Goal: Task Accomplishment & Management: Manage account settings

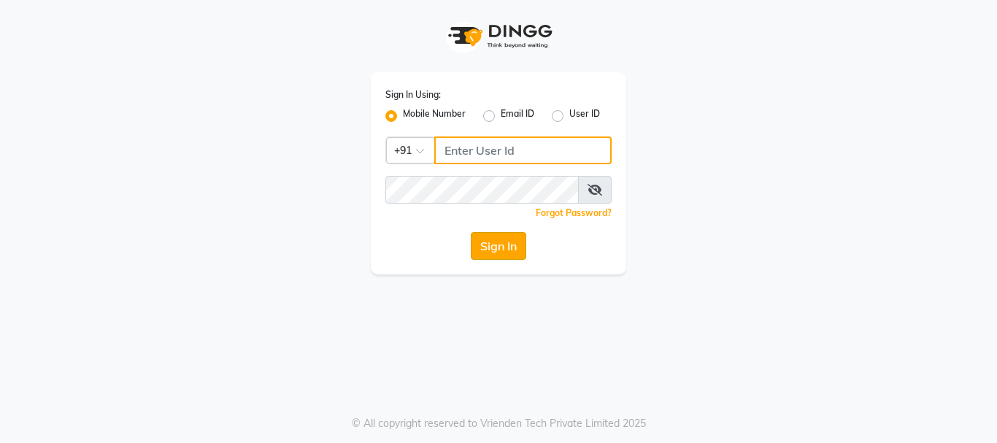
type input "9819816111"
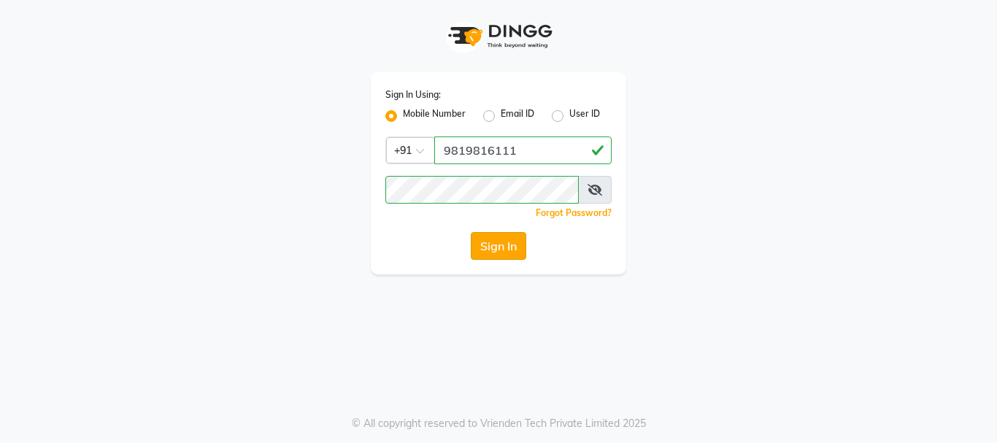
click at [494, 248] on button "Sign In" at bounding box center [498, 246] width 55 height 28
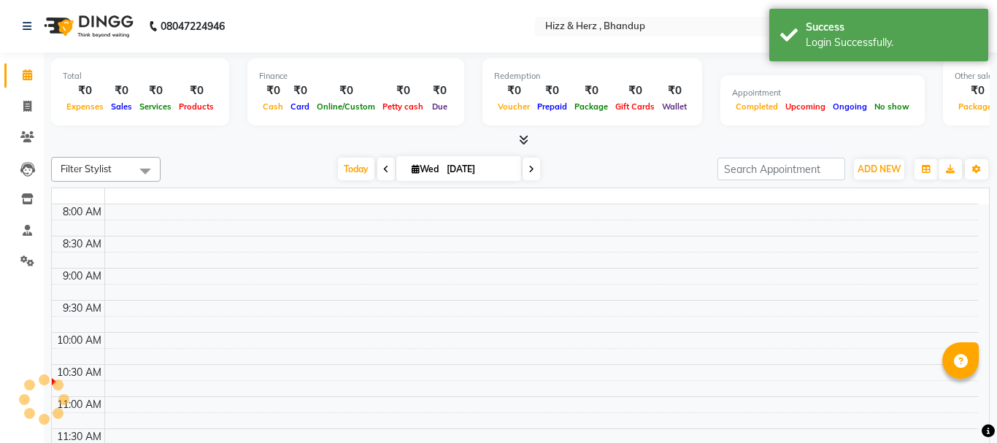
select select "en"
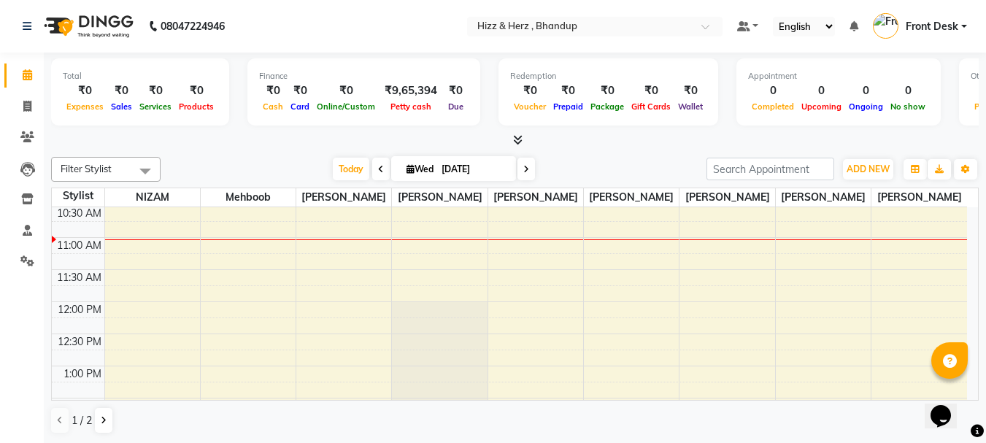
scroll to position [292, 0]
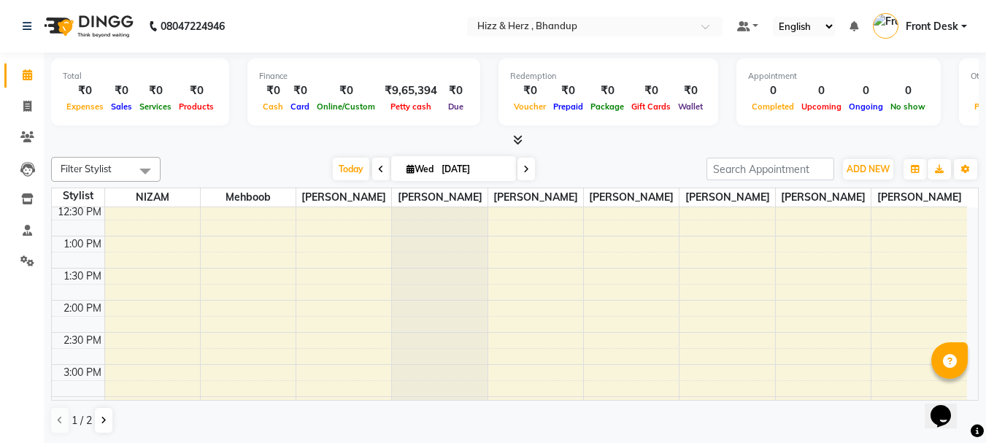
click at [125, 271] on div "8:00 AM 8:30 AM 9:00 AM 9:30 AM 10:00 AM 10:30 AM 11:00 AM 11:30 AM 12:00 PM 12…" at bounding box center [509, 428] width 915 height 1027
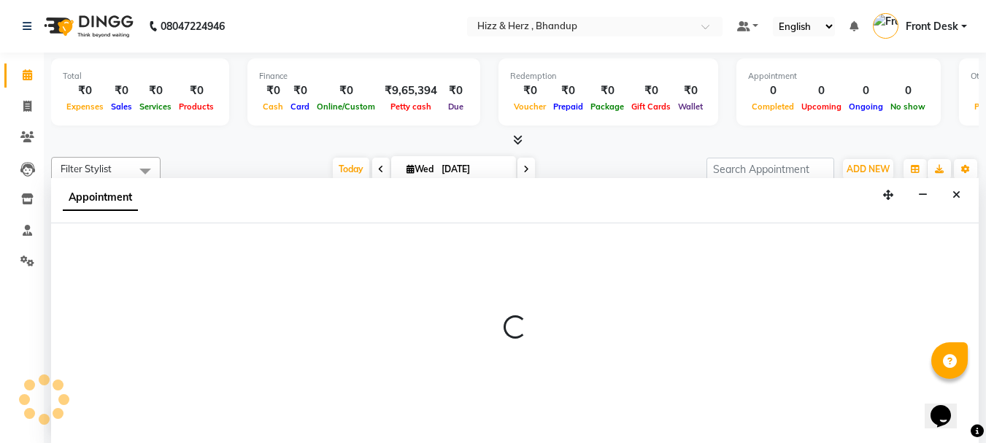
scroll to position [1, 0]
drag, startPoint x: 143, startPoint y: 271, endPoint x: 25, endPoint y: 166, distance: 158.2
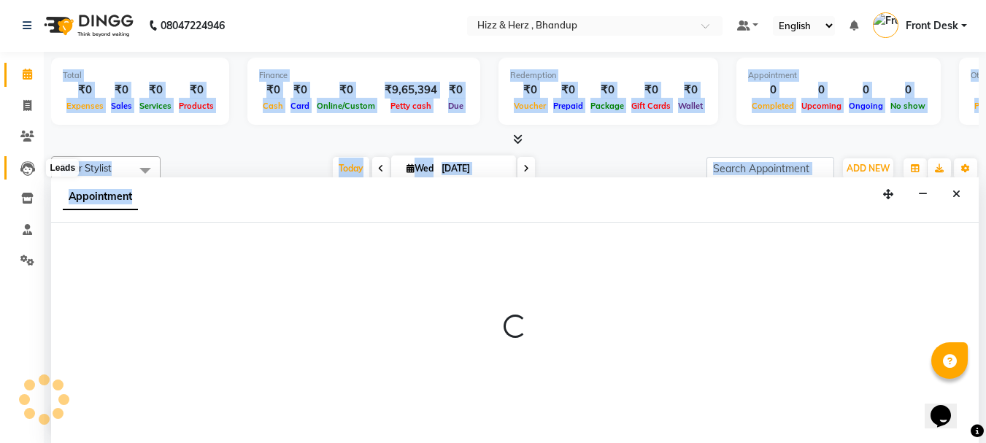
select select "9145"
select select "810"
select select "tentative"
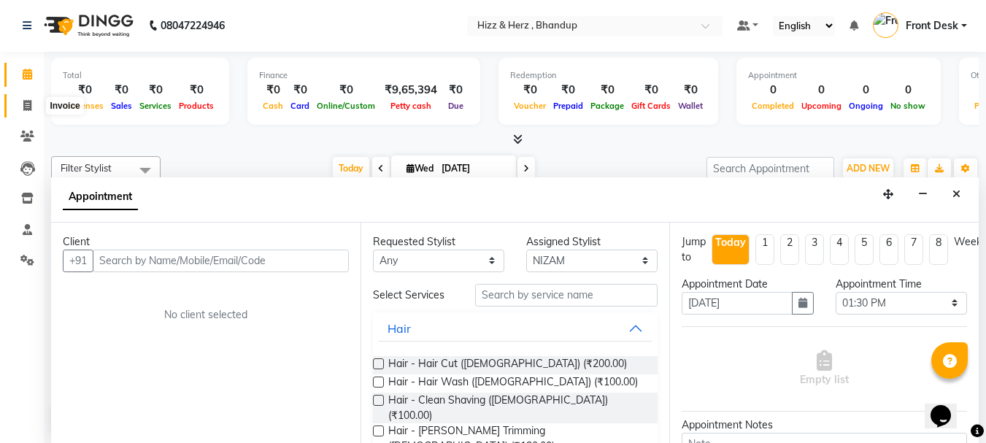
click at [26, 103] on icon at bounding box center [27, 105] width 8 height 11
select select "629"
select select "service"
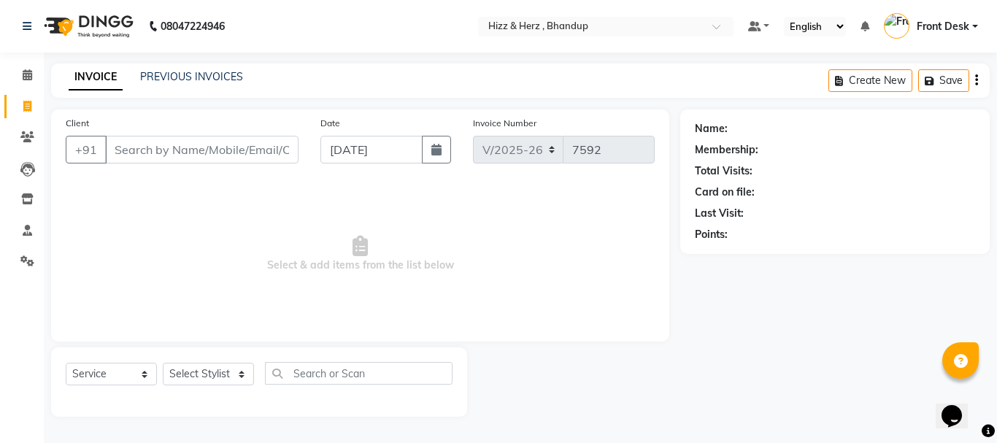
type input "a"
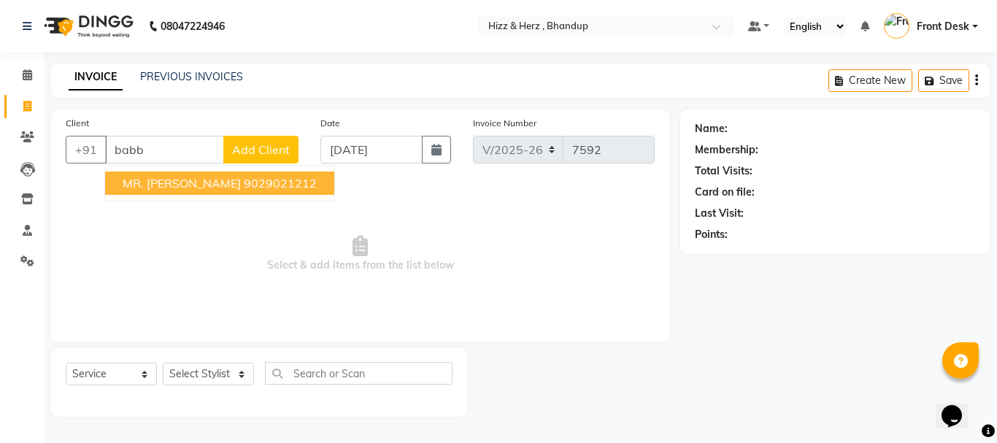
click at [317, 181] on ngb-highlight "9029021212" at bounding box center [280, 183] width 73 height 15
type input "9029021212"
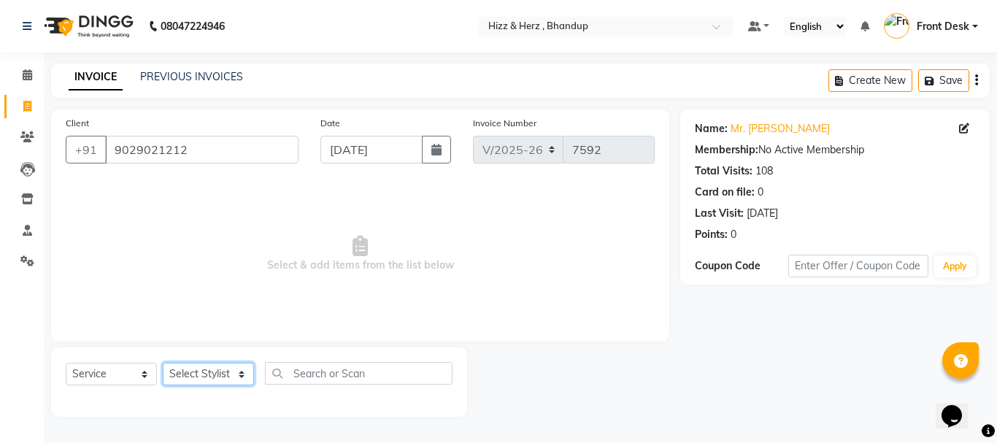
click at [228, 376] on select "Select Stylist Front Desk [PERSON_NAME] HIZZ & HERZ 2 [PERSON_NAME] [PERSON_NAM…" at bounding box center [208, 374] width 91 height 23
select select "9146"
click at [163, 363] on select "Select Stylist Front Desk [PERSON_NAME] HIZZ & HERZ 2 [PERSON_NAME] [PERSON_NAM…" at bounding box center [208, 374] width 91 height 23
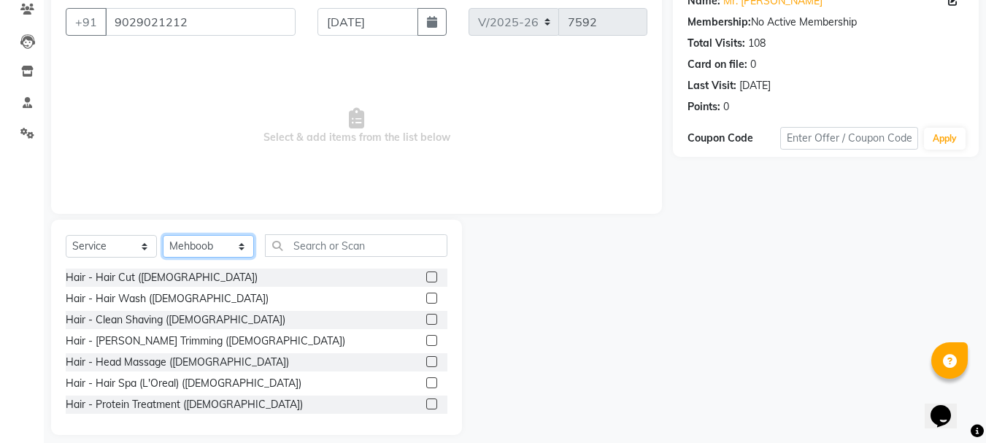
scroll to position [142, 0]
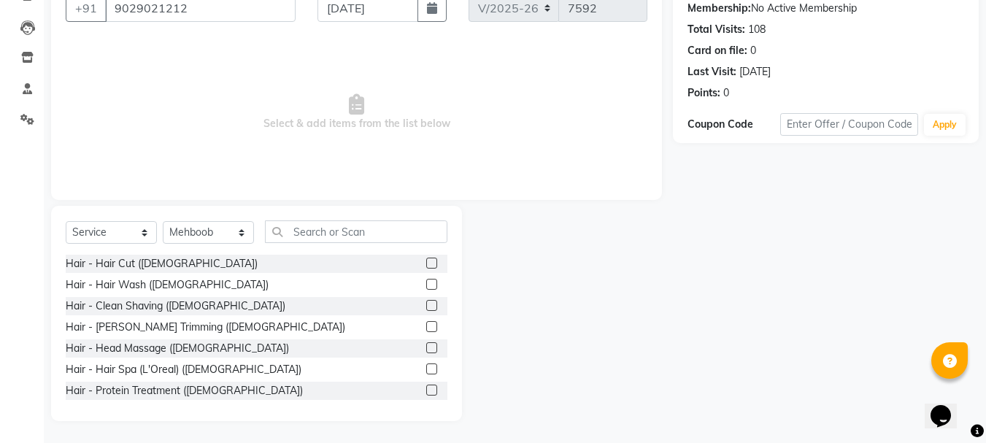
click at [426, 304] on label at bounding box center [431, 305] width 11 height 11
click at [426, 304] on input "checkbox" at bounding box center [430, 305] width 9 height 9
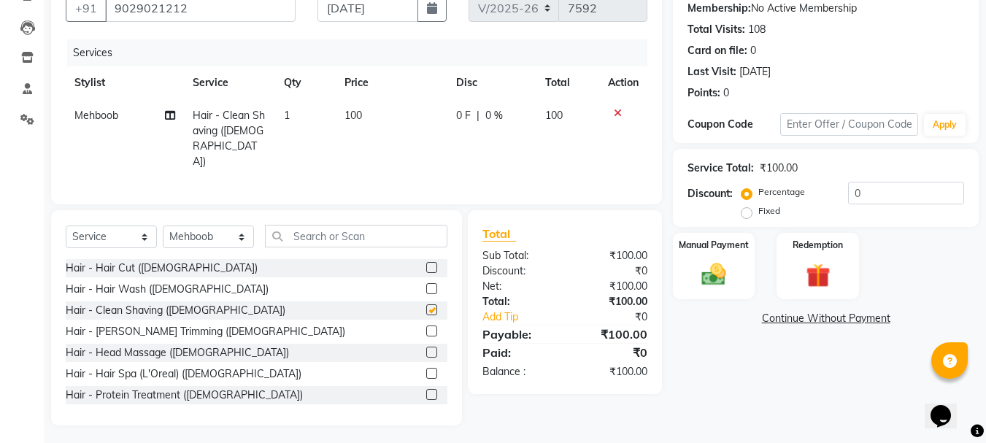
checkbox input "false"
click at [714, 273] on img at bounding box center [713, 274] width 41 height 29
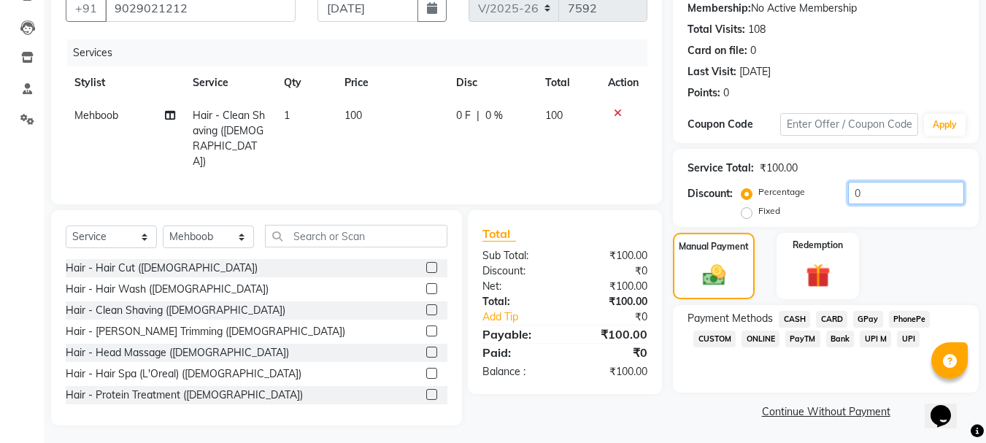
click at [911, 196] on input "0" at bounding box center [906, 193] width 116 height 23
type input "20"
click at [798, 322] on span "CASH" at bounding box center [794, 319] width 31 height 17
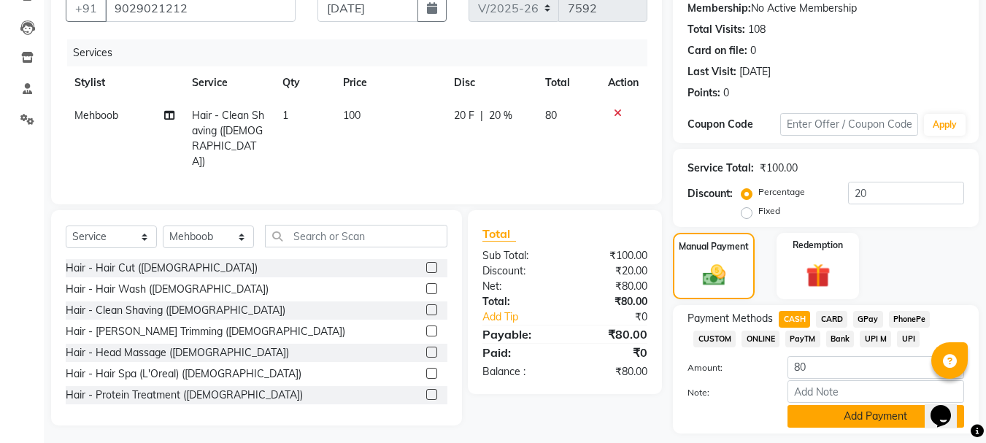
click at [862, 420] on button "Add Payment" at bounding box center [875, 416] width 177 height 23
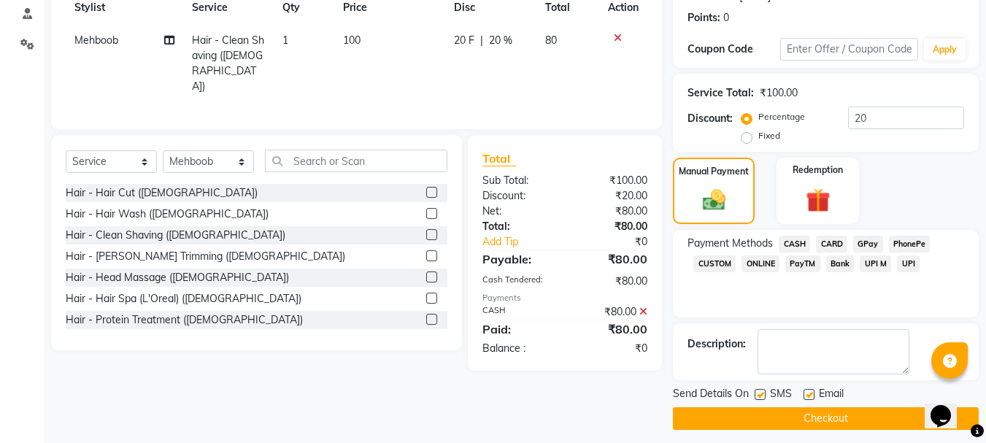
scroll to position [225, 0]
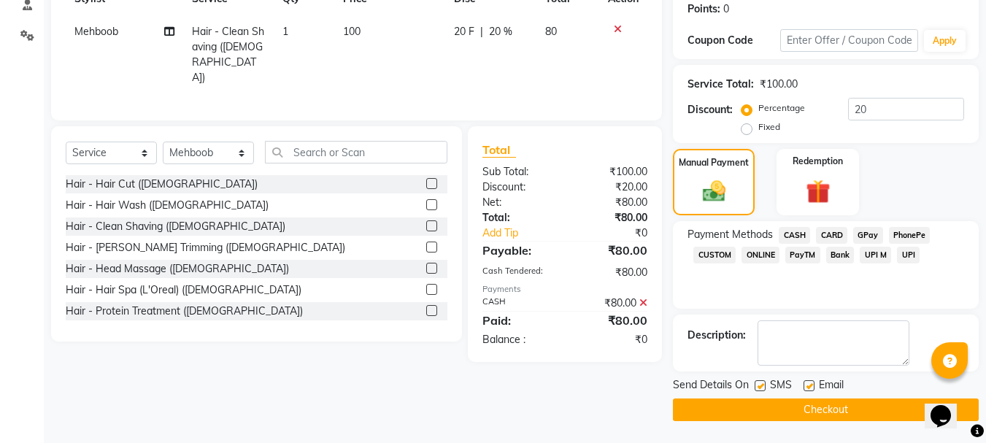
click at [852, 401] on button "Checkout" at bounding box center [826, 409] width 306 height 23
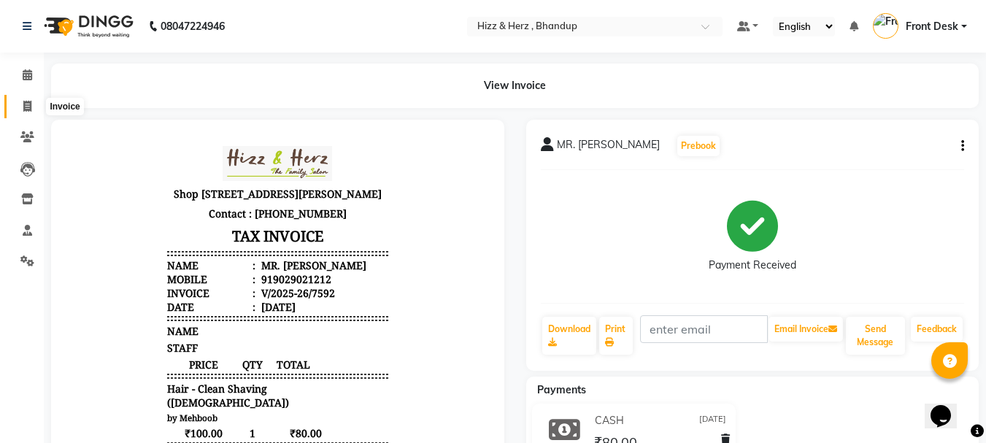
click at [28, 103] on icon at bounding box center [27, 106] width 8 height 11
select select "629"
select select "service"
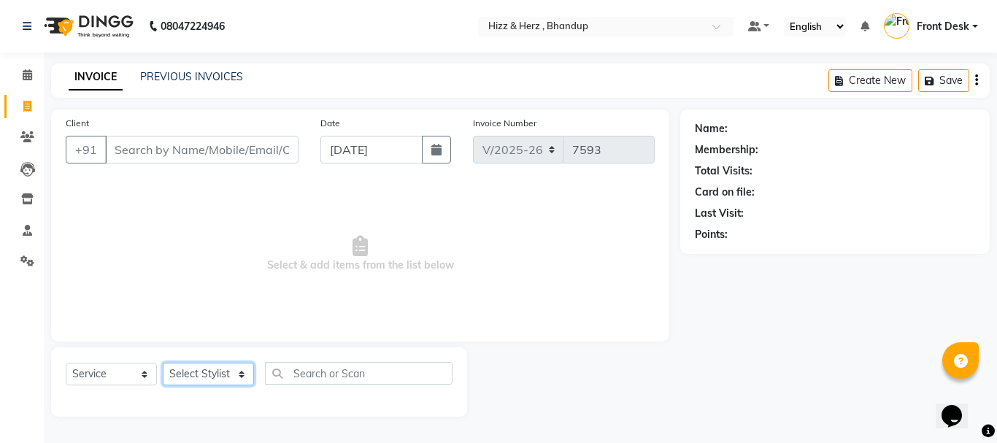
click at [180, 370] on select "Select Stylist Front Desk [PERSON_NAME] HIZZ & HERZ 2 [PERSON_NAME] [PERSON_NAM…" at bounding box center [208, 374] width 91 height 23
select select "82789"
click at [163, 363] on select "Select Stylist Front Desk [PERSON_NAME] HIZZ & HERZ 2 [PERSON_NAME] [PERSON_NAM…" at bounding box center [208, 374] width 91 height 23
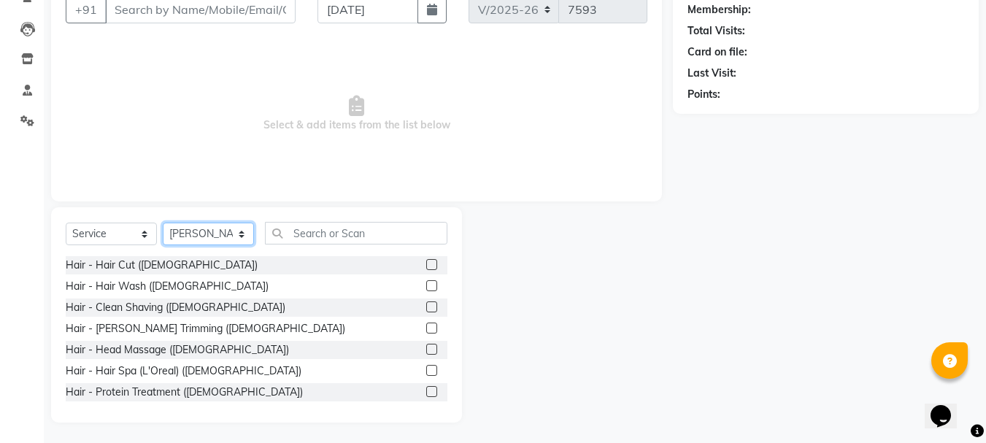
scroll to position [142, 0]
click at [426, 325] on label at bounding box center [431, 326] width 11 height 11
click at [426, 325] on input "checkbox" at bounding box center [430, 327] width 9 height 9
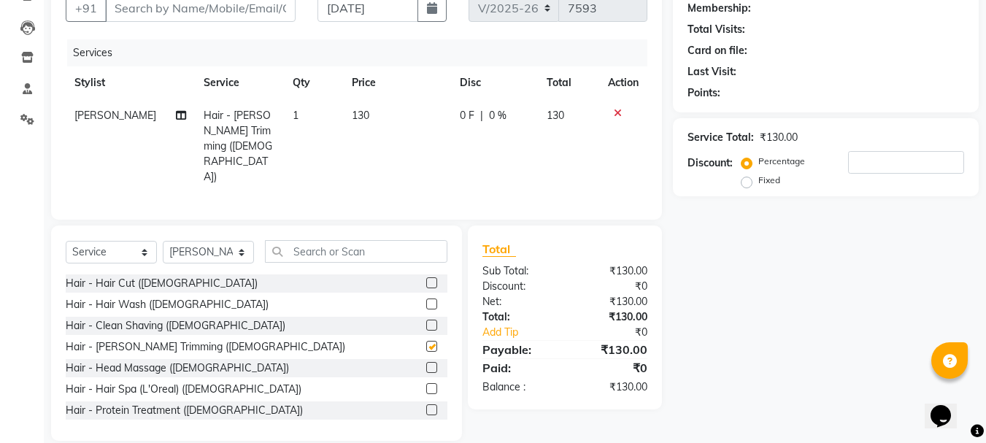
checkbox input "false"
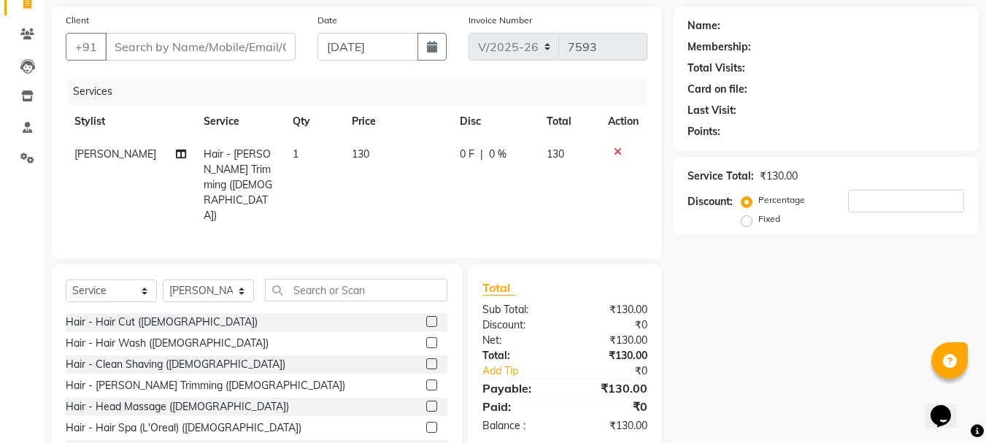
scroll to position [69, 0]
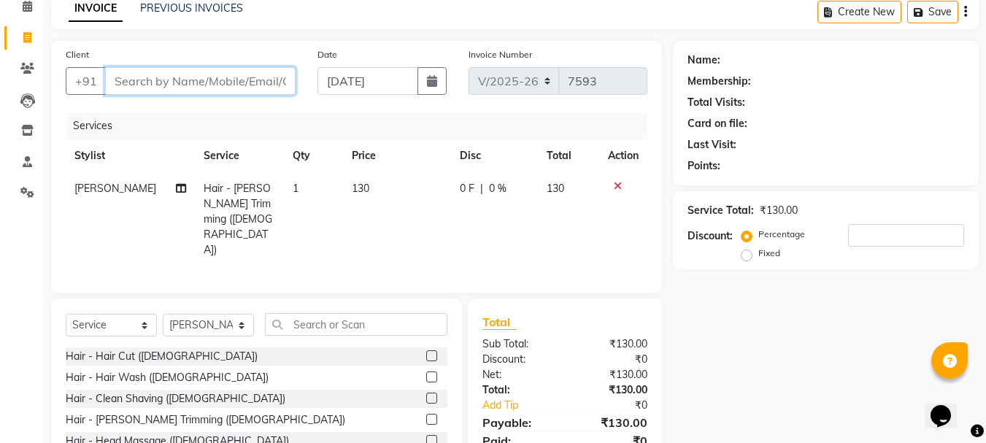
click at [252, 93] on input "Client" at bounding box center [200, 81] width 190 height 28
type input "r"
type input "0"
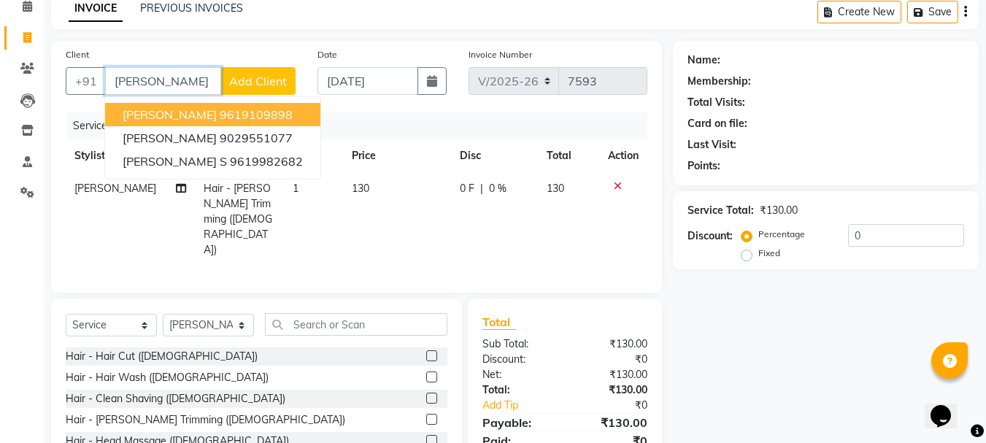
click at [255, 109] on ngb-highlight "9619109898" at bounding box center [256, 114] width 73 height 15
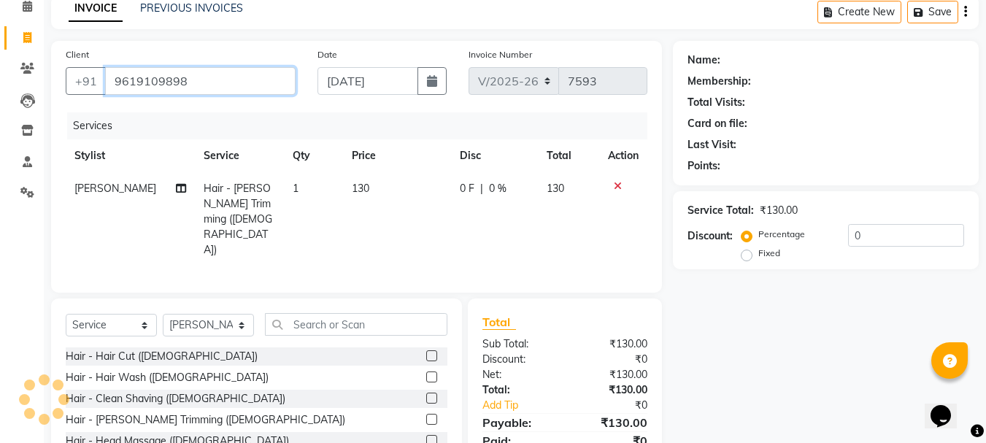
type input "9619109898"
select select "1: Object"
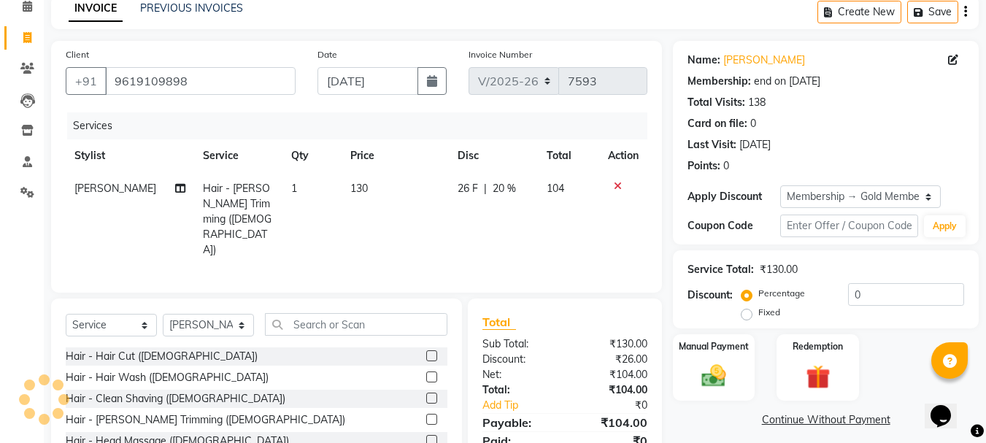
type input "20"
drag, startPoint x: 719, startPoint y: 379, endPoint x: 722, endPoint y: 372, distance: 7.5
click at [720, 377] on img at bounding box center [713, 375] width 41 height 29
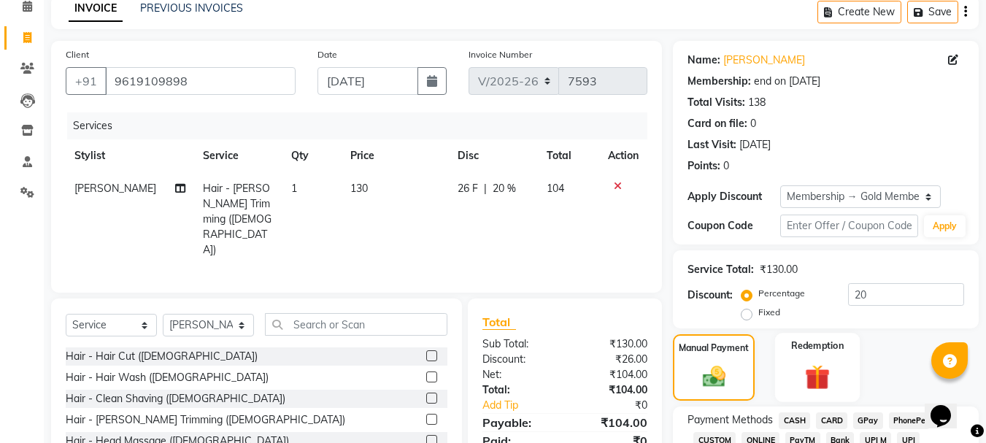
scroll to position [142, 0]
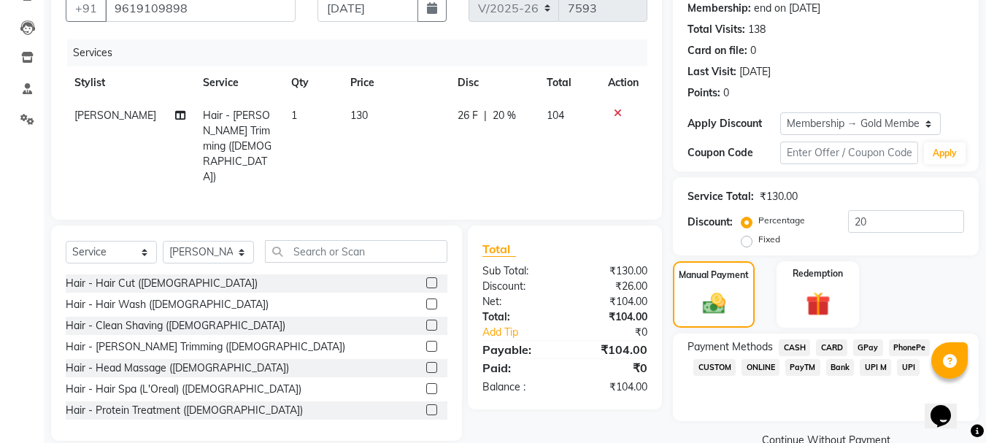
click at [873, 347] on span "GPay" at bounding box center [868, 347] width 30 height 17
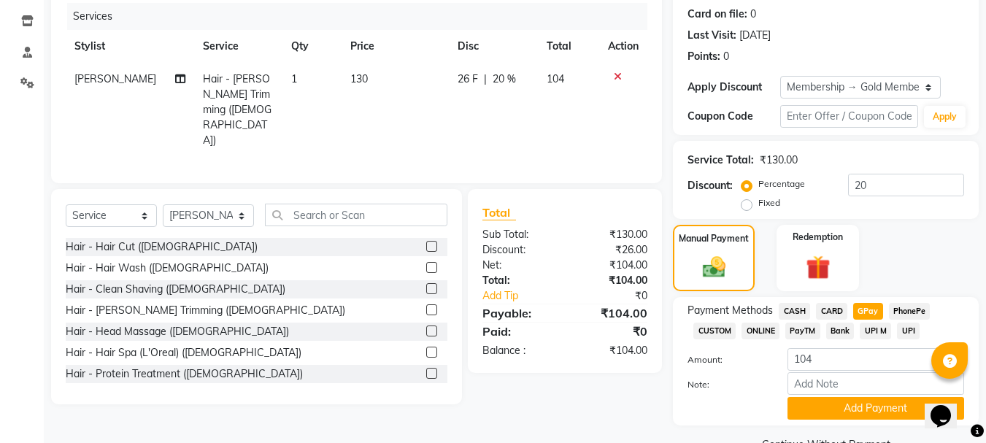
scroll to position [212, 0]
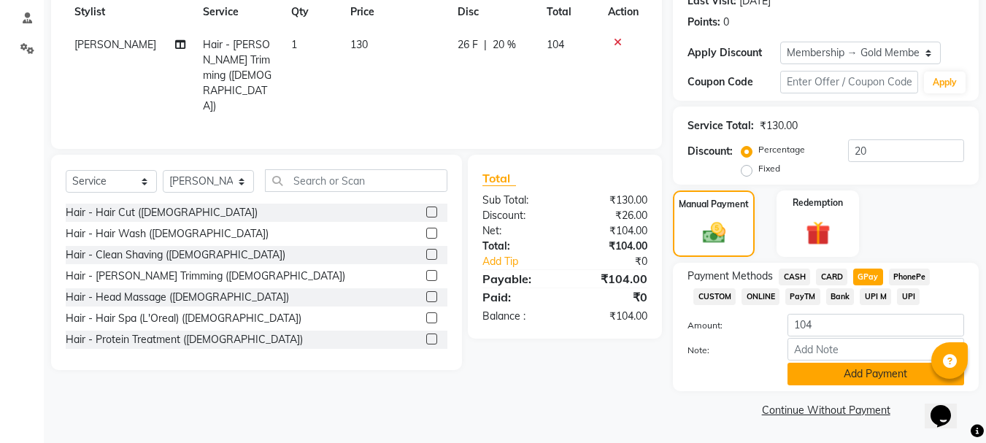
click at [883, 372] on button "Add Payment" at bounding box center [875, 374] width 177 height 23
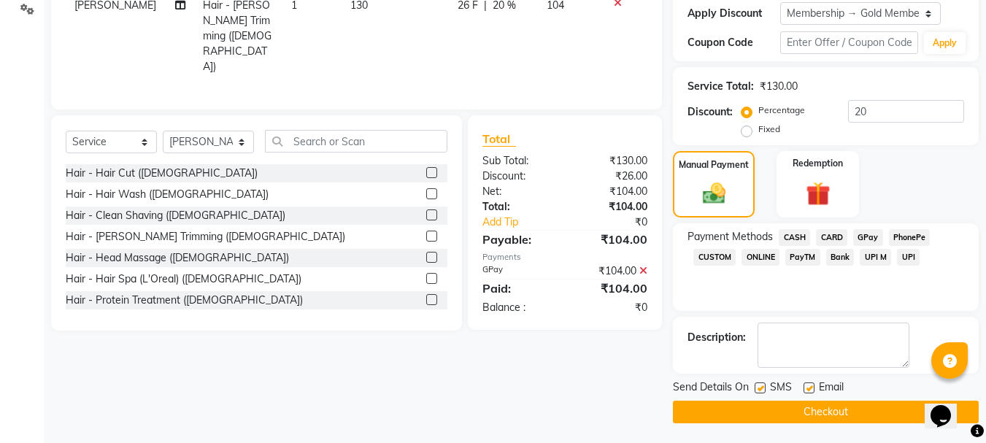
scroll to position [254, 0]
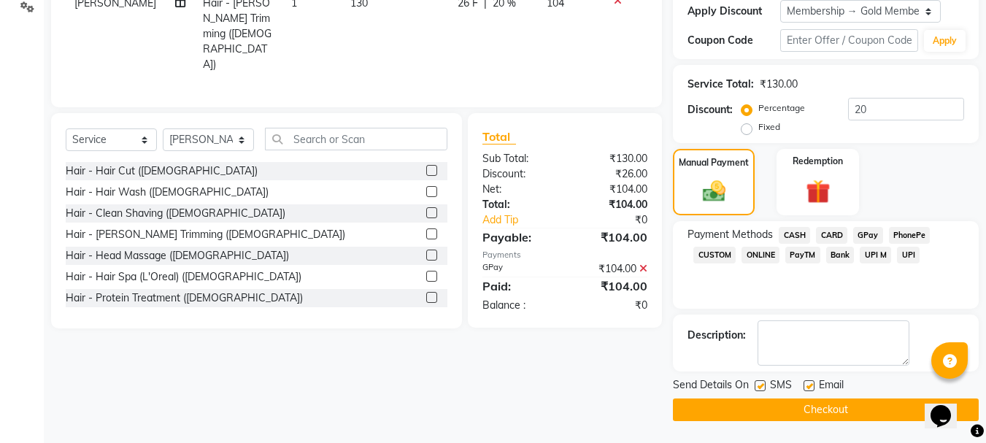
click at [885, 414] on button "Checkout" at bounding box center [826, 409] width 306 height 23
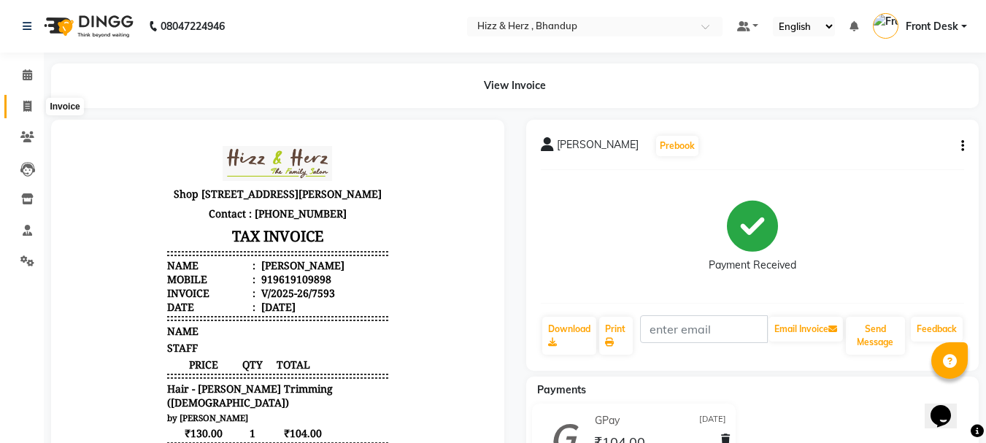
click at [29, 112] on span at bounding box center [28, 107] width 26 height 17
select select "629"
select select "service"
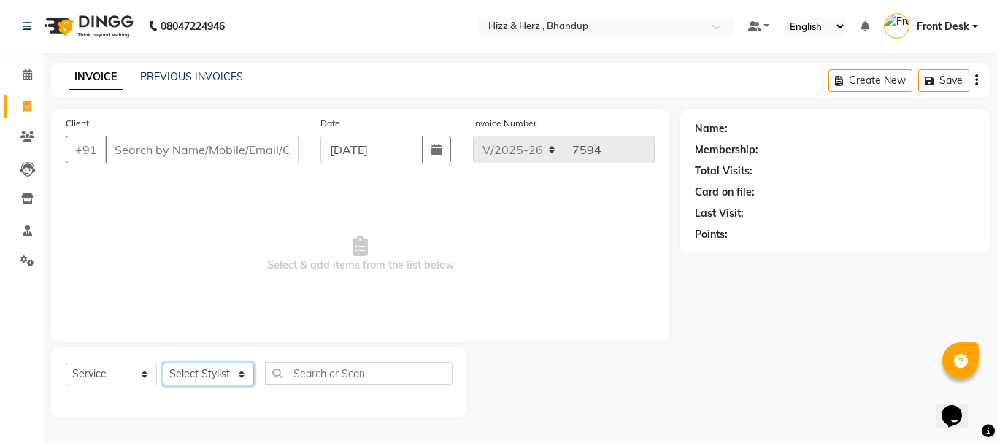
click at [234, 378] on select "Select Stylist Front Desk [PERSON_NAME] HIZZ & HERZ 2 [PERSON_NAME] [PERSON_NAM…" at bounding box center [208, 374] width 91 height 23
select select "9146"
click at [163, 363] on select "Select Stylist Front Desk [PERSON_NAME] HIZZ & HERZ 2 [PERSON_NAME] [PERSON_NAM…" at bounding box center [208, 374] width 91 height 23
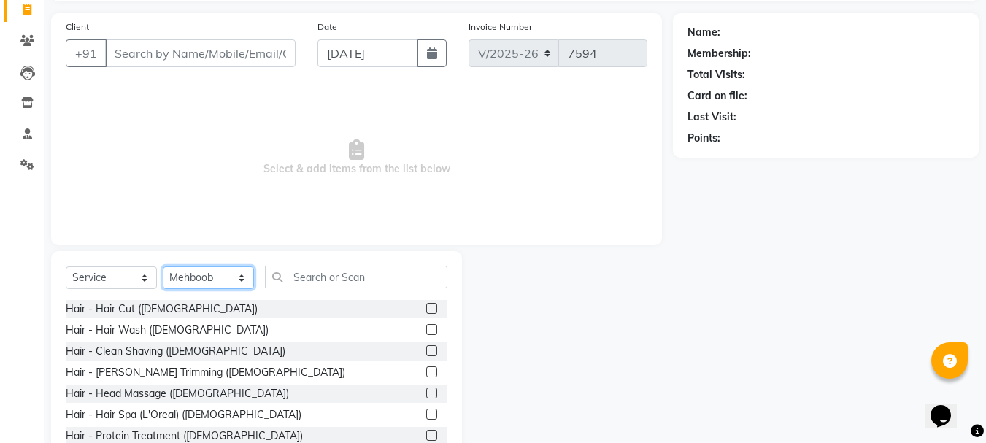
scroll to position [142, 0]
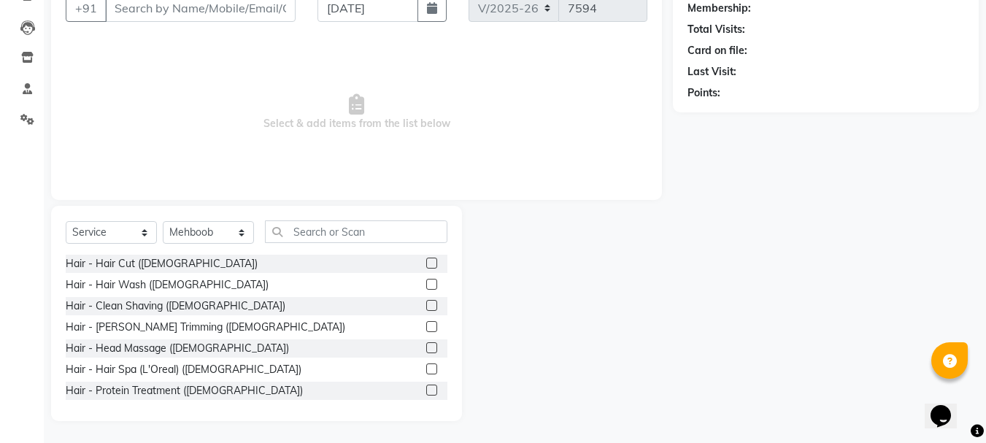
click at [426, 324] on label at bounding box center [431, 326] width 11 height 11
click at [426, 324] on input "checkbox" at bounding box center [430, 327] width 9 height 9
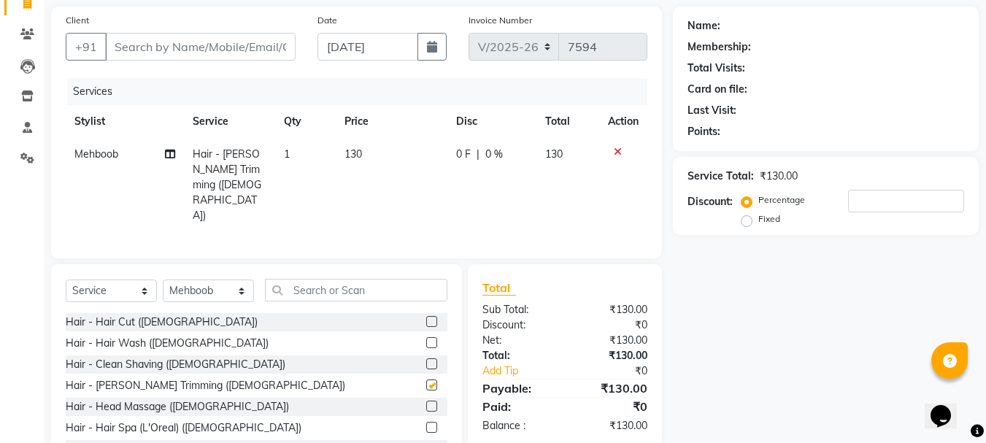
checkbox input "false"
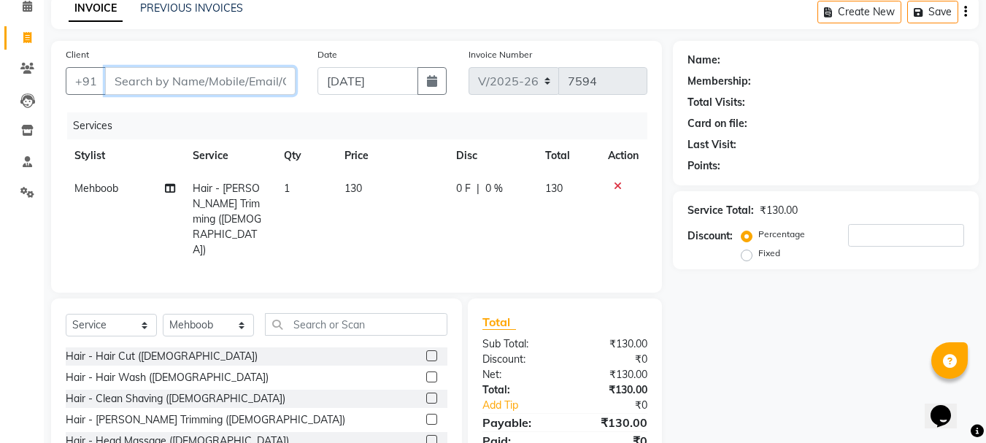
click at [206, 74] on input "Client" at bounding box center [200, 81] width 190 height 28
type input "9"
type input "0"
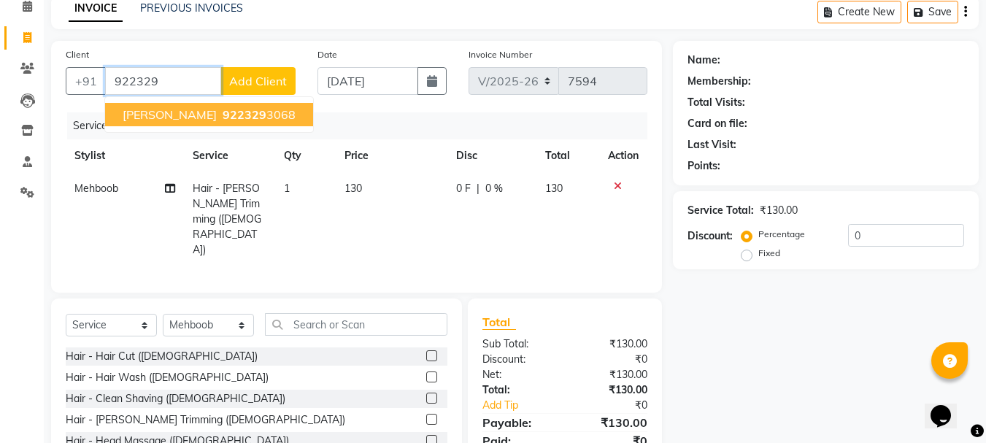
click at [217, 117] on span "MR. VAIBHAV SALUNKHE" at bounding box center [170, 114] width 94 height 15
type input "9223293068"
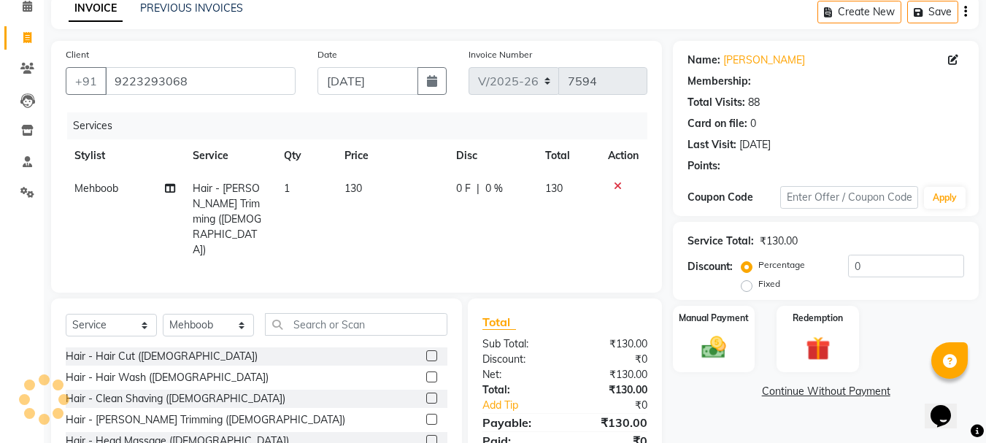
type input "20"
select select "1: Object"
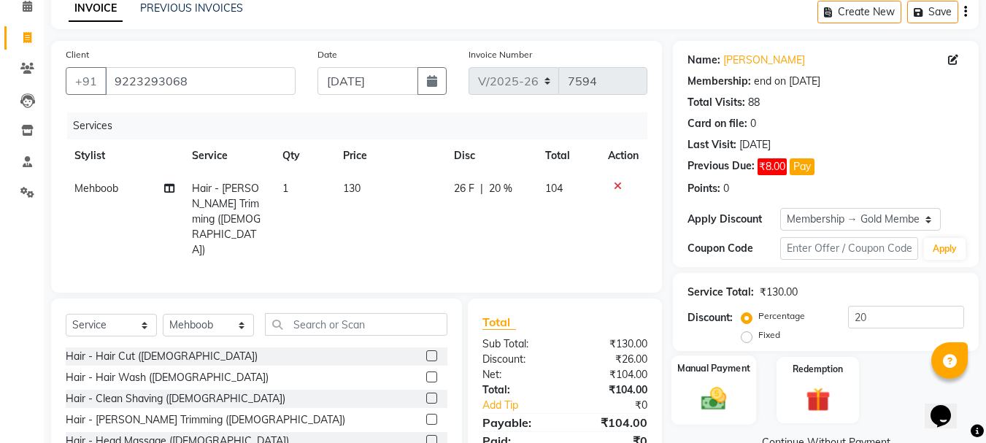
click at [728, 394] on img at bounding box center [713, 398] width 41 height 29
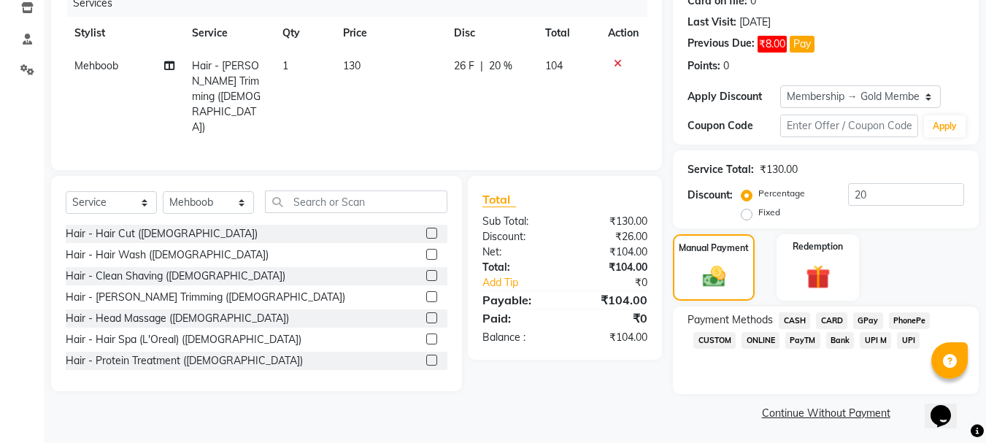
scroll to position [194, 0]
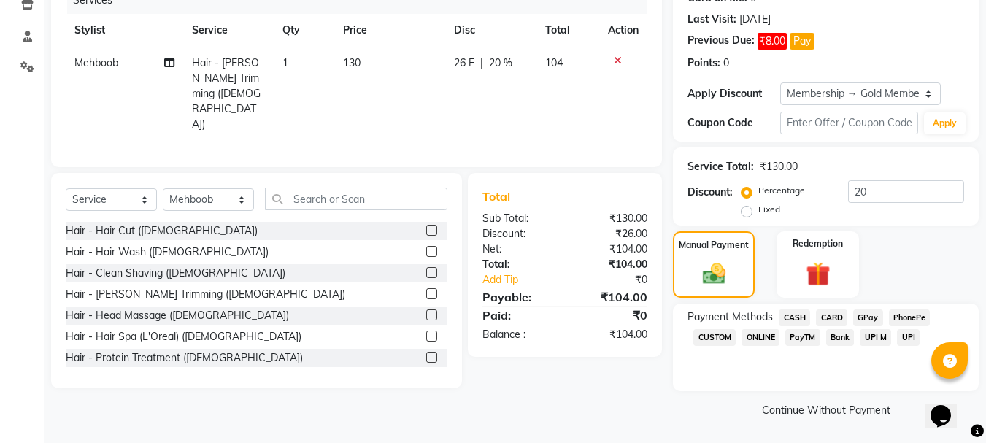
click at [809, 318] on span "CASH" at bounding box center [794, 317] width 31 height 17
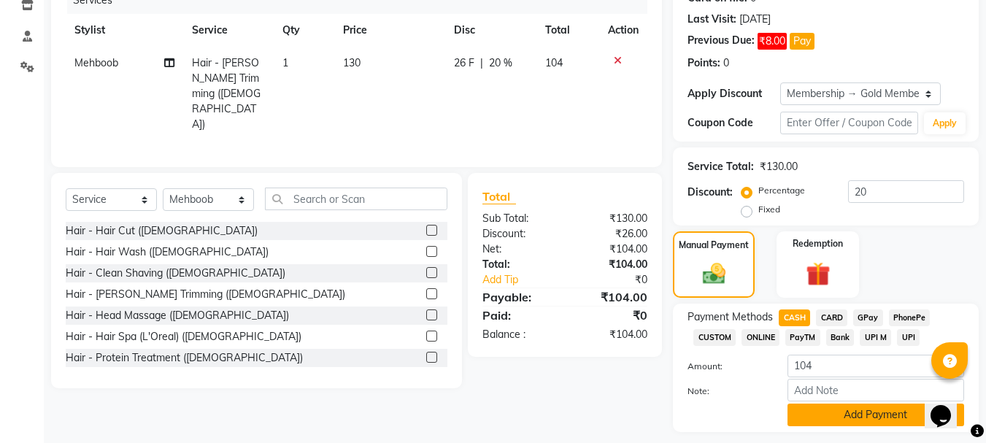
click at [897, 417] on button "Add Payment" at bounding box center [875, 415] width 177 height 23
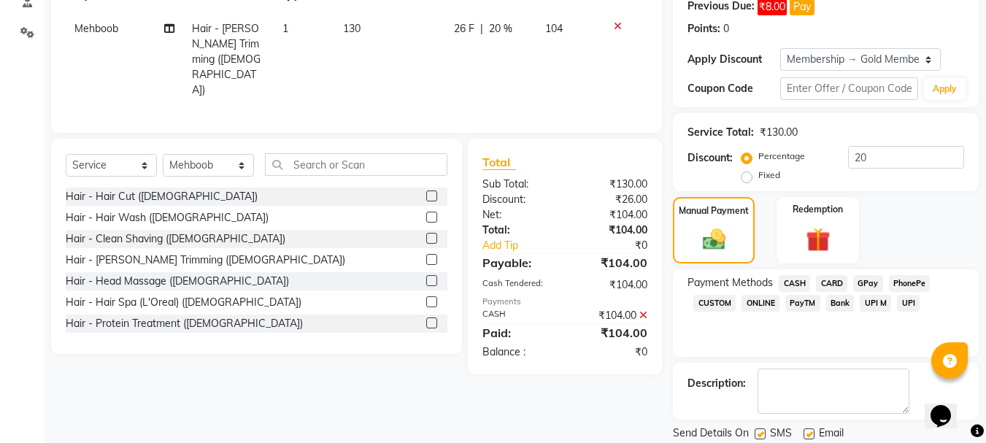
scroll to position [277, 0]
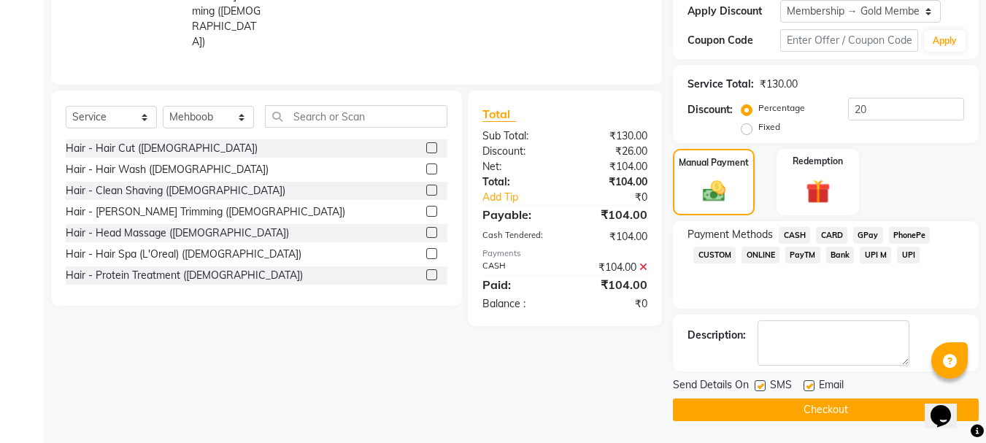
click at [903, 409] on button "Checkout" at bounding box center [826, 409] width 306 height 23
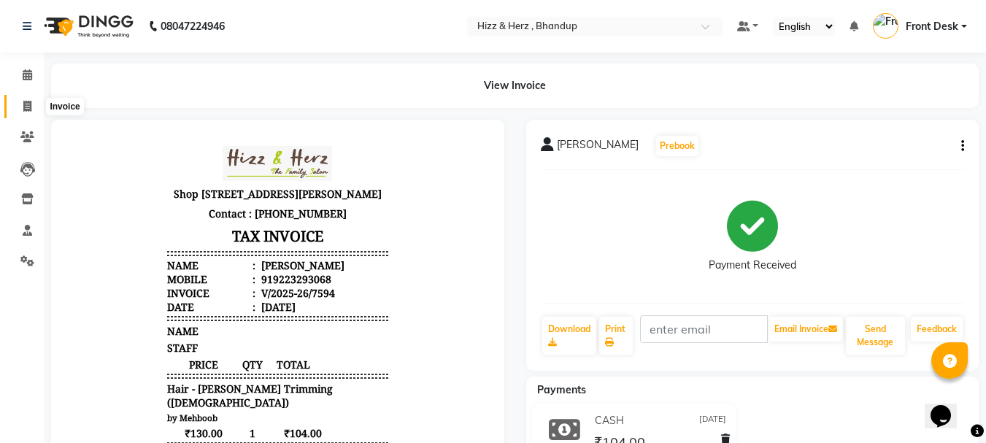
click at [31, 109] on icon at bounding box center [27, 106] width 8 height 11
select select "629"
select select "service"
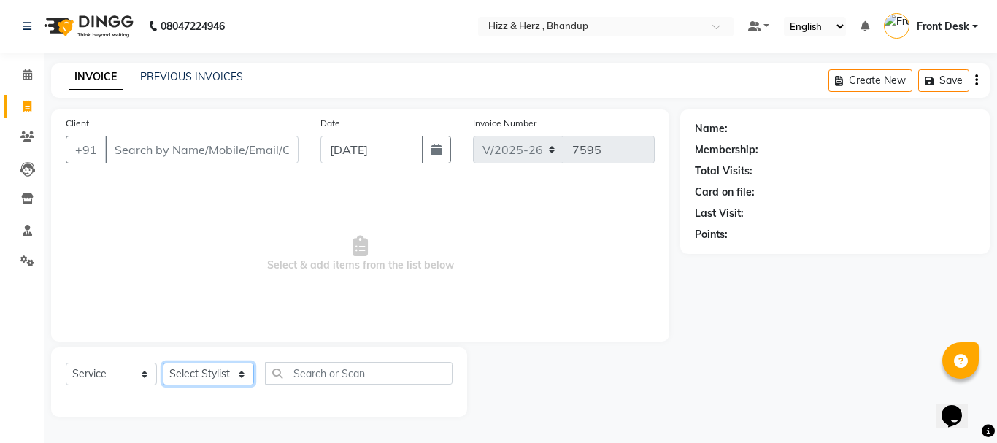
drag, startPoint x: 217, startPoint y: 376, endPoint x: 220, endPoint y: 368, distance: 8.5
click at [217, 376] on select "Select Stylist Front Desk [PERSON_NAME] HIZZ & HERZ 2 [PERSON_NAME] [PERSON_NAM…" at bounding box center [208, 374] width 91 height 23
select select "11514"
click at [163, 363] on select "Select Stylist Front Desk [PERSON_NAME] HIZZ & HERZ 2 [PERSON_NAME] [PERSON_NAM…" at bounding box center [208, 374] width 91 height 23
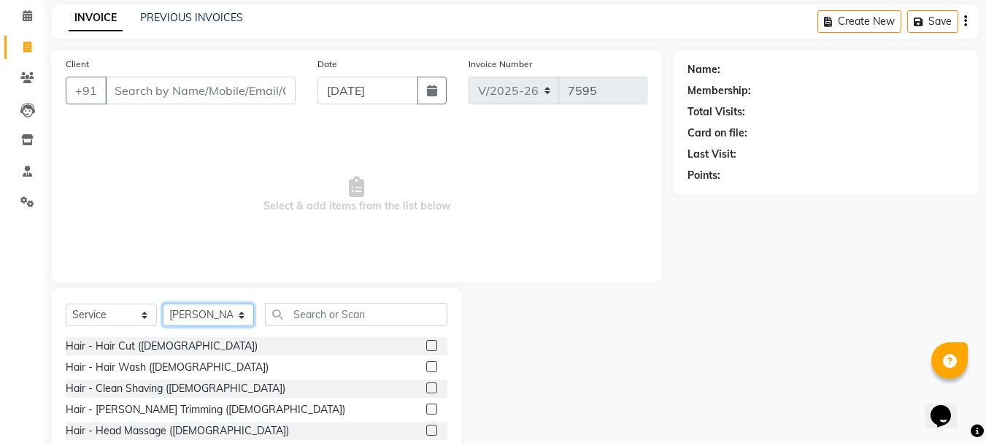
scroll to position [142, 0]
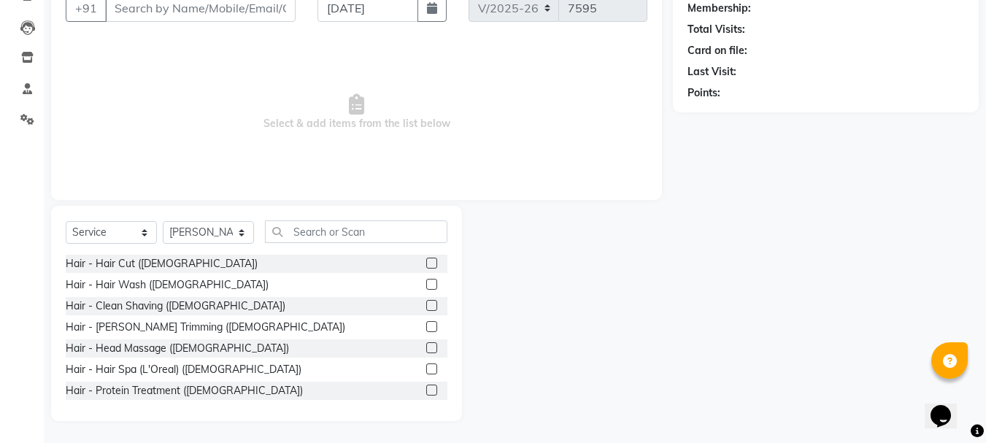
click at [426, 263] on label at bounding box center [431, 263] width 11 height 11
click at [426, 263] on input "checkbox" at bounding box center [430, 263] width 9 height 9
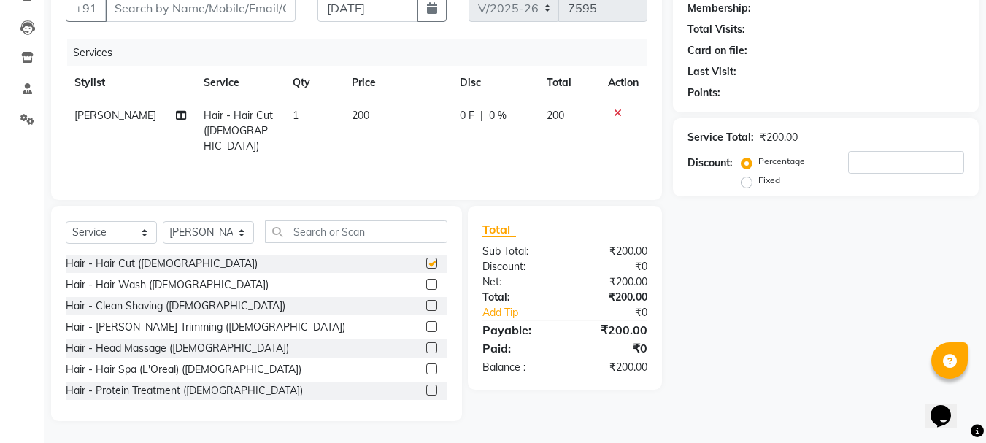
checkbox input "false"
click at [426, 328] on label at bounding box center [431, 326] width 11 height 11
click at [426, 328] on input "checkbox" at bounding box center [430, 327] width 9 height 9
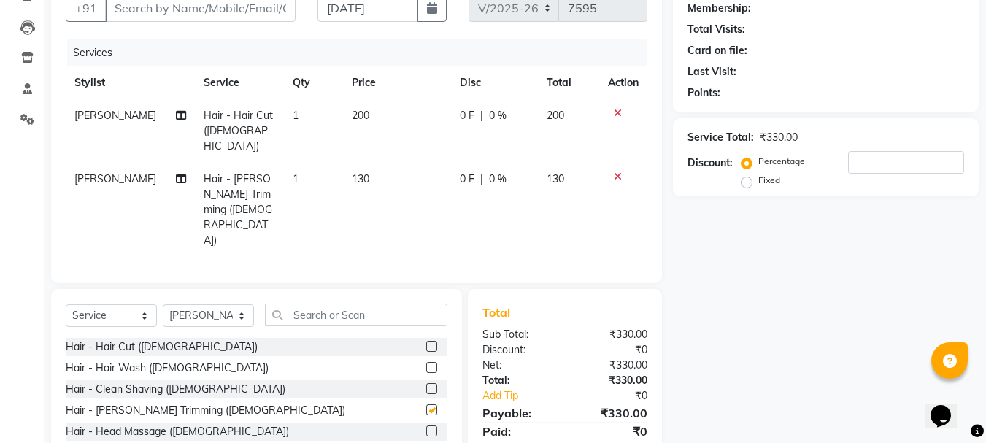
checkbox input "false"
click at [620, 112] on icon at bounding box center [618, 113] width 8 height 10
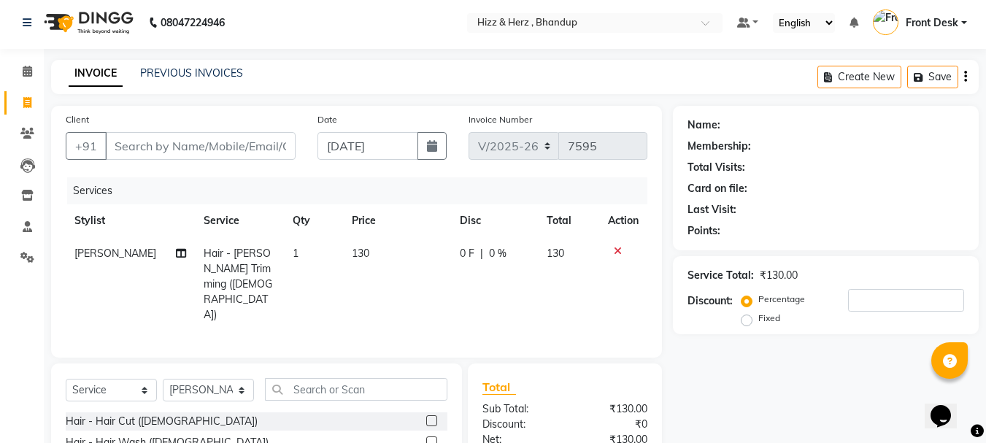
scroll to position [0, 0]
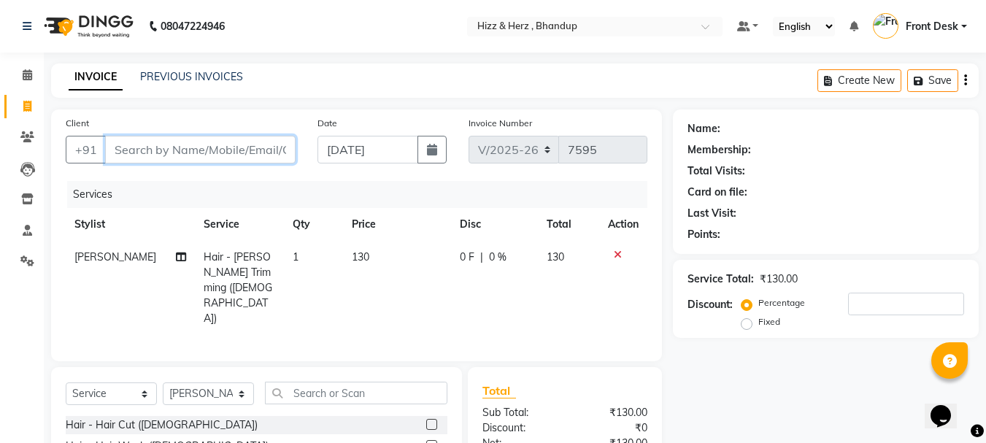
click at [287, 141] on input "Client" at bounding box center [200, 150] width 190 height 28
type input "9"
type input "0"
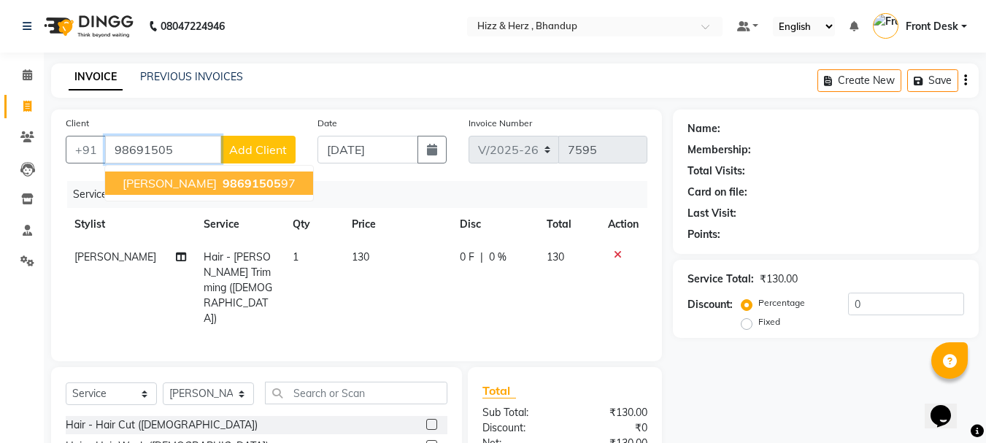
click at [294, 178] on button "MR FIROJ KHAN 98691505 97" at bounding box center [209, 182] width 208 height 23
type input "9869150597"
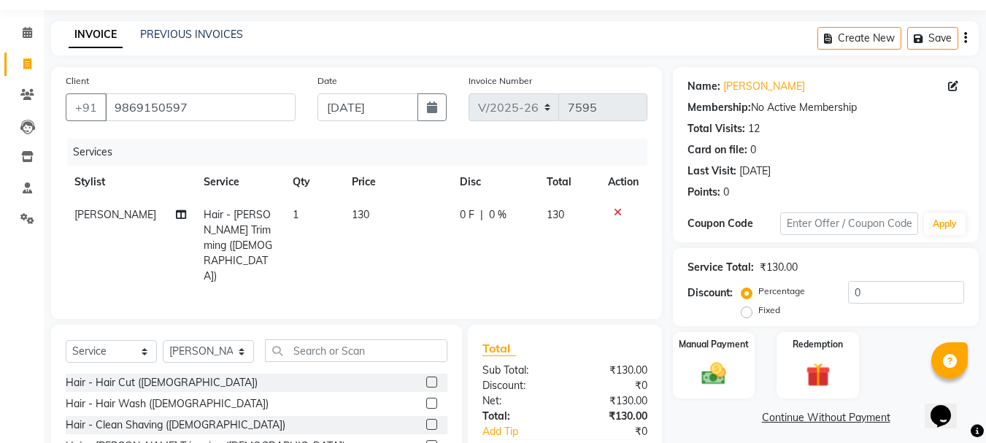
scroll to position [73, 0]
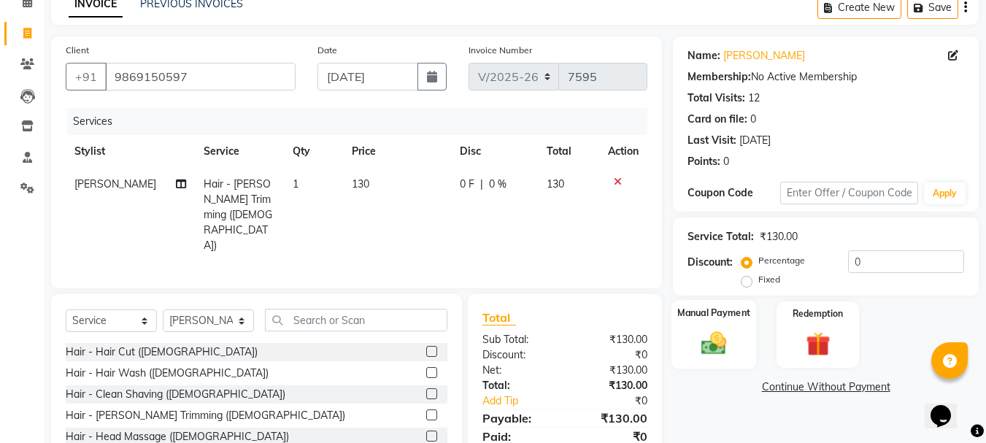
click at [716, 349] on img at bounding box center [713, 342] width 41 height 29
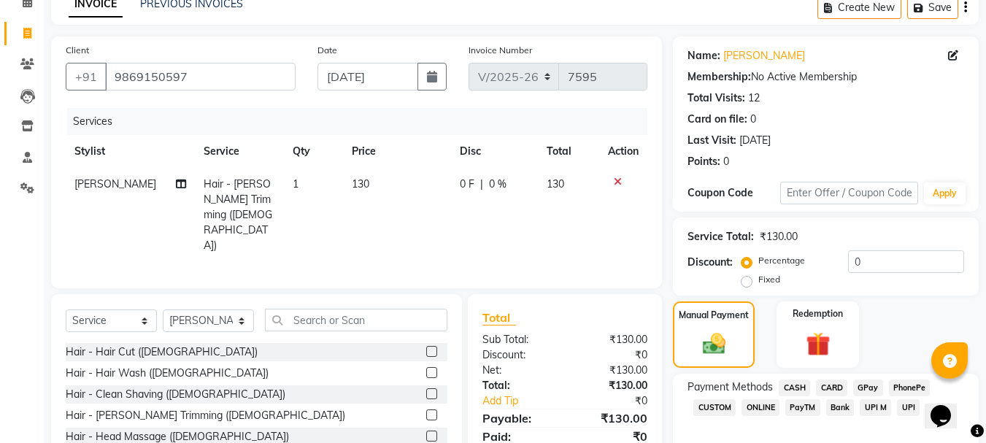
click at [790, 390] on span "CASH" at bounding box center [794, 387] width 31 height 17
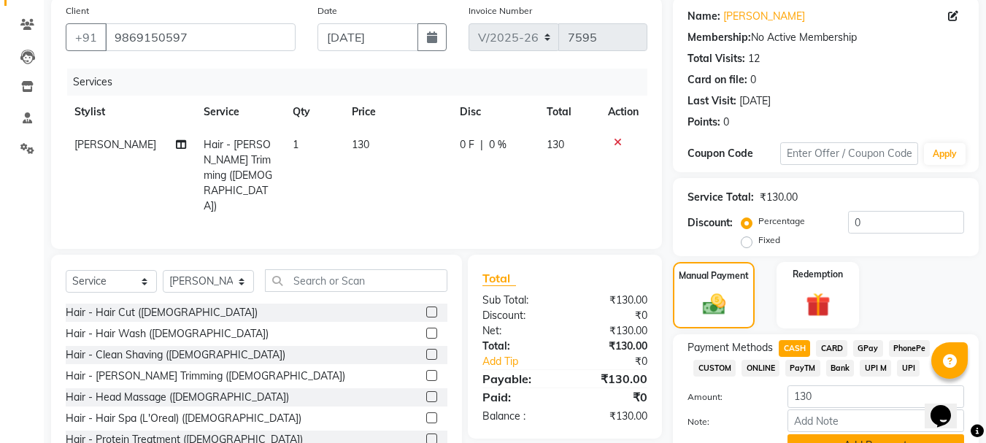
scroll to position [184, 0]
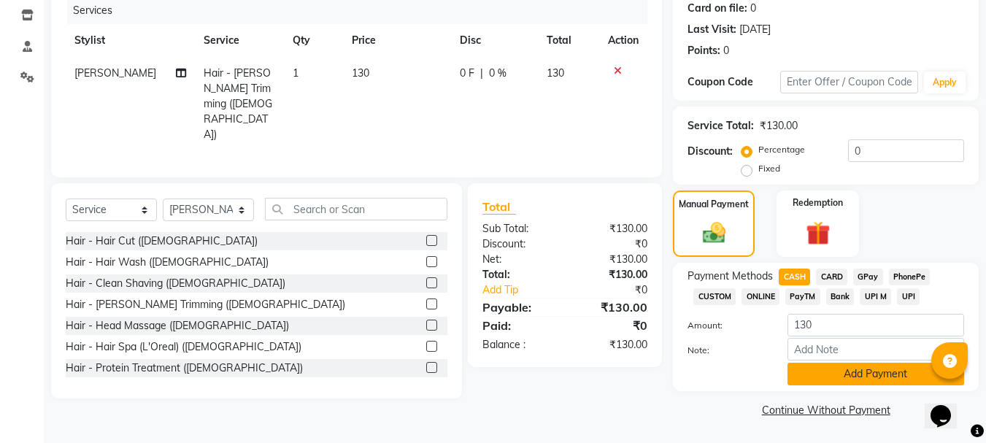
click at [836, 374] on button "Add Payment" at bounding box center [875, 374] width 177 height 23
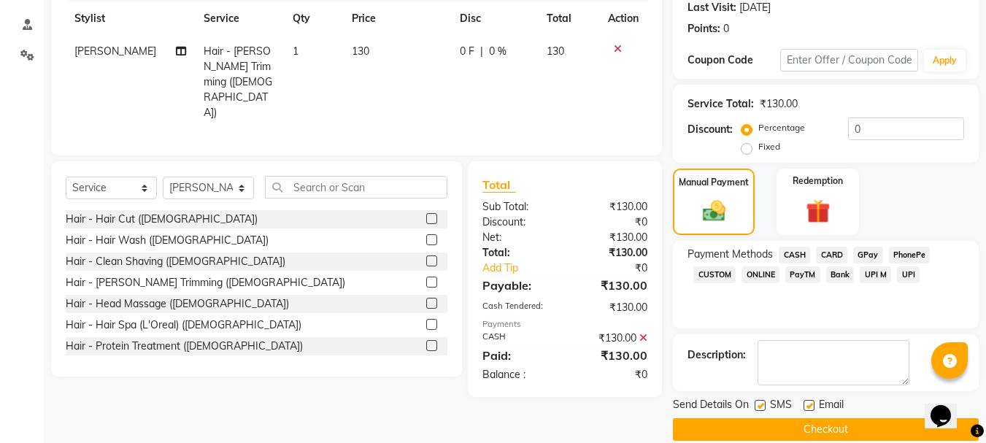
scroll to position [225, 0]
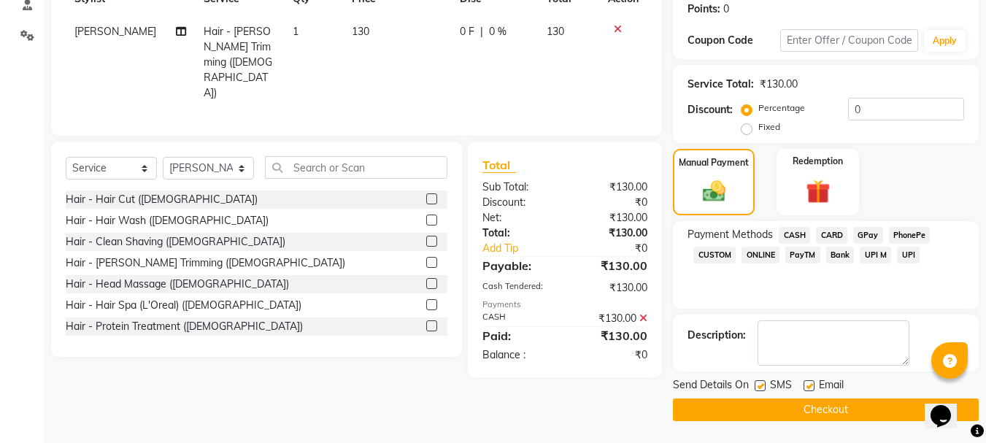
click at [839, 400] on button "Checkout" at bounding box center [826, 409] width 306 height 23
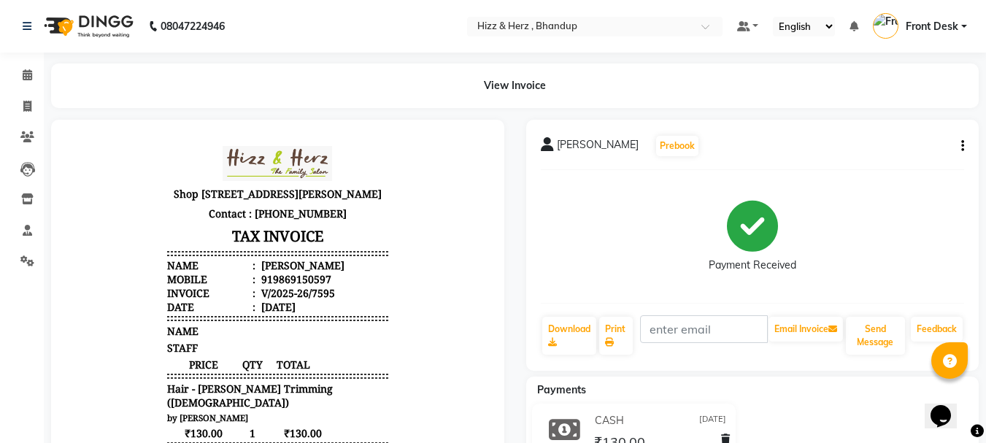
scroll to position [73, 0]
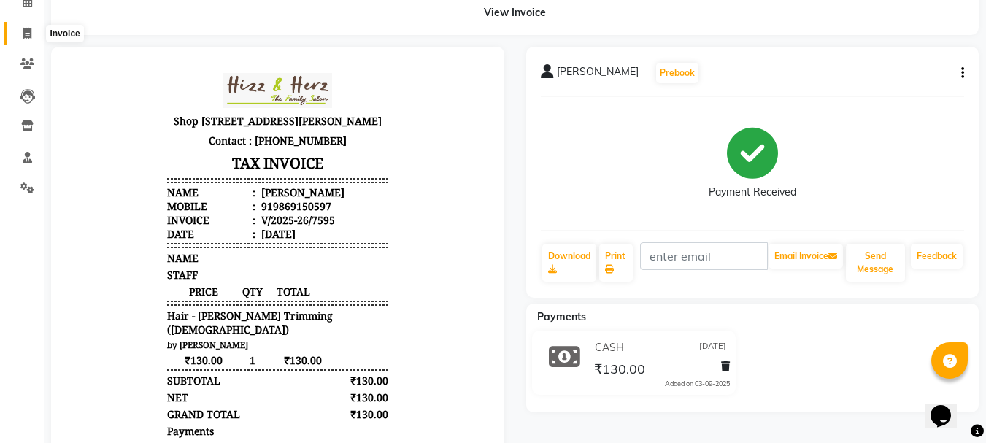
click at [31, 34] on icon at bounding box center [27, 33] width 8 height 11
select select "service"
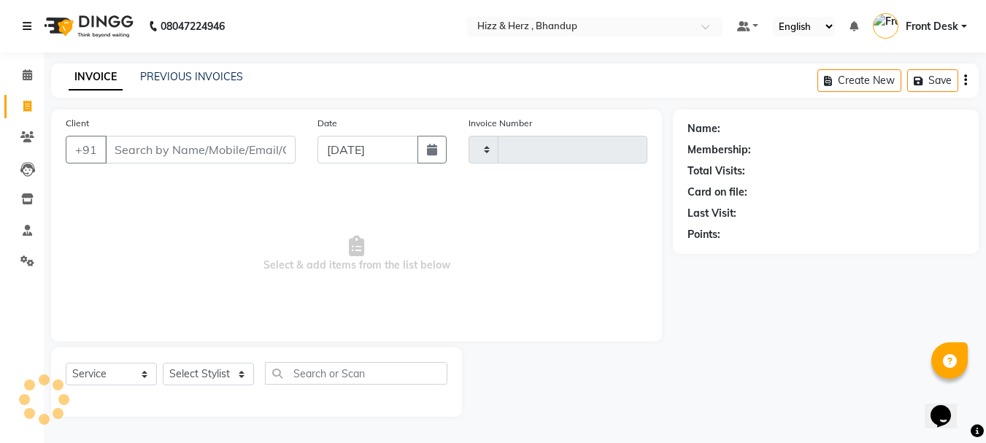
type input "7596"
select select "629"
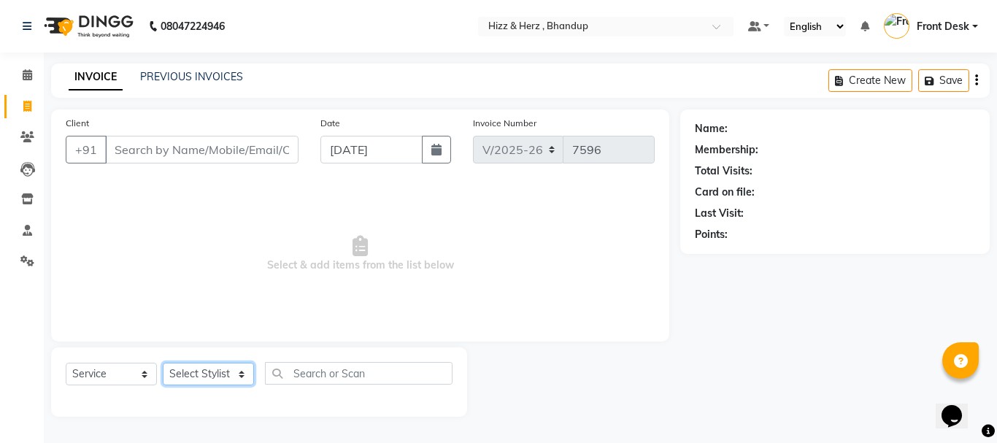
click at [215, 364] on select "Select Stylist Front Desk [PERSON_NAME] HIZZ & HERZ 2 [PERSON_NAME] [PERSON_NAM…" at bounding box center [208, 374] width 91 height 23
select select "9145"
click at [163, 363] on select "Select Stylist Front Desk [PERSON_NAME] HIZZ & HERZ 2 [PERSON_NAME] [PERSON_NAM…" at bounding box center [208, 374] width 91 height 23
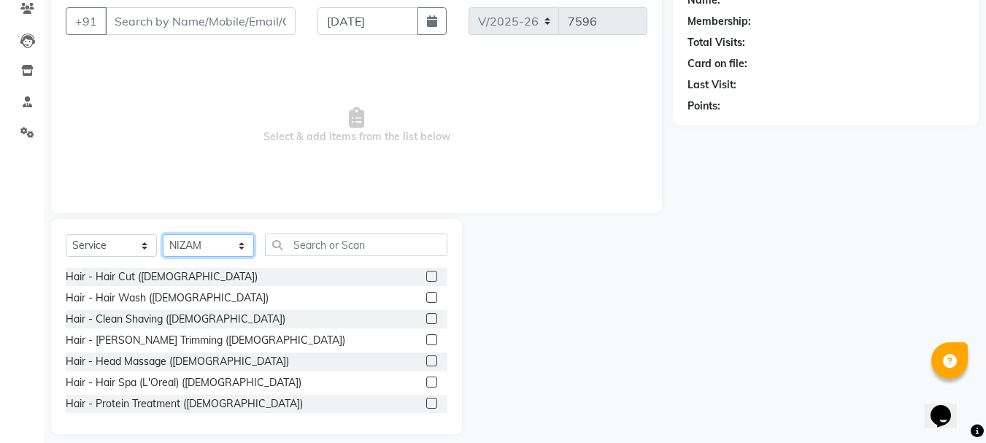
scroll to position [142, 0]
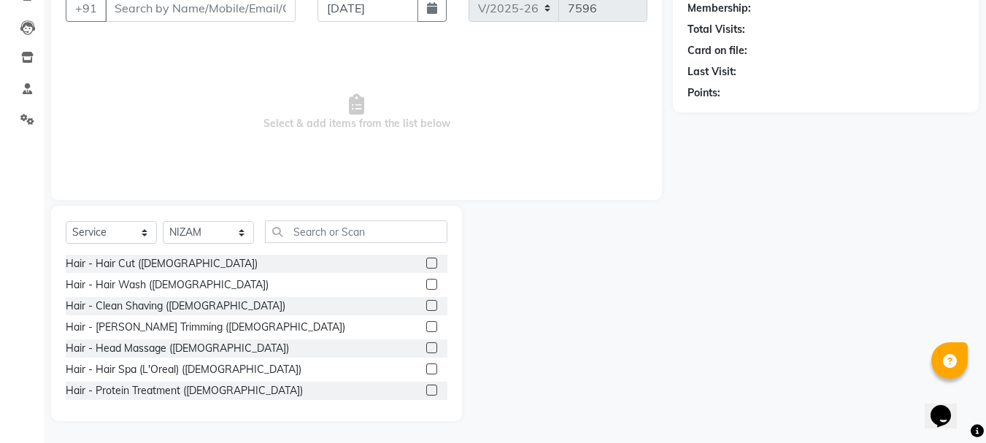
click at [426, 329] on label at bounding box center [431, 326] width 11 height 11
click at [426, 329] on input "checkbox" at bounding box center [430, 327] width 9 height 9
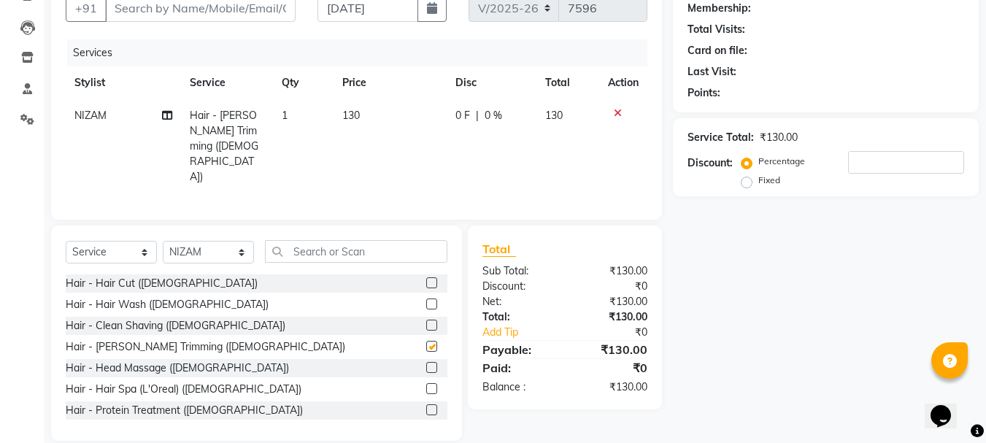
checkbox input "false"
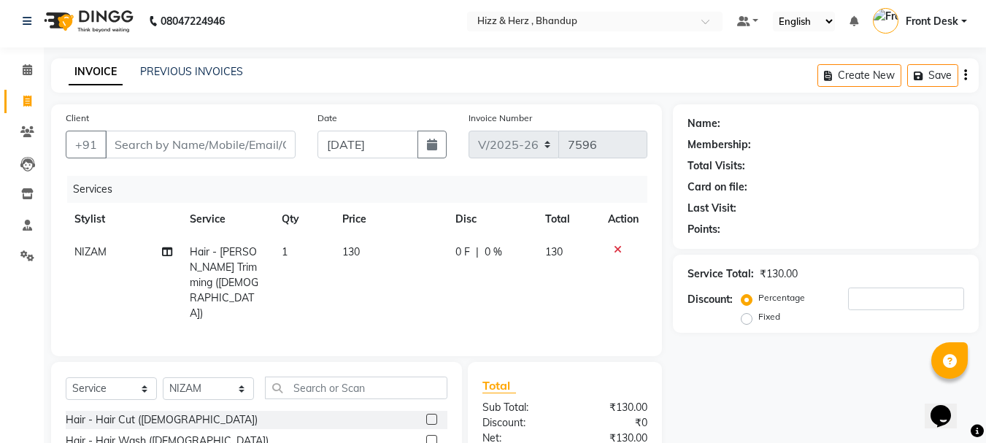
scroll to position [0, 0]
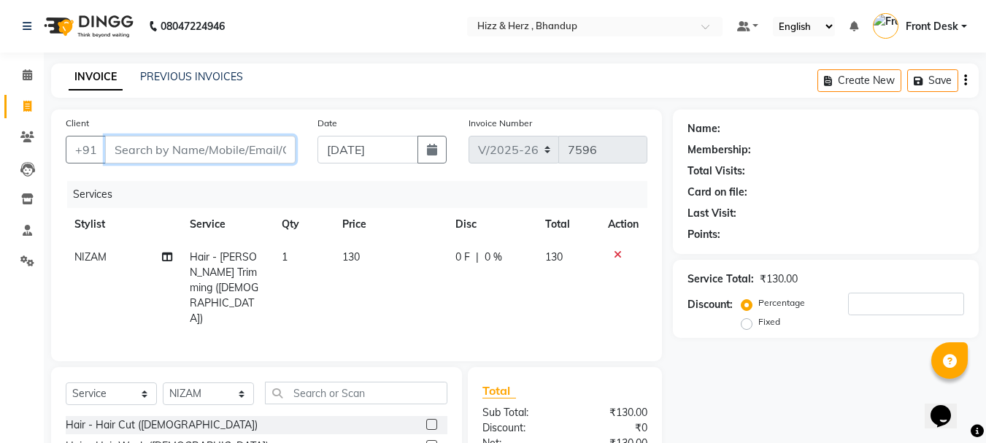
click at [188, 138] on input "Client" at bounding box center [200, 150] width 190 height 28
type input "9"
type input "0"
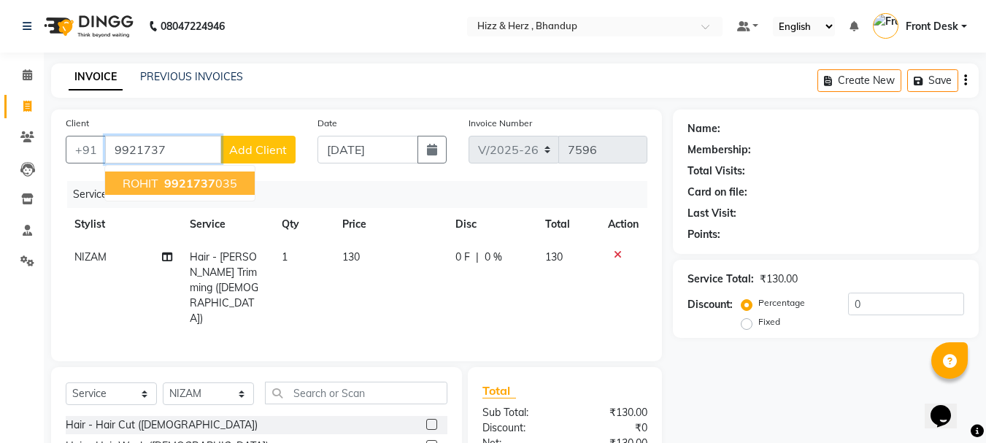
click at [207, 185] on span "9921737" at bounding box center [189, 183] width 51 height 15
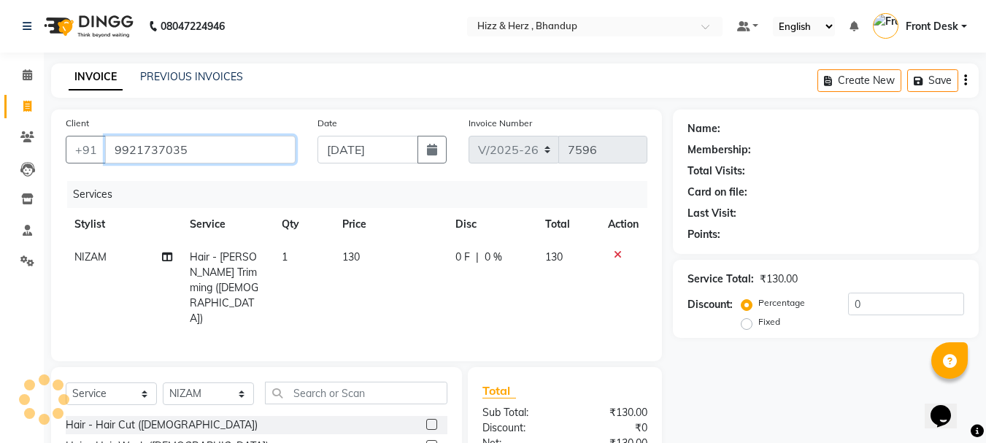
type input "9921737035"
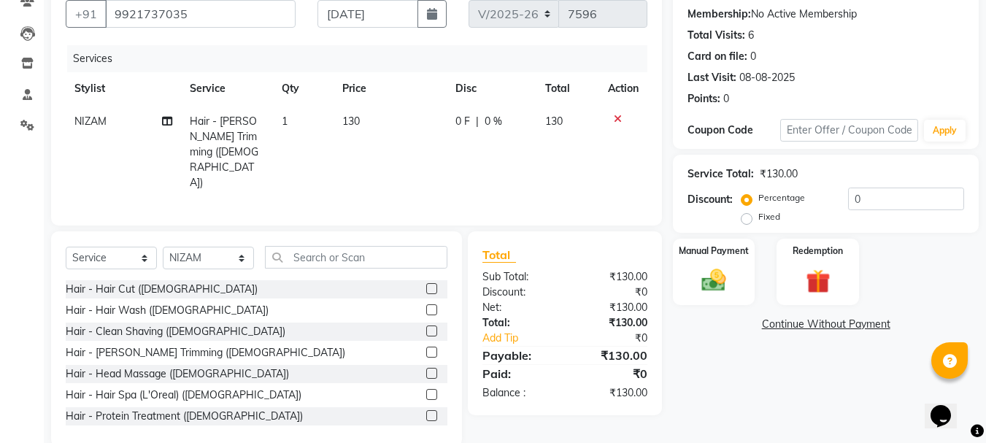
scroll to position [142, 0]
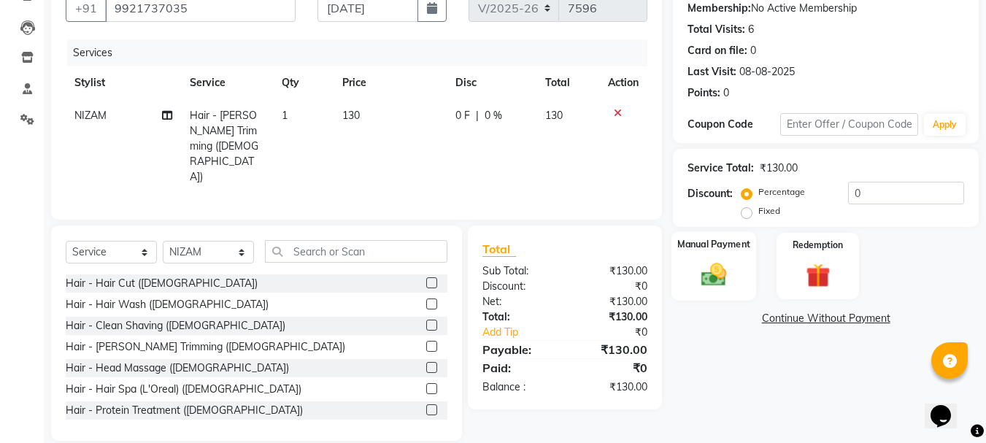
click at [717, 284] on img at bounding box center [713, 274] width 41 height 29
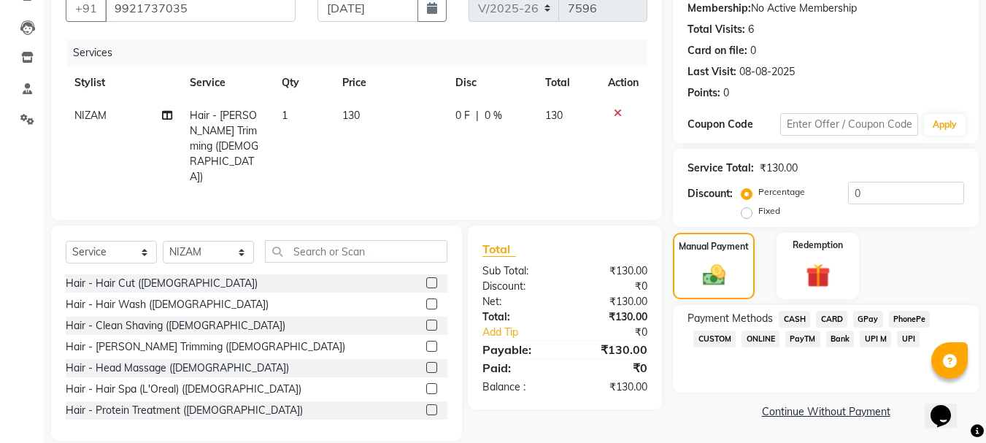
click at [867, 320] on span "GPay" at bounding box center [868, 319] width 30 height 17
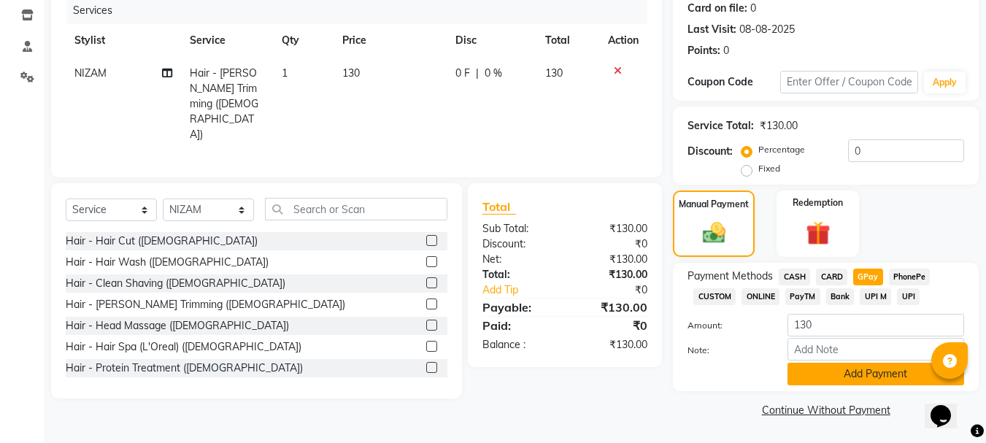
click at [884, 368] on button "Add Payment" at bounding box center [875, 374] width 177 height 23
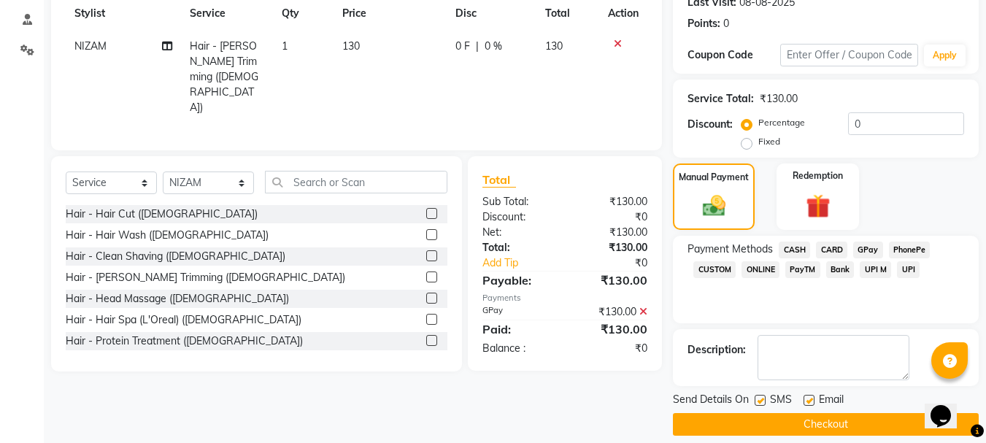
scroll to position [225, 0]
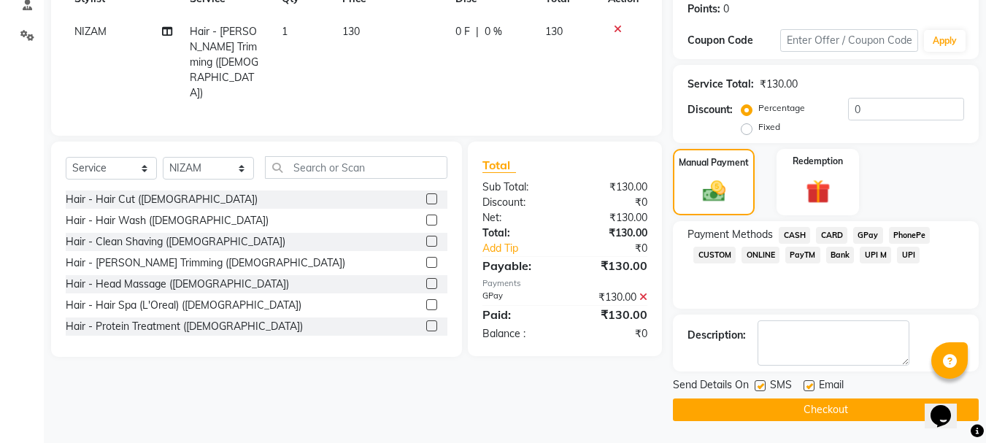
click at [880, 411] on button "Checkout" at bounding box center [826, 409] width 306 height 23
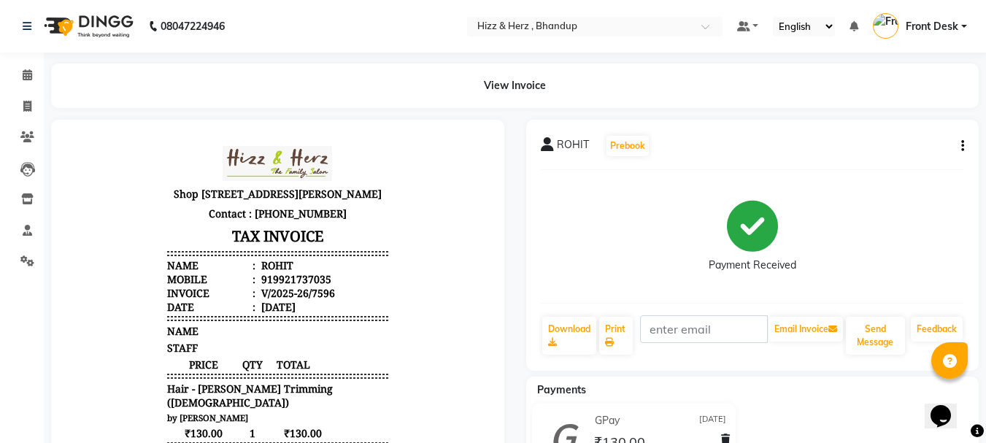
scroll to position [12, 0]
click at [24, 109] on icon at bounding box center [27, 106] width 8 height 11
select select "service"
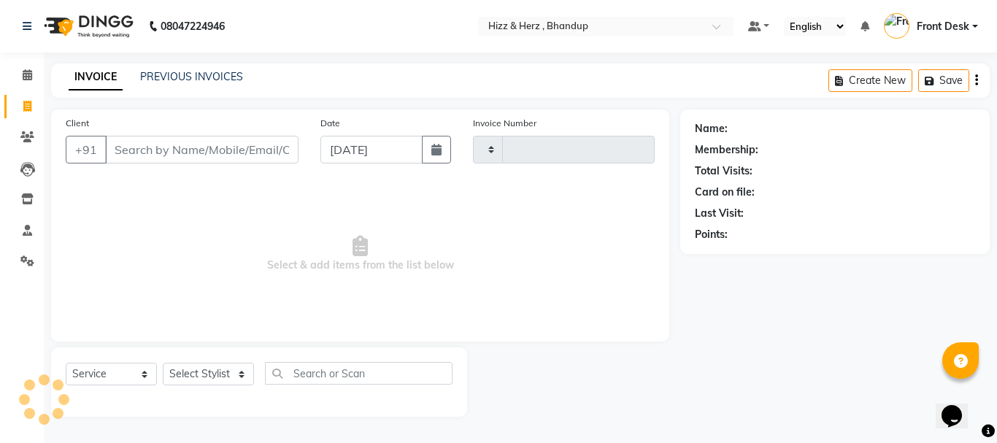
type input "7598"
select select "629"
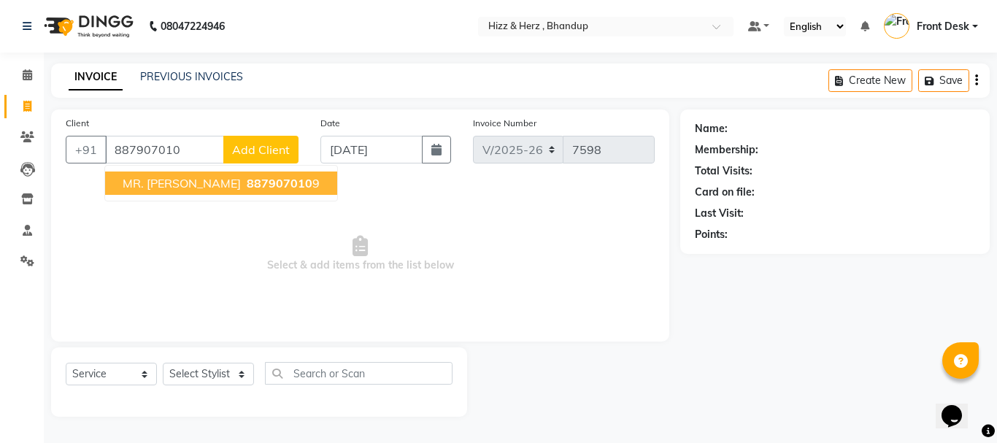
click at [247, 180] on span "887907010" at bounding box center [280, 183] width 66 height 15
type input "8879070109"
select select "1: Object"
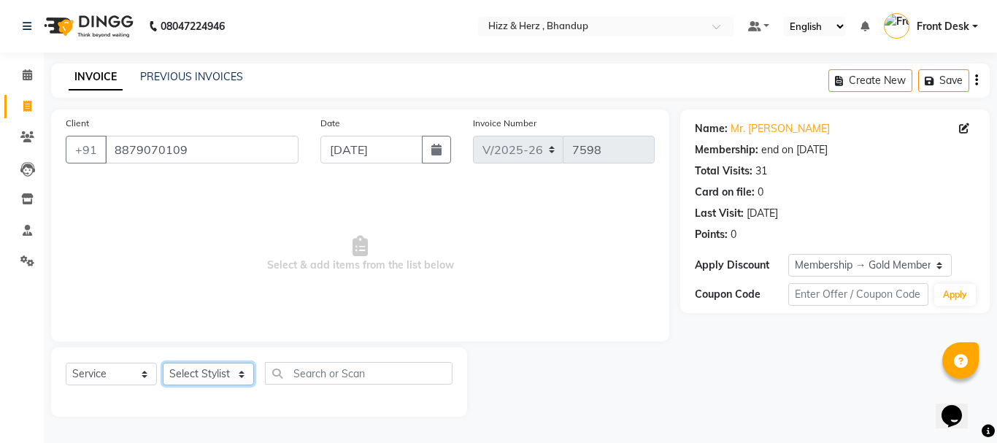
click at [234, 371] on select "Select Stylist Front Desk [PERSON_NAME] HIZZ & HERZ 2 [PERSON_NAME] [PERSON_NAM…" at bounding box center [208, 374] width 91 height 23
select select "11514"
click at [163, 363] on select "Select Stylist Front Desk [PERSON_NAME] HIZZ & HERZ 2 [PERSON_NAME] [PERSON_NAM…" at bounding box center [208, 374] width 91 height 23
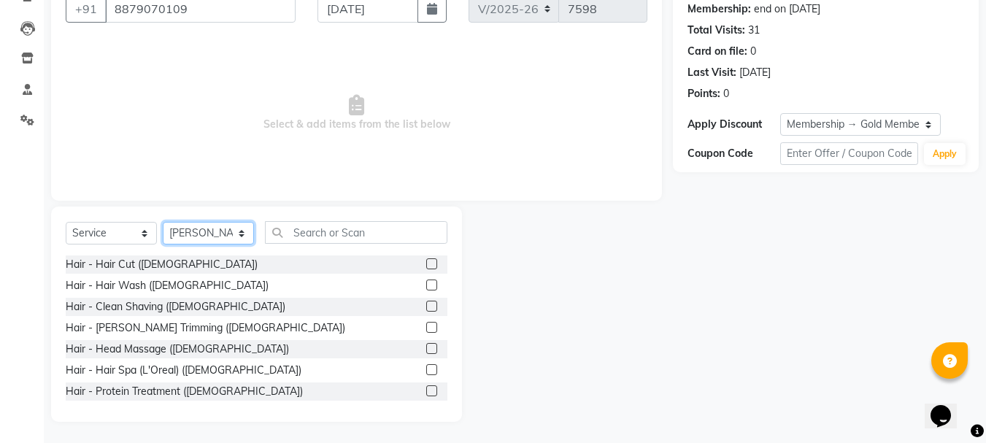
scroll to position [142, 0]
click at [426, 261] on label at bounding box center [431, 263] width 11 height 11
click at [426, 261] on input "checkbox" at bounding box center [430, 263] width 9 height 9
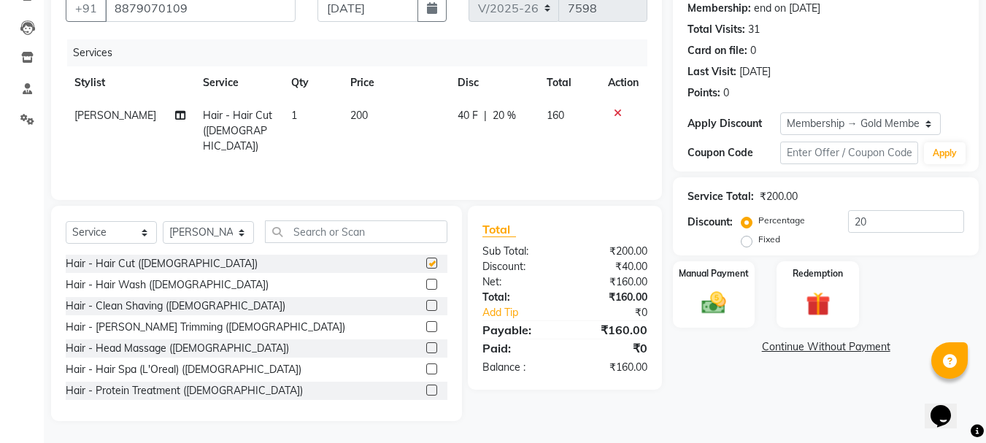
checkbox input "false"
click at [426, 327] on label at bounding box center [431, 326] width 11 height 11
click at [426, 327] on input "checkbox" at bounding box center [430, 327] width 9 height 9
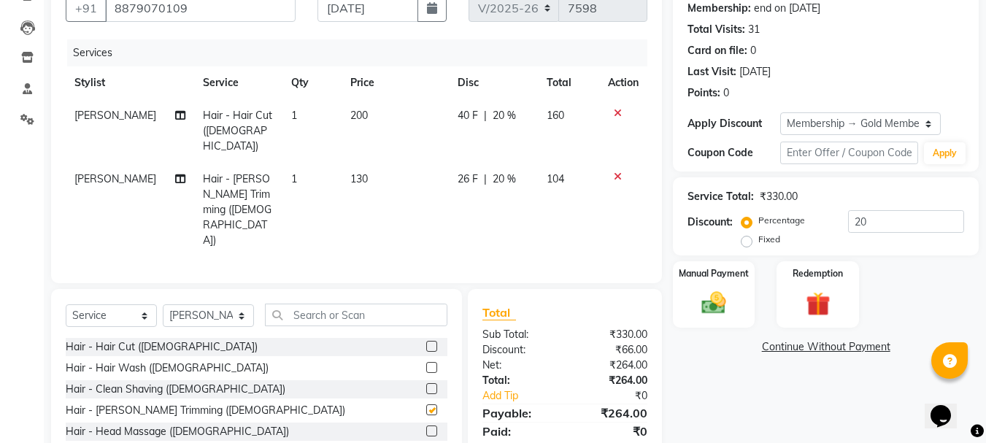
checkbox input "false"
click at [709, 302] on img at bounding box center [713, 302] width 41 height 29
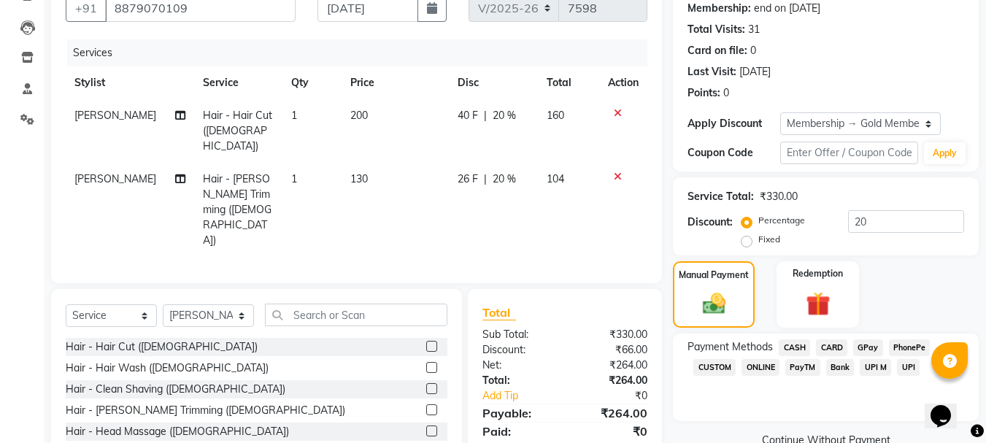
click at [865, 344] on span "GPay" at bounding box center [868, 347] width 30 height 17
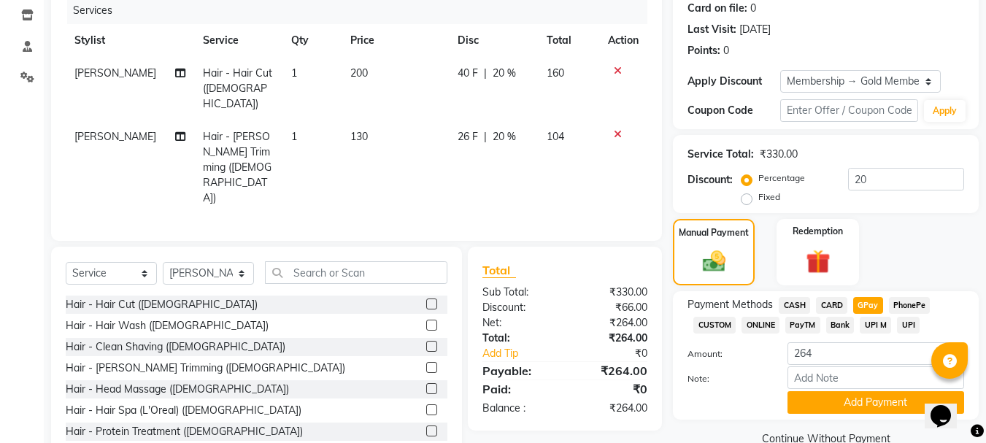
scroll to position [212, 0]
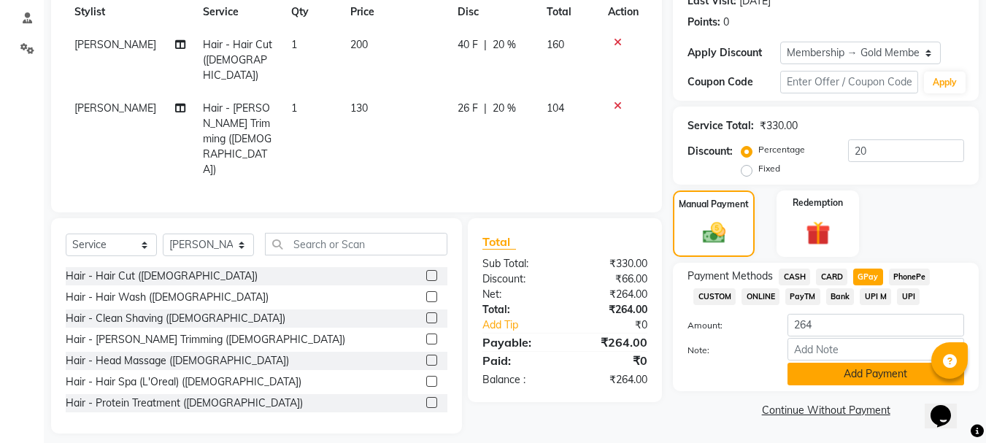
click at [872, 368] on button "Add Payment" at bounding box center [875, 374] width 177 height 23
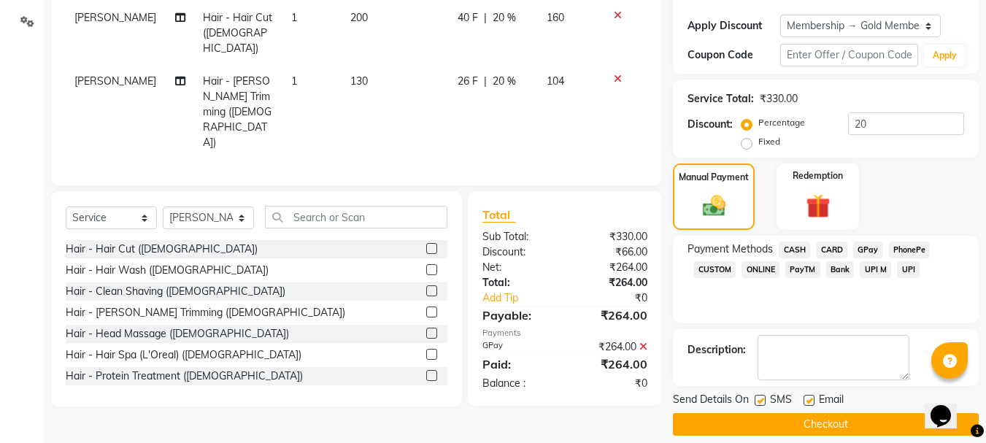
scroll to position [254, 0]
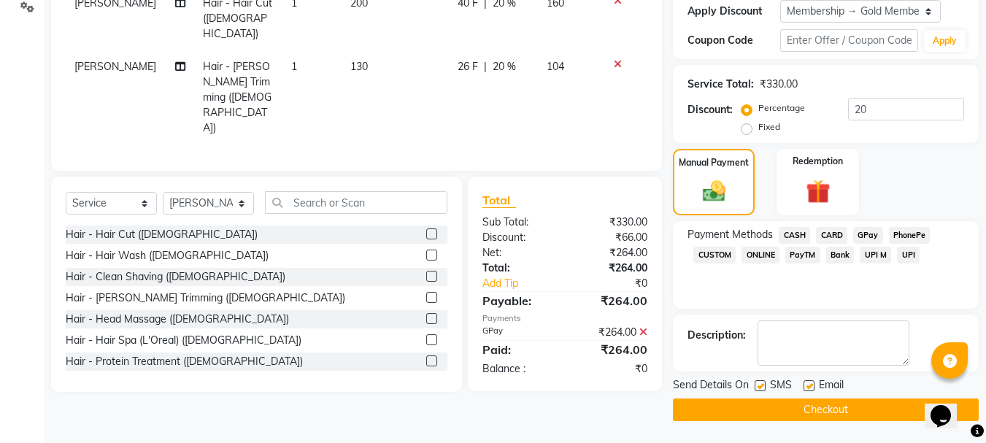
click at [870, 406] on button "Checkout" at bounding box center [826, 409] width 306 height 23
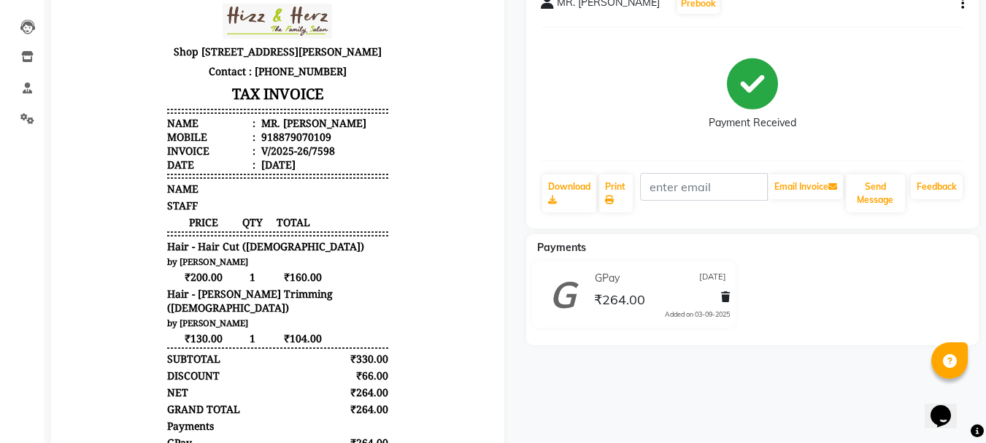
scroll to position [146, 0]
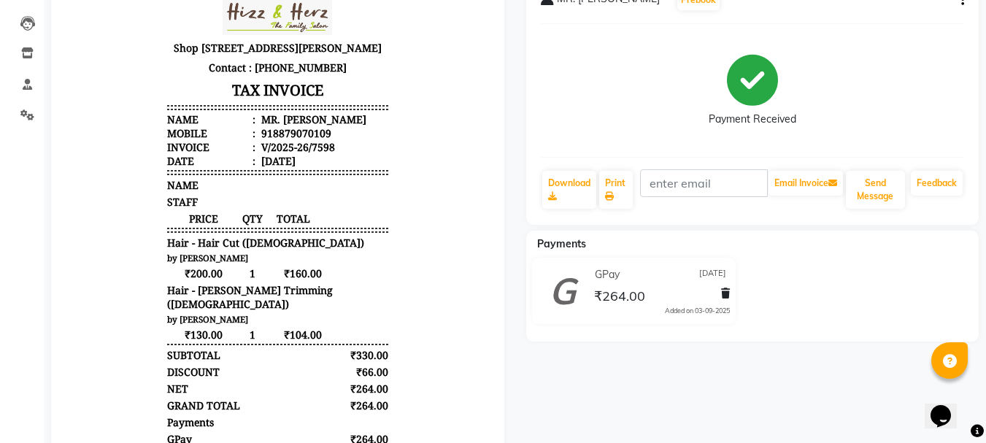
drag, startPoint x: 868, startPoint y: 386, endPoint x: 879, endPoint y: 367, distance: 21.5
click at [876, 371] on div "MR. PIYUSH JAIN Prebook Payment Received Download Print Email Invoice Send Mess…" at bounding box center [752, 259] width 475 height 571
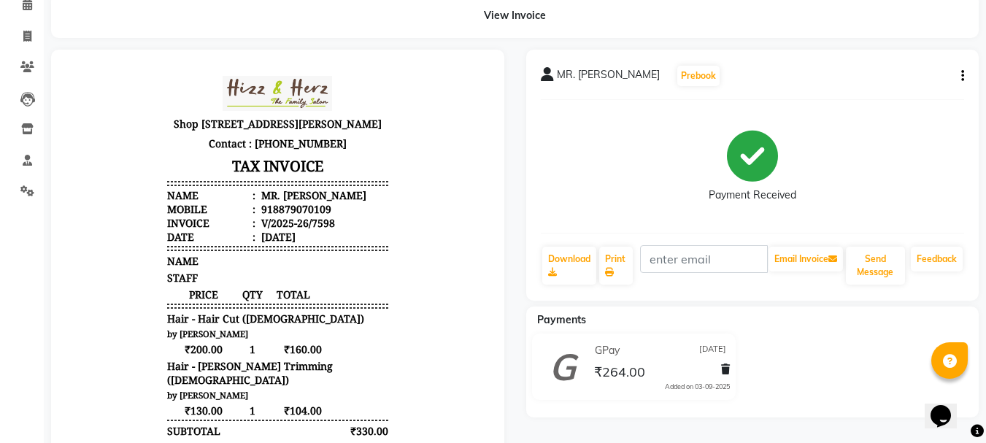
scroll to position [0, 0]
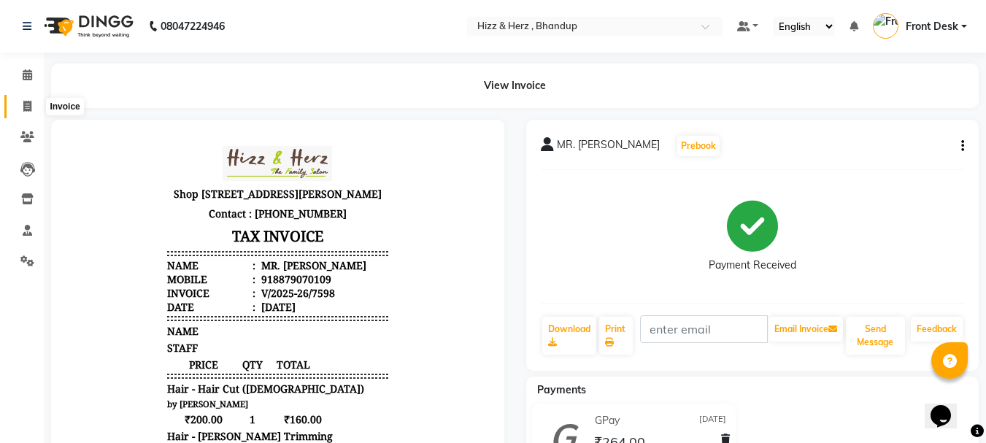
click at [30, 109] on icon at bounding box center [27, 106] width 8 height 11
select select "service"
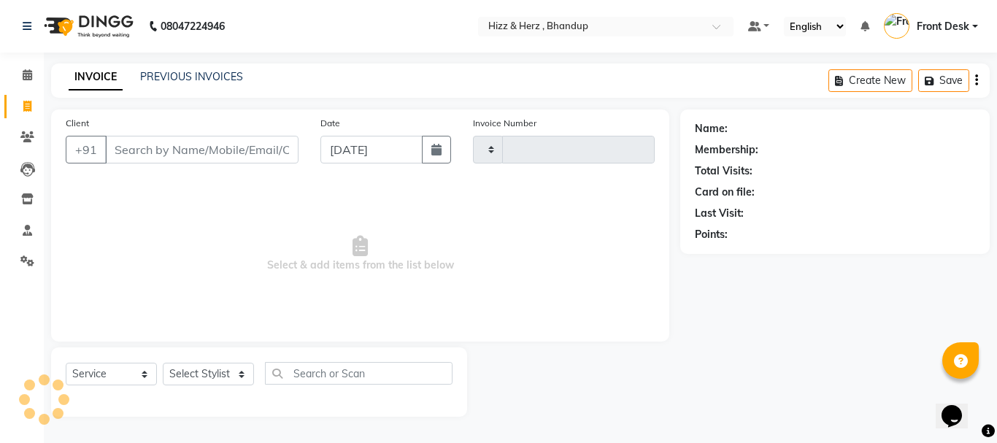
type input "7599"
select select "629"
click at [225, 377] on select "Select Stylist" at bounding box center [208, 374] width 91 height 23
select select "82789"
click at [163, 363] on select "Select Stylist Front Desk [PERSON_NAME] HIZZ & HERZ 2 [PERSON_NAME] [PERSON_NAM…" at bounding box center [208, 374] width 91 height 23
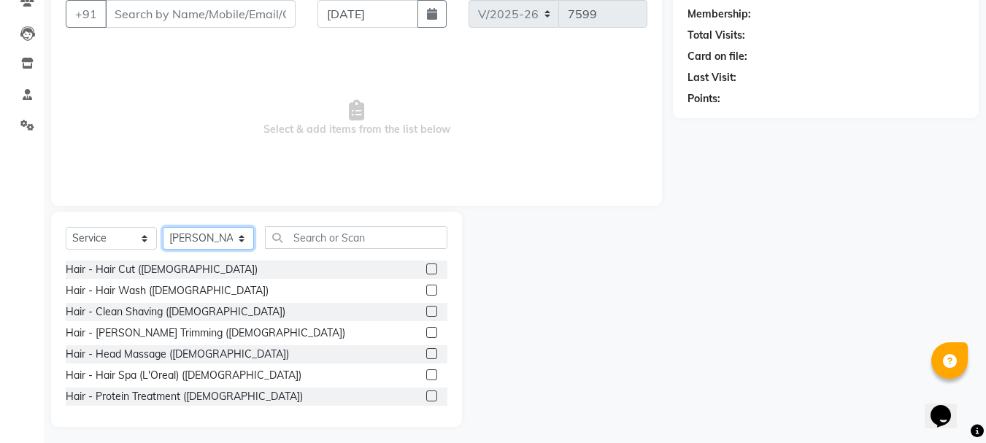
scroll to position [142, 0]
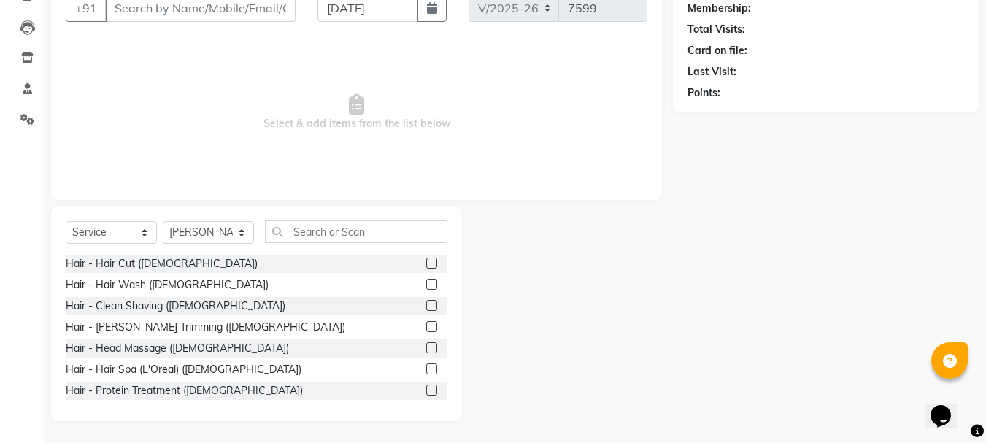
click at [426, 327] on label at bounding box center [431, 326] width 11 height 11
click at [426, 327] on input "checkbox" at bounding box center [430, 327] width 9 height 9
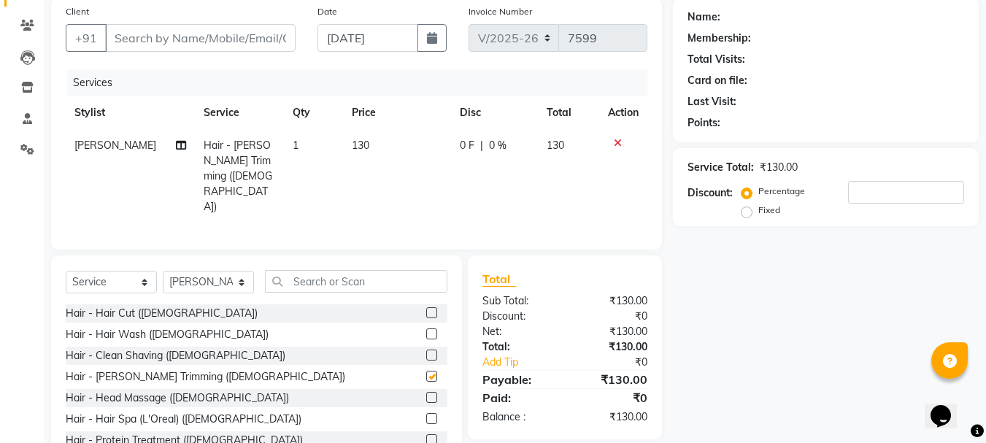
checkbox input "false"
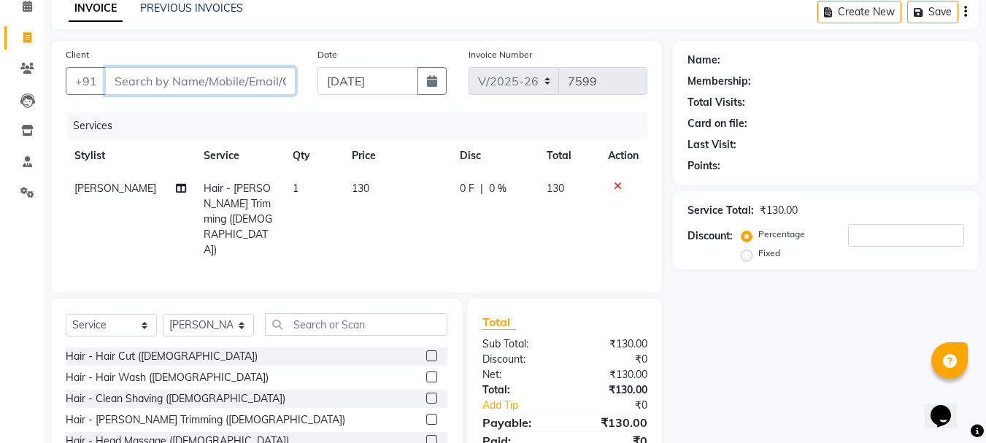
click at [161, 81] on input "Client" at bounding box center [200, 81] width 190 height 28
type input "9"
type input "0"
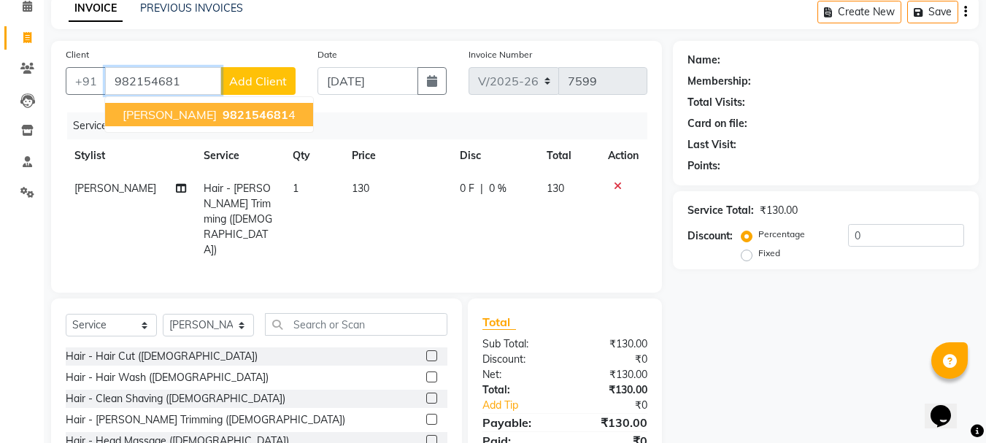
click at [215, 115] on span "MR. RAKESH BURA" at bounding box center [170, 114] width 94 height 15
type input "9821546814"
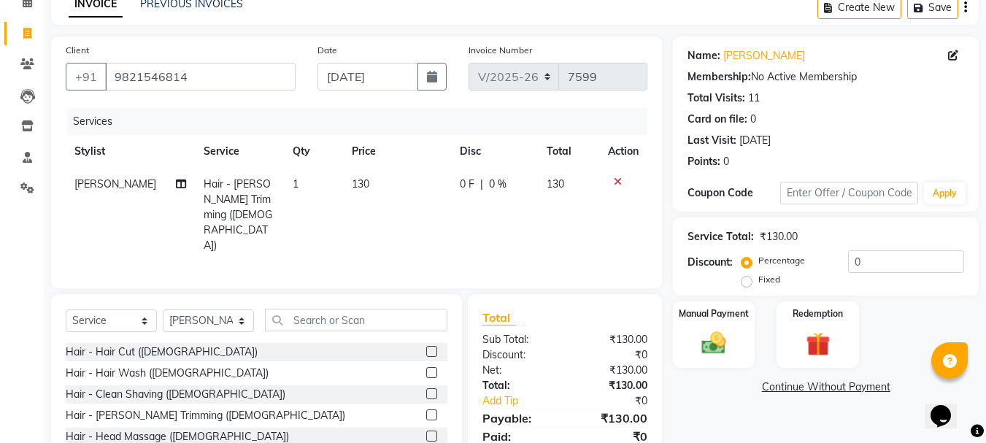
scroll to position [142, 0]
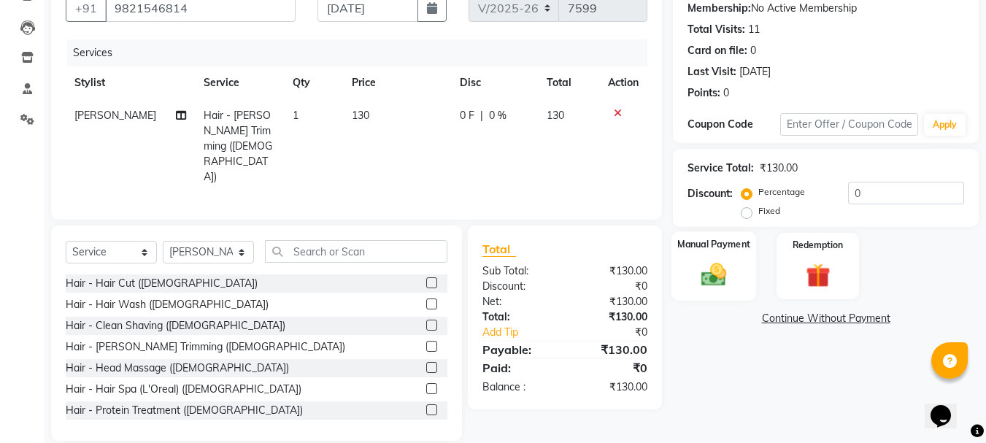
click at [723, 275] on img at bounding box center [713, 274] width 41 height 29
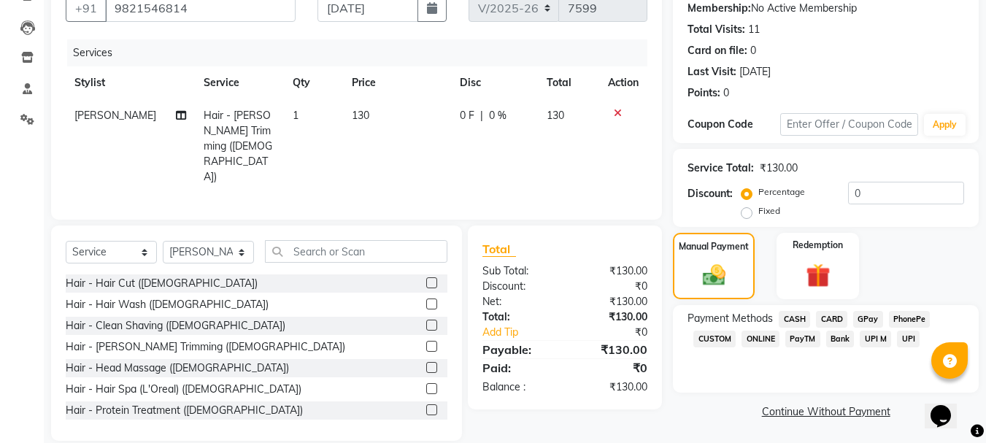
click at [797, 319] on span "CASH" at bounding box center [794, 319] width 31 height 17
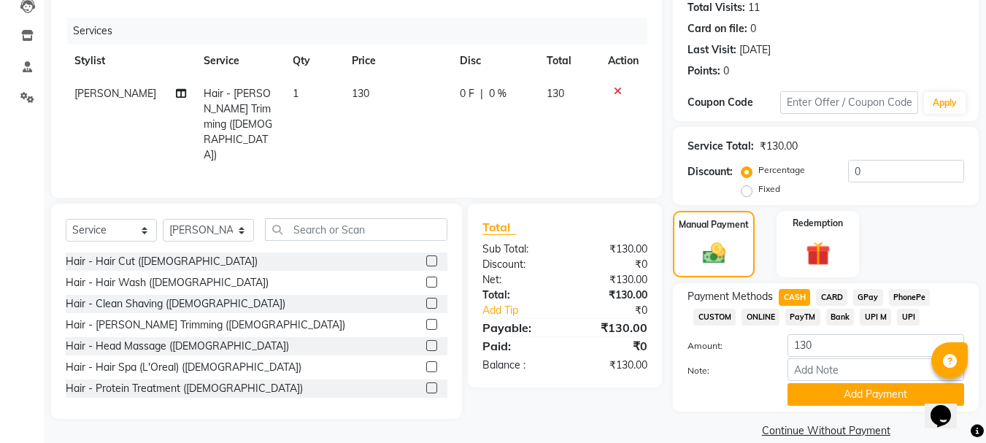
scroll to position [184, 0]
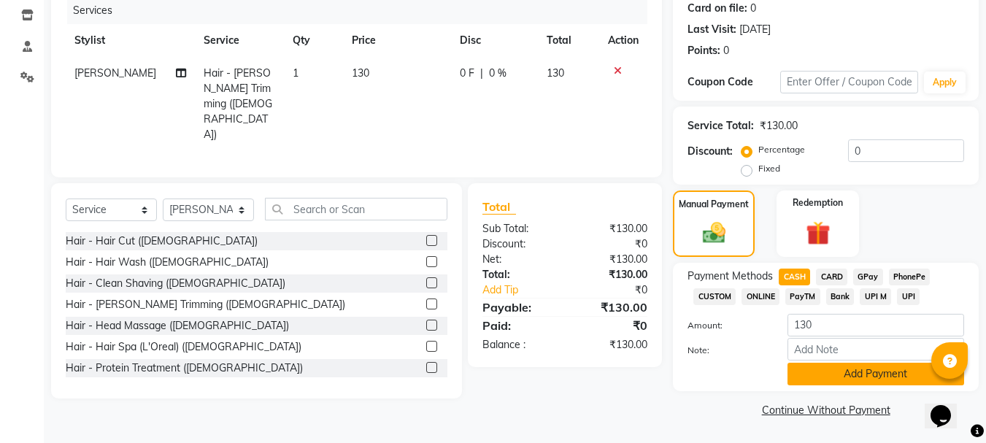
click at [836, 378] on button "Add Payment" at bounding box center [875, 374] width 177 height 23
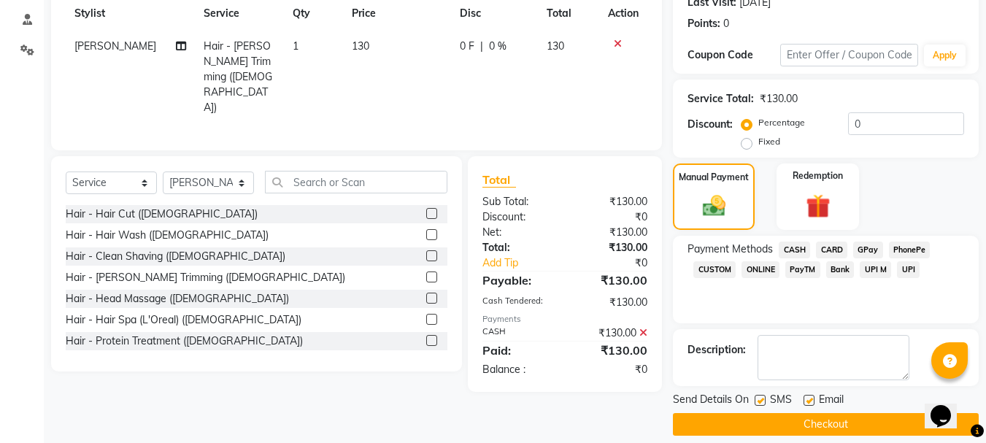
scroll to position [225, 0]
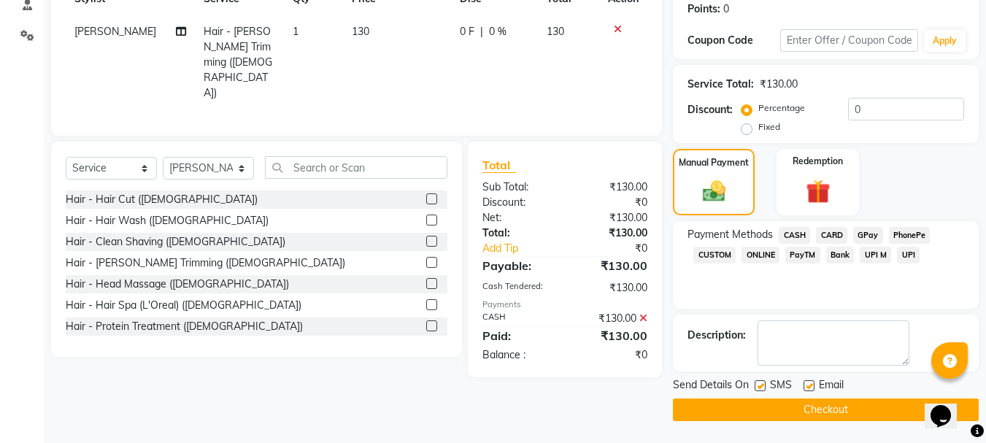
click at [841, 405] on button "Checkout" at bounding box center [826, 409] width 306 height 23
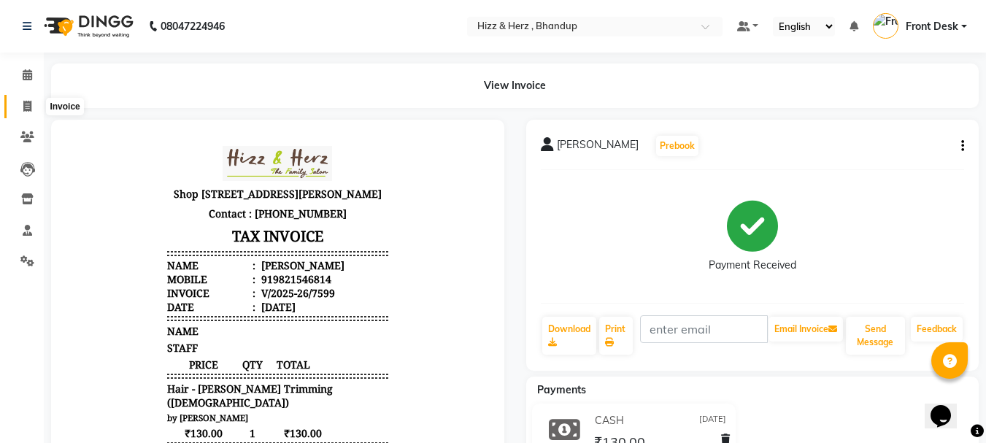
click at [31, 107] on icon at bounding box center [27, 106] width 8 height 11
select select "629"
select select "service"
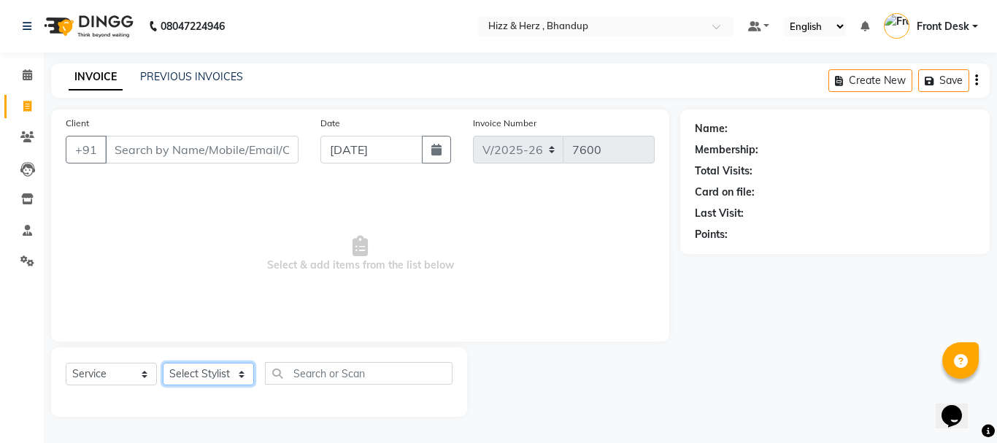
drag, startPoint x: 216, startPoint y: 378, endPoint x: 221, endPoint y: 369, distance: 10.1
click at [218, 374] on select "Select Stylist Front Desk [PERSON_NAME] HIZZ & HERZ 2 [PERSON_NAME] [PERSON_NAM…" at bounding box center [208, 374] width 91 height 23
select select "11514"
click at [163, 363] on select "Select Stylist Front Desk [PERSON_NAME] HIZZ & HERZ 2 [PERSON_NAME] [PERSON_NAM…" at bounding box center [208, 374] width 91 height 23
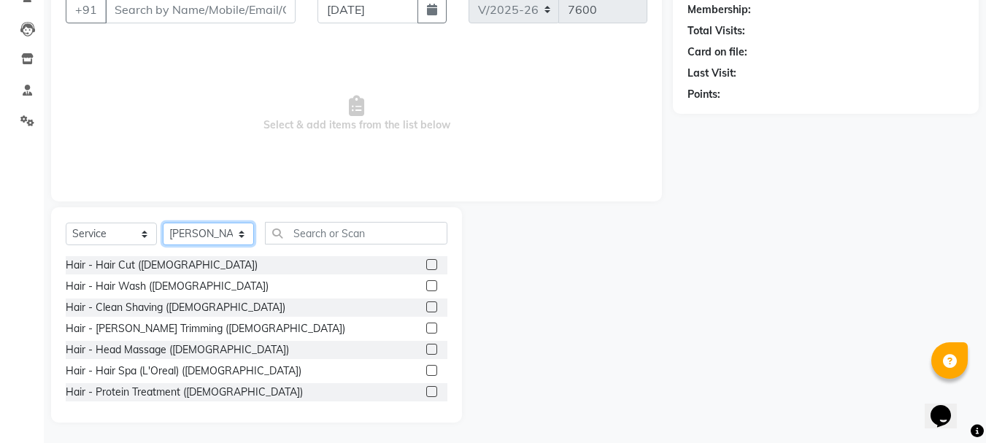
scroll to position [142, 0]
click at [426, 269] on div at bounding box center [430, 265] width 9 height 15
click at [426, 262] on label at bounding box center [431, 263] width 11 height 11
click at [426, 262] on input "checkbox" at bounding box center [430, 263] width 9 height 9
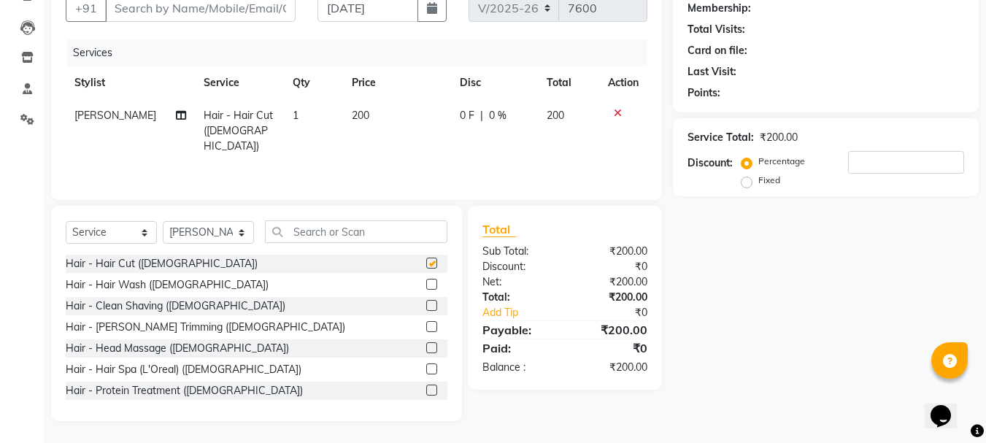
checkbox input "false"
click at [426, 328] on label at bounding box center [431, 326] width 11 height 11
click at [426, 328] on input "checkbox" at bounding box center [430, 327] width 9 height 9
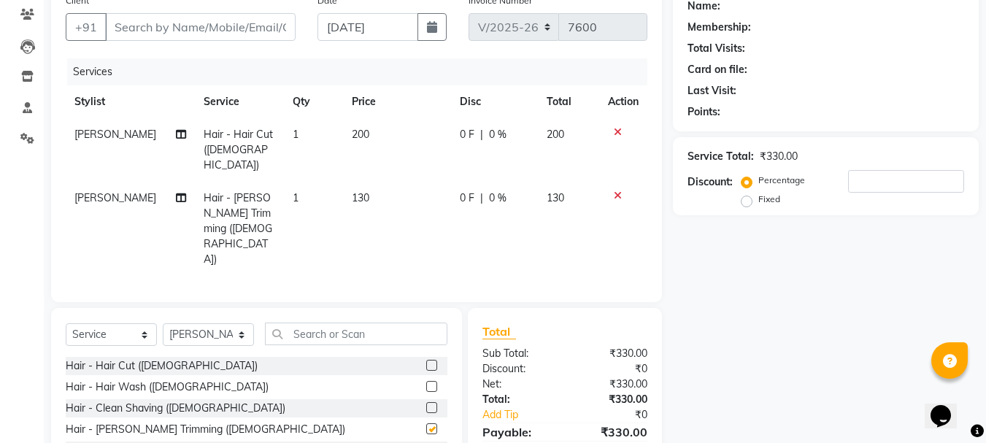
checkbox input "false"
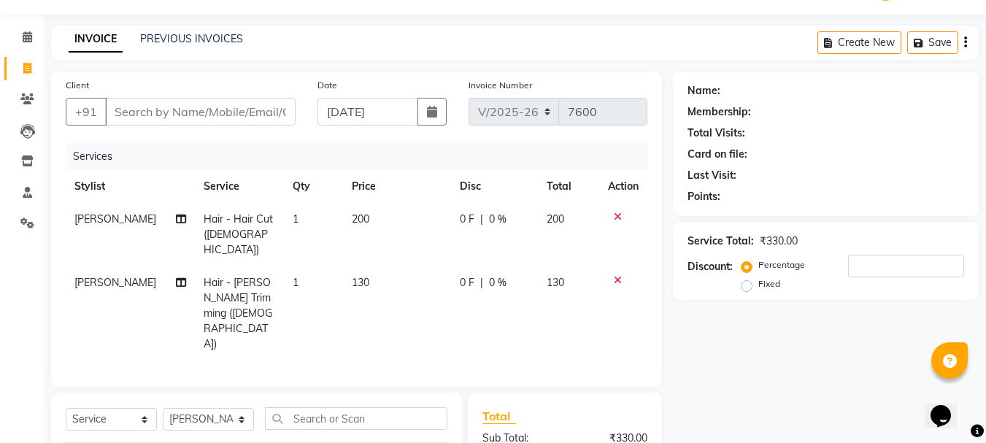
scroll to position [0, 0]
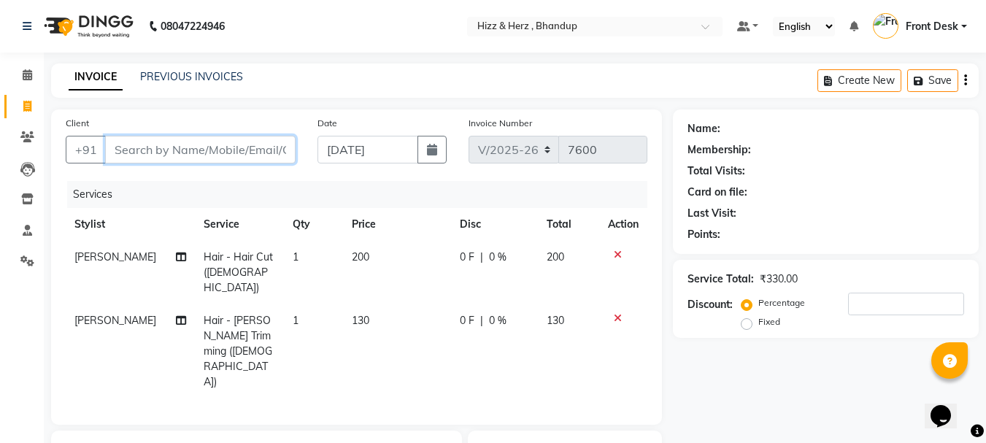
click at [251, 158] on input "Client" at bounding box center [200, 150] width 190 height 28
type input "9"
type input "0"
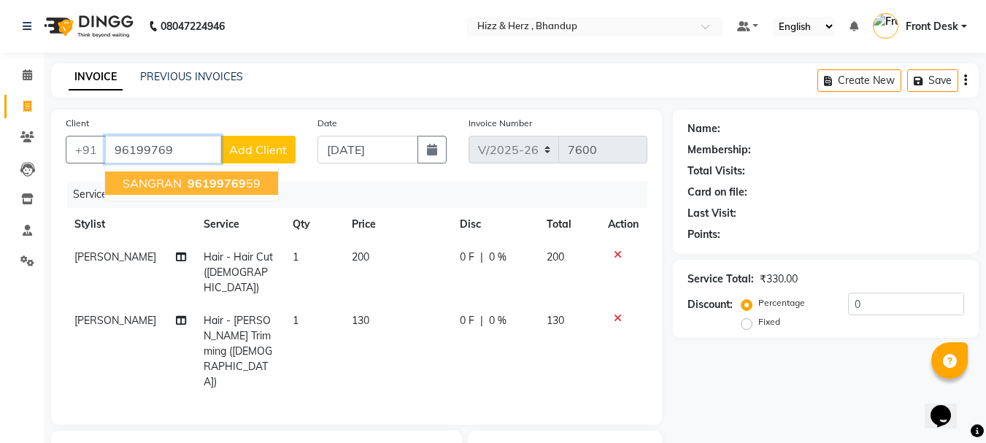
click at [255, 177] on ngb-highlight "96199769 59" at bounding box center [223, 183] width 76 height 15
type input "9619976959"
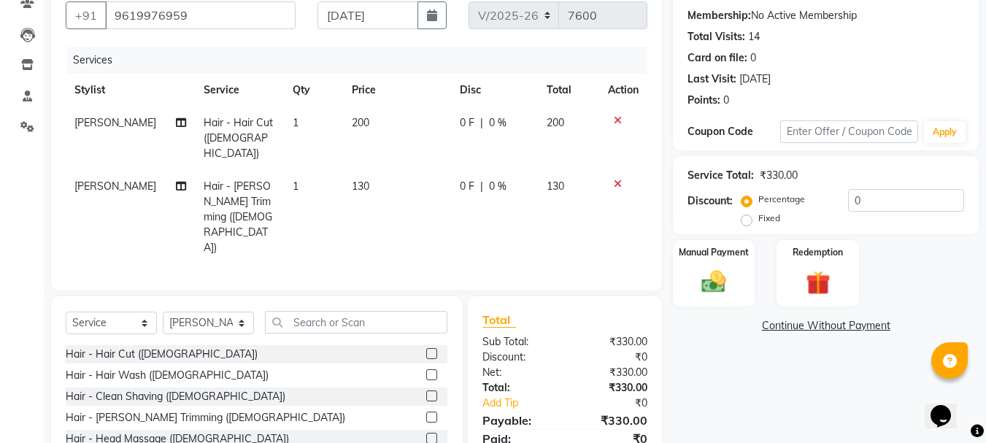
scroll to position [146, 0]
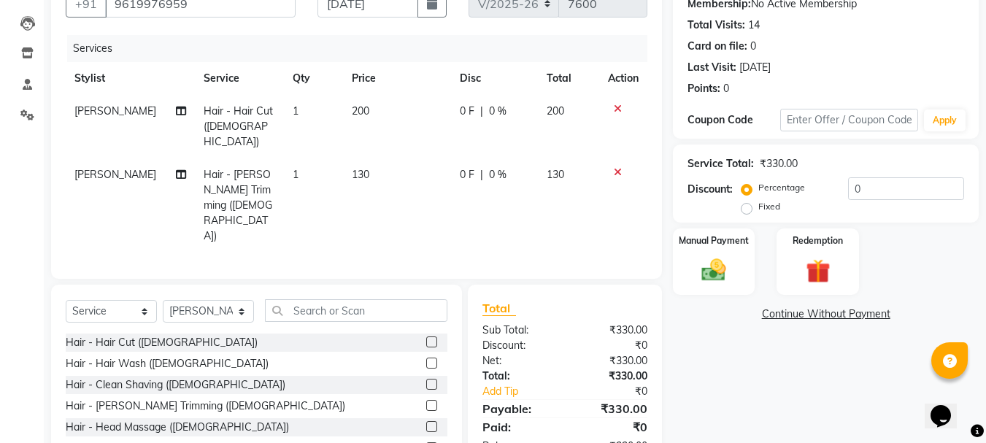
click at [616, 167] on icon at bounding box center [618, 172] width 8 height 10
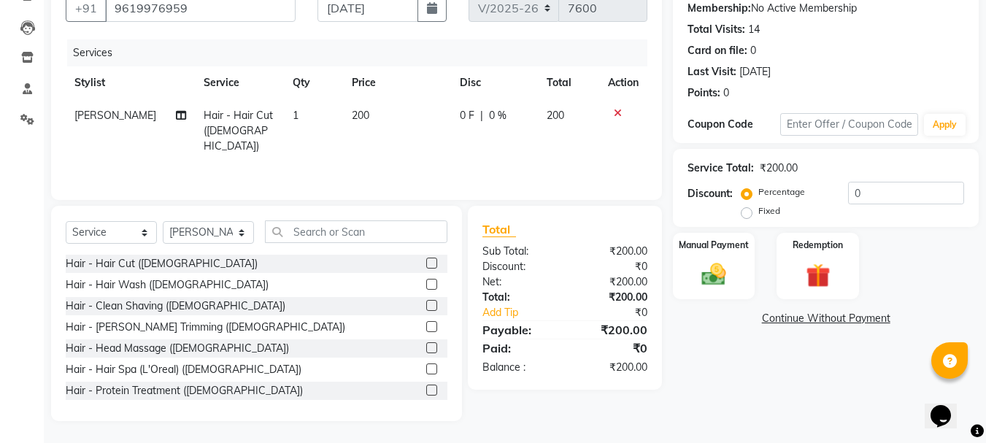
scroll to position [142, 0]
click at [719, 273] on img at bounding box center [713, 274] width 41 height 29
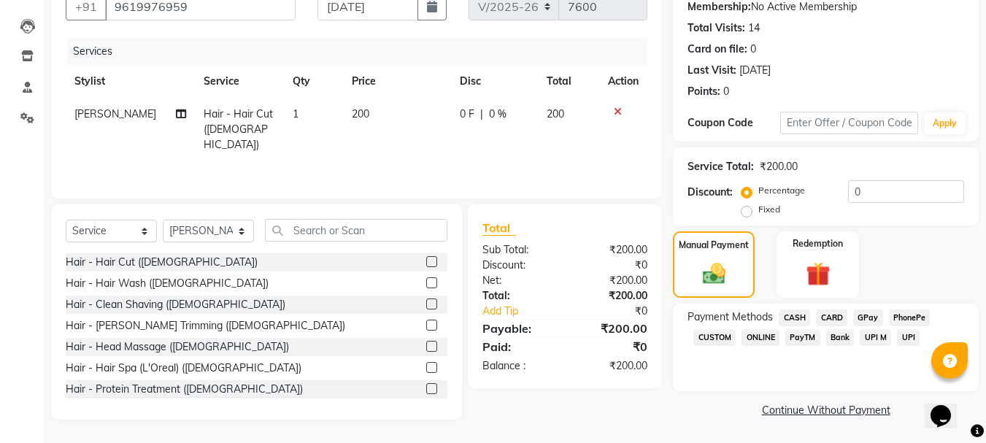
click at [869, 316] on span "GPay" at bounding box center [868, 317] width 30 height 17
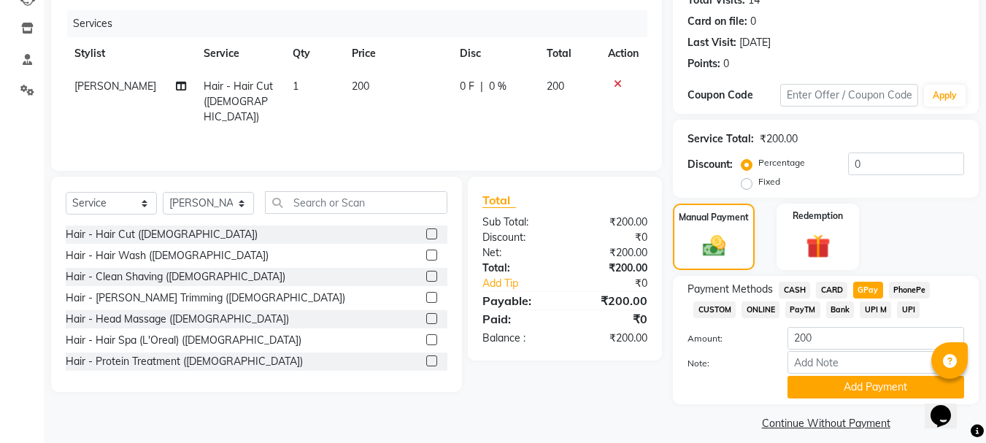
scroll to position [184, 0]
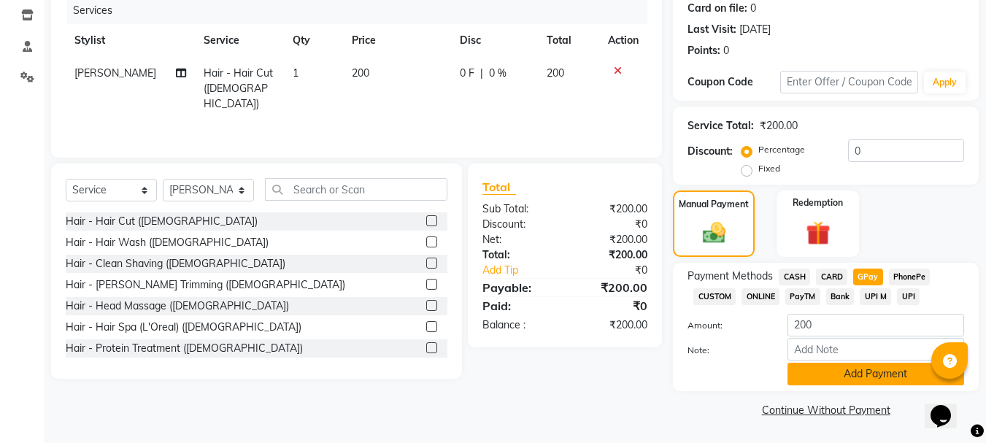
click at [826, 383] on button "Add Payment" at bounding box center [875, 374] width 177 height 23
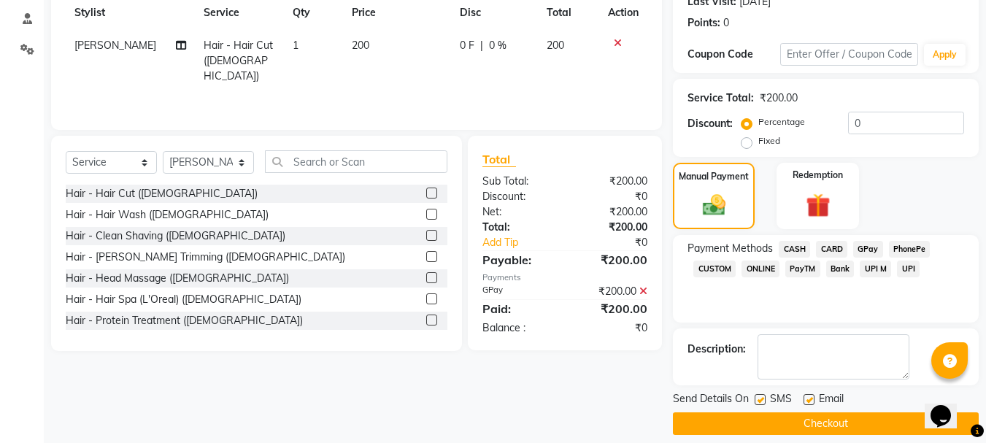
scroll to position [225, 0]
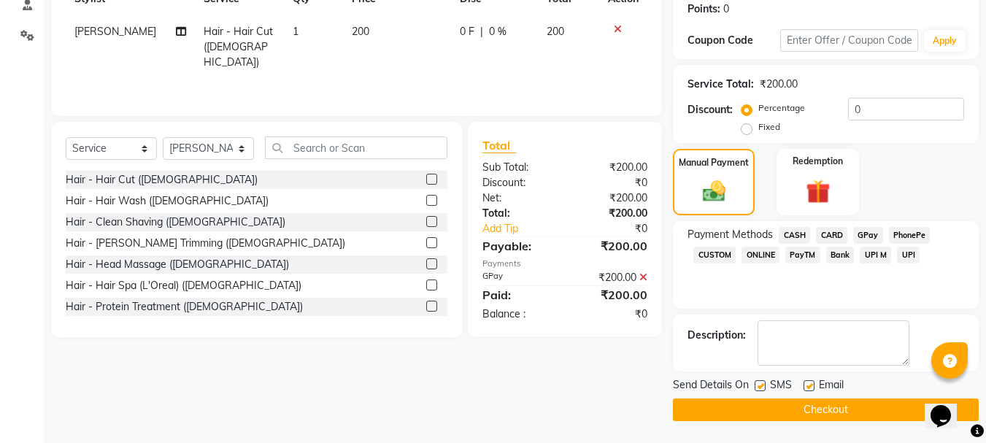
click at [838, 408] on button "Checkout" at bounding box center [826, 409] width 306 height 23
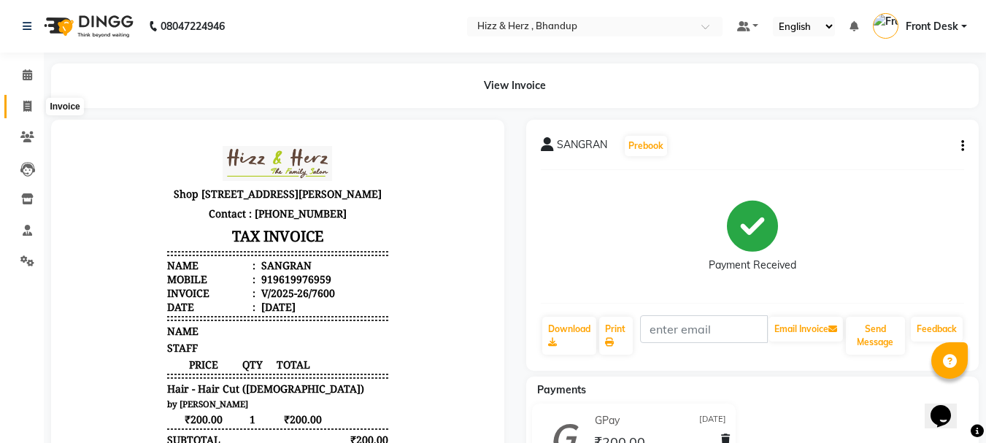
click at [22, 105] on span at bounding box center [28, 107] width 26 height 17
select select "service"
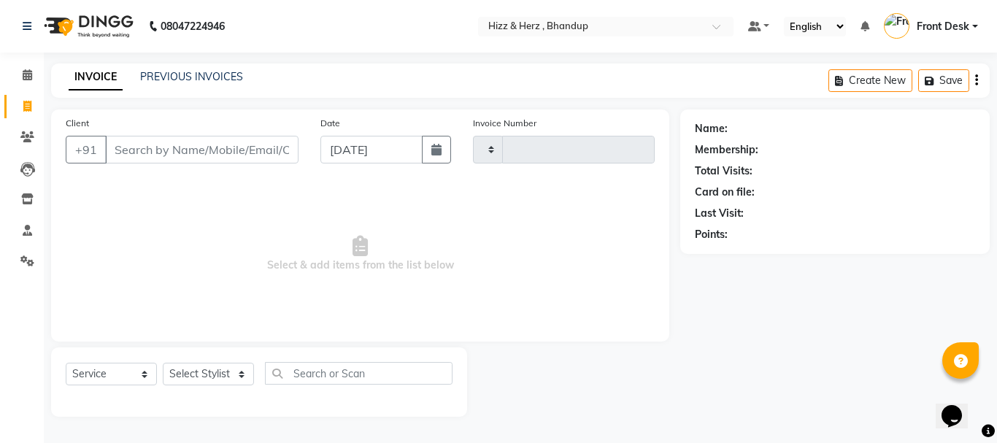
type input "7601"
select select "629"
click at [229, 144] on input "Client" at bounding box center [201, 150] width 193 height 28
click at [207, 373] on select "Select Stylist Front Desk [PERSON_NAME] HIZZ & HERZ 2 [PERSON_NAME] [PERSON_NAM…" at bounding box center [208, 374] width 91 height 23
select select "82789"
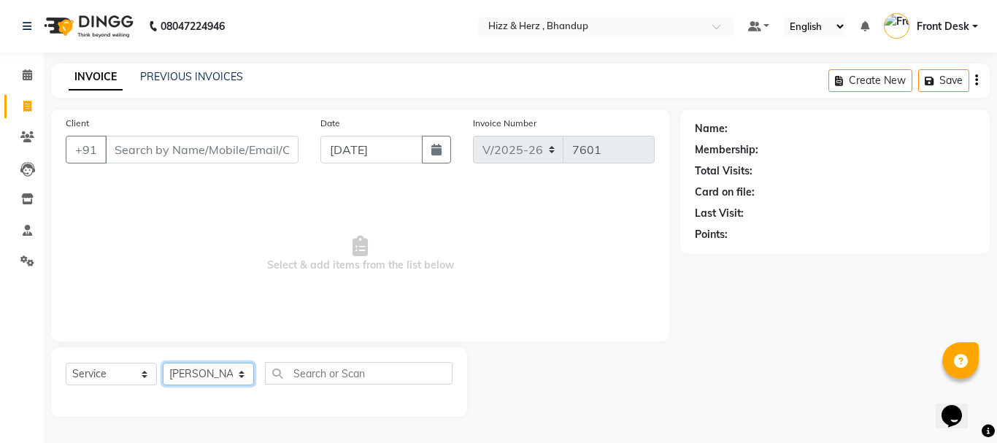
click at [163, 363] on select "Select Stylist Front Desk [PERSON_NAME] HIZZ & HERZ 2 [PERSON_NAME] [PERSON_NAM…" at bounding box center [208, 374] width 91 height 23
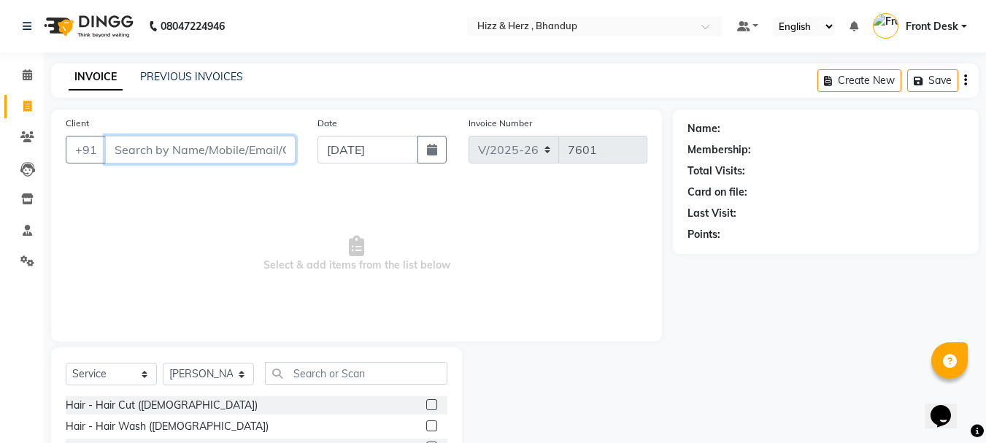
click at [180, 144] on input "Client" at bounding box center [200, 150] width 190 height 28
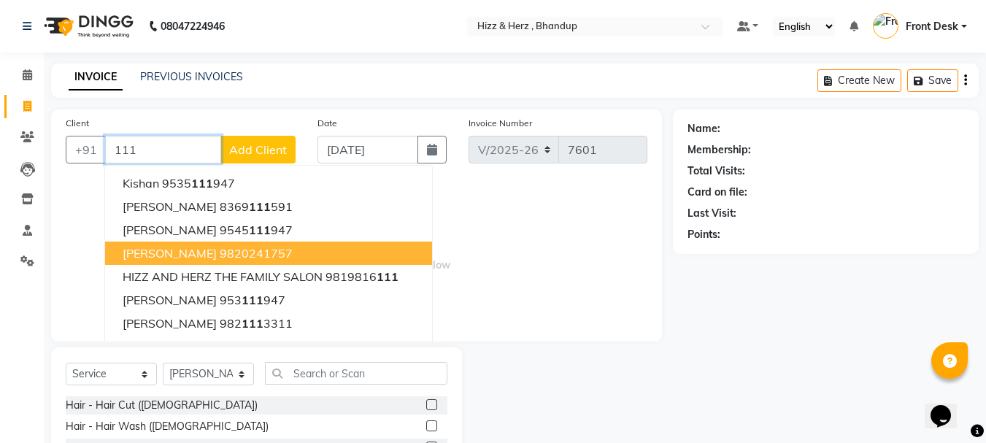
click at [209, 263] on button "MADHUKESH 9820241757" at bounding box center [268, 253] width 327 height 23
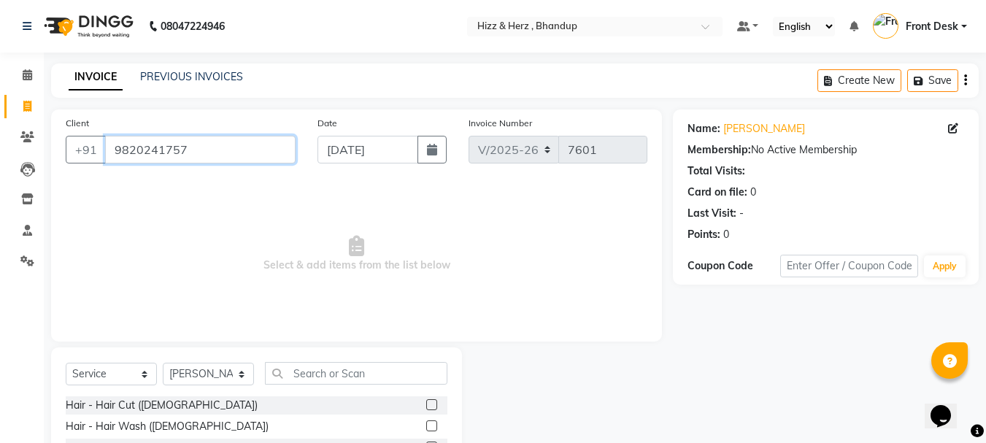
click at [211, 151] on input "9820241757" at bounding box center [200, 150] width 190 height 28
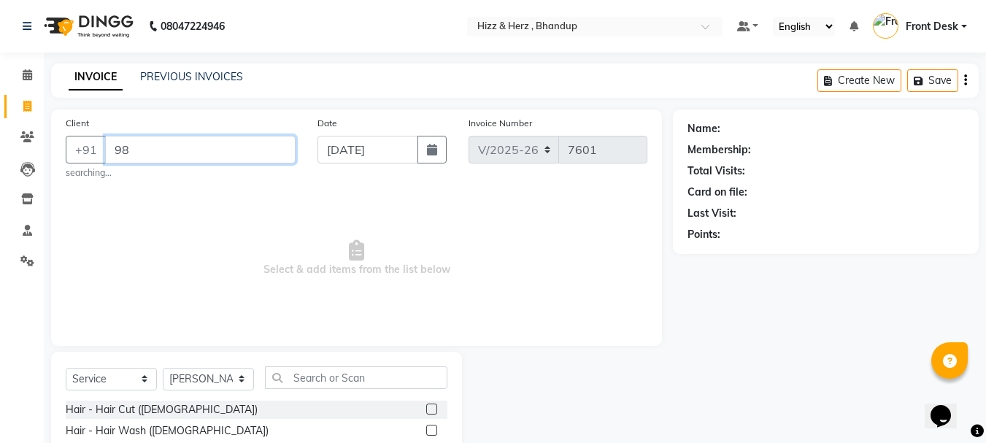
type input "9"
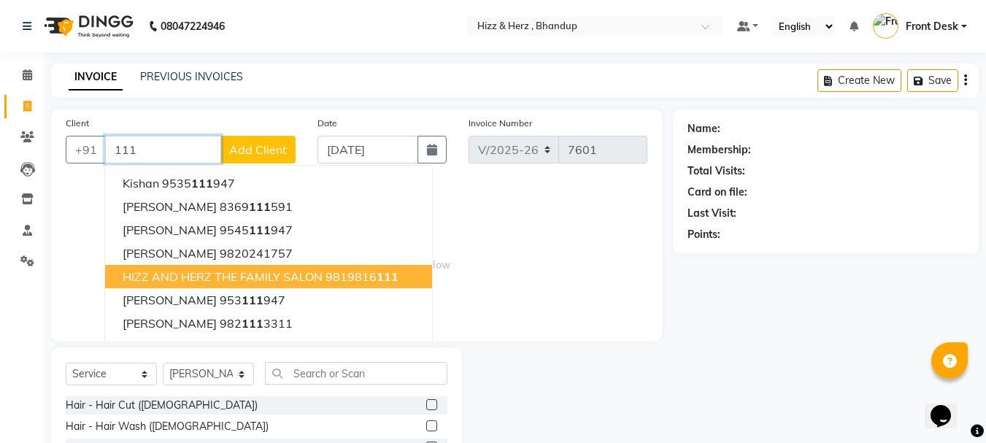
click at [228, 271] on span "HIZZ AND HERZ THE FAMILY SALON" at bounding box center [223, 276] width 200 height 15
type input "9819816111"
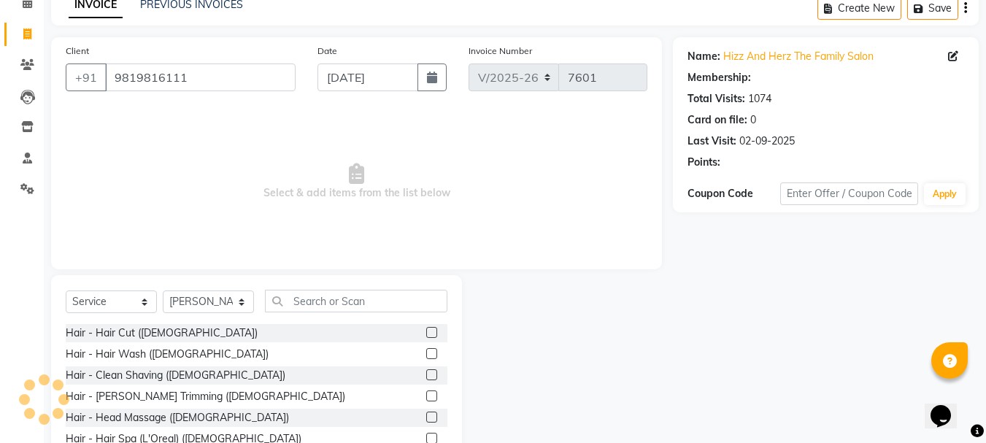
scroll to position [142, 0]
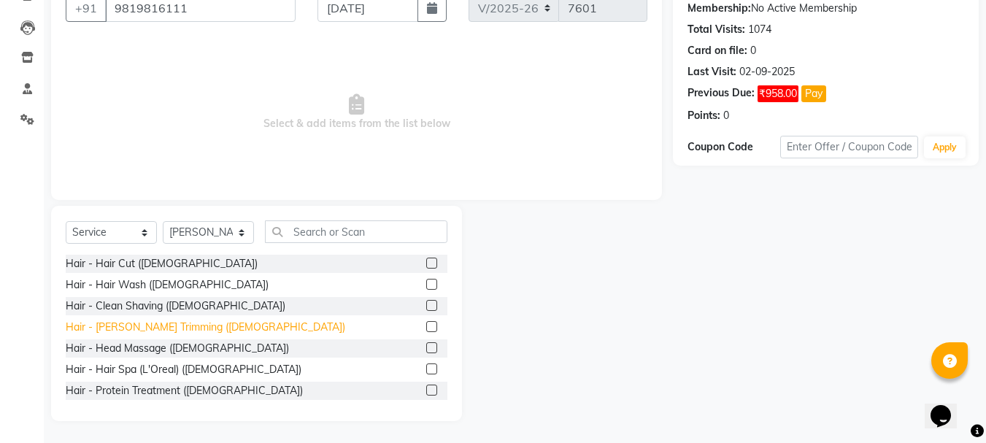
click at [122, 328] on div "Hair - [PERSON_NAME] Trimming ([DEMOGRAPHIC_DATA])" at bounding box center [205, 327] width 279 height 15
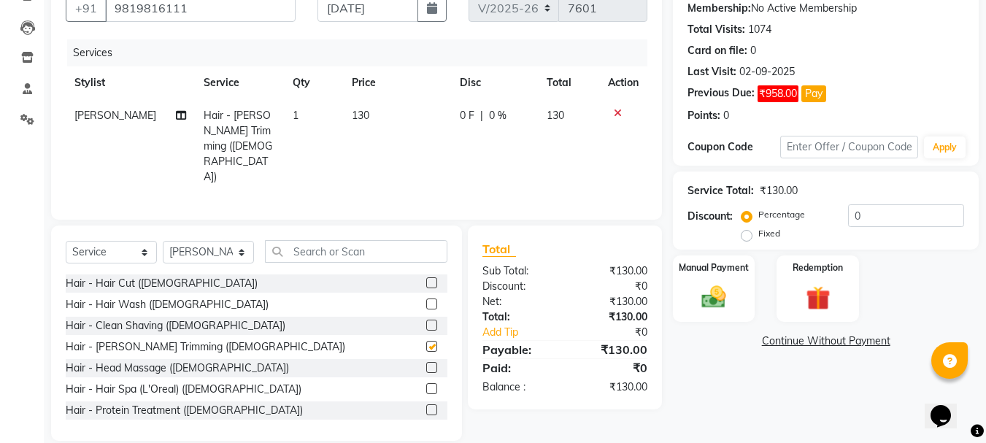
checkbox input "false"
click at [709, 288] on img at bounding box center [713, 296] width 41 height 29
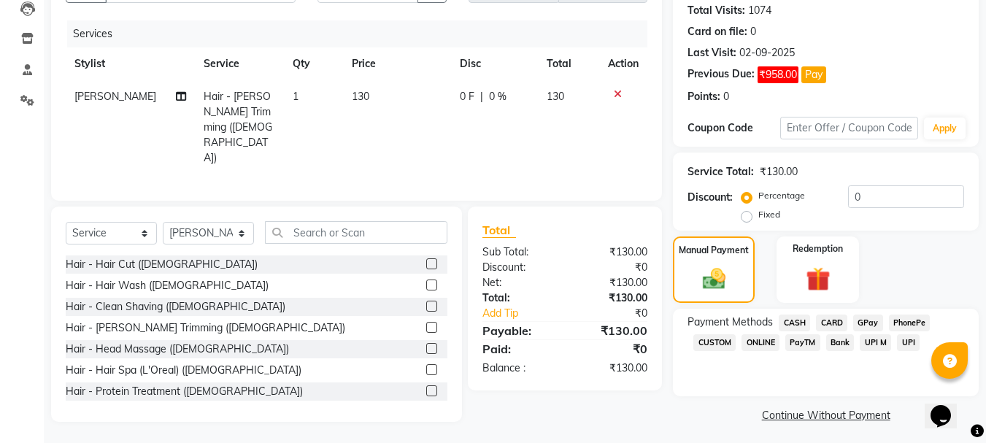
scroll to position [166, 0]
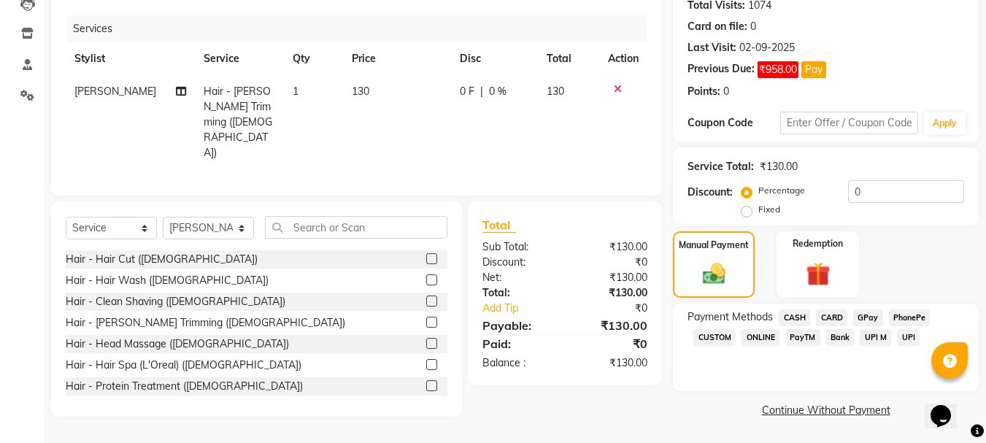
click at [859, 312] on span "GPay" at bounding box center [868, 317] width 30 height 17
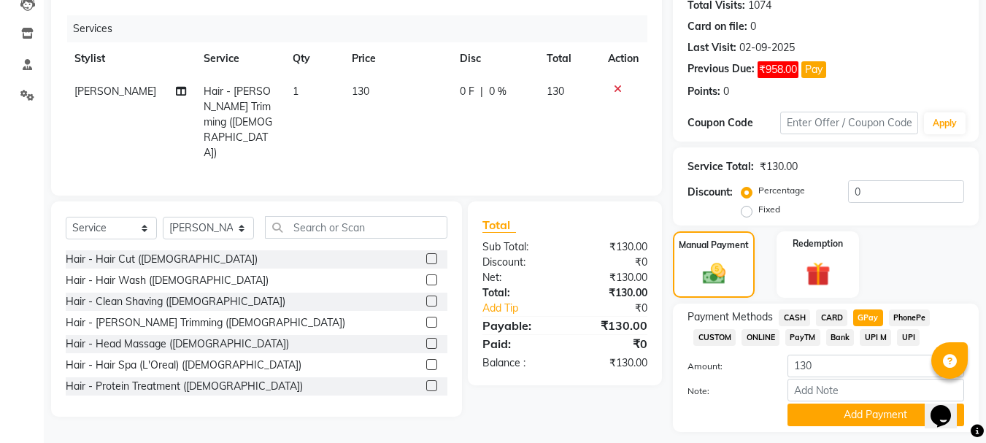
scroll to position [207, 0]
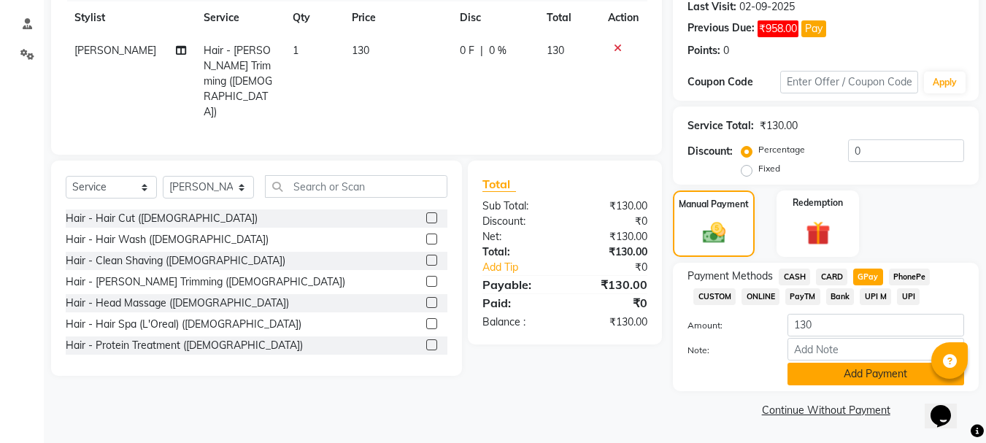
click at [863, 373] on button "Add Payment" at bounding box center [875, 374] width 177 height 23
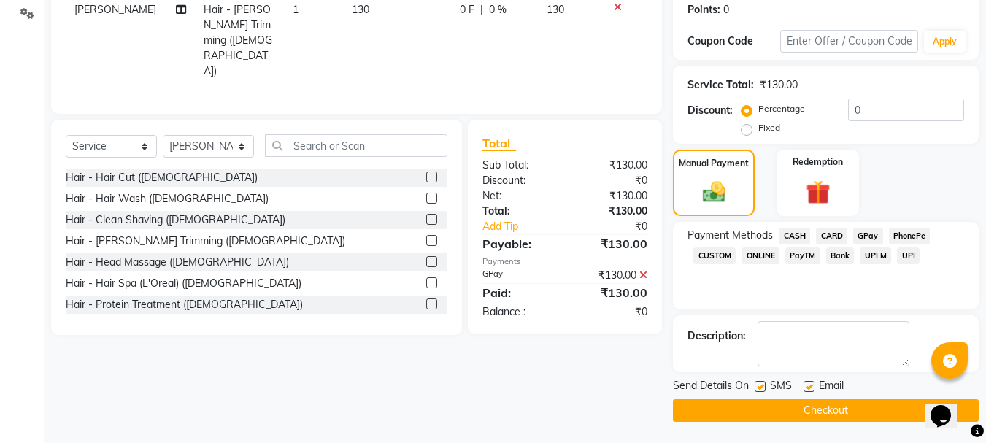
scroll to position [248, 0]
click at [775, 406] on button "Checkout" at bounding box center [826, 409] width 306 height 23
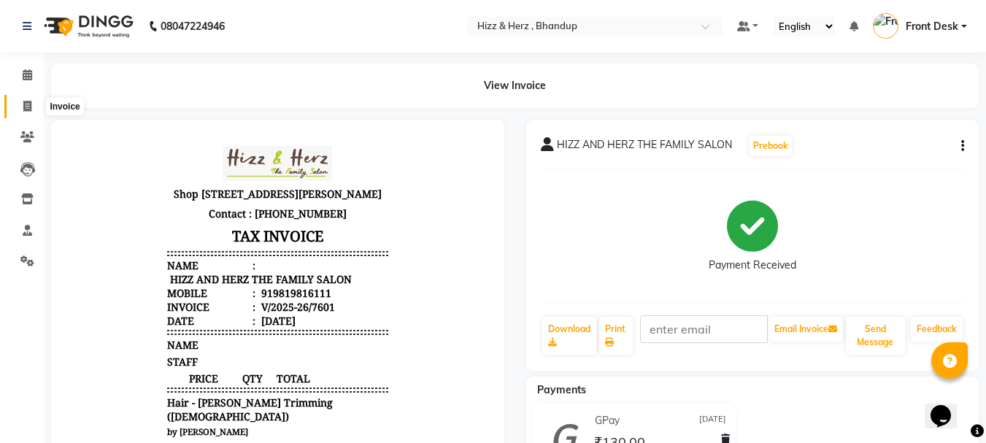
click at [26, 102] on icon at bounding box center [27, 106] width 8 height 11
select select "service"
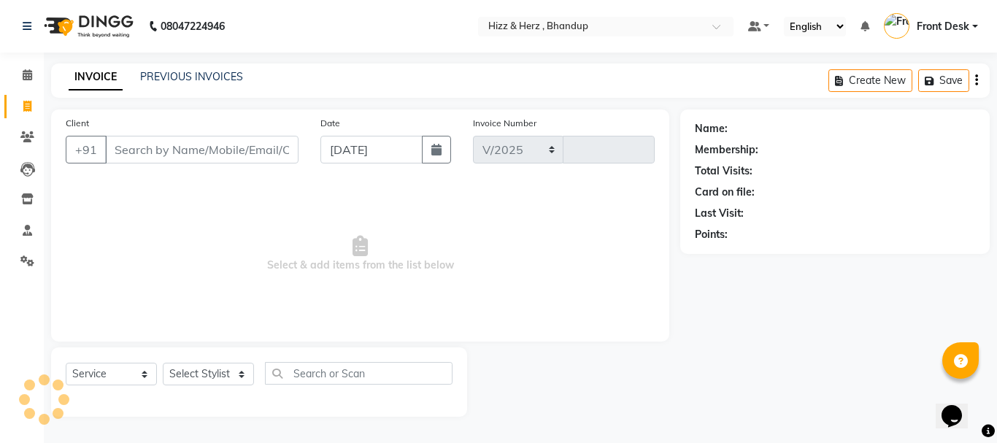
select select "629"
type input "7602"
click at [209, 373] on select "Select Stylist Front Desk [PERSON_NAME] HIZZ & HERZ 2 [PERSON_NAME] [PERSON_NAM…" at bounding box center [208, 374] width 91 height 23
select select "9146"
click at [163, 363] on select "Select Stylist Front Desk [PERSON_NAME] HIZZ & HERZ 2 [PERSON_NAME] [PERSON_NAM…" at bounding box center [208, 374] width 91 height 23
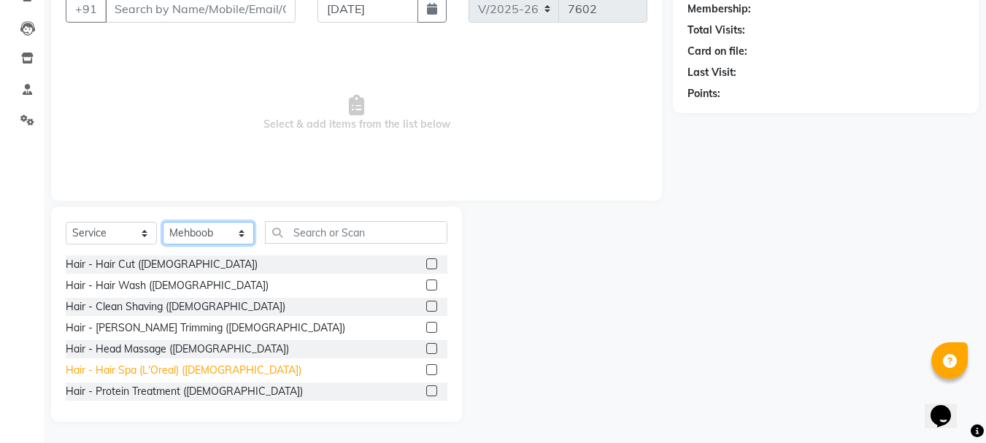
scroll to position [142, 0]
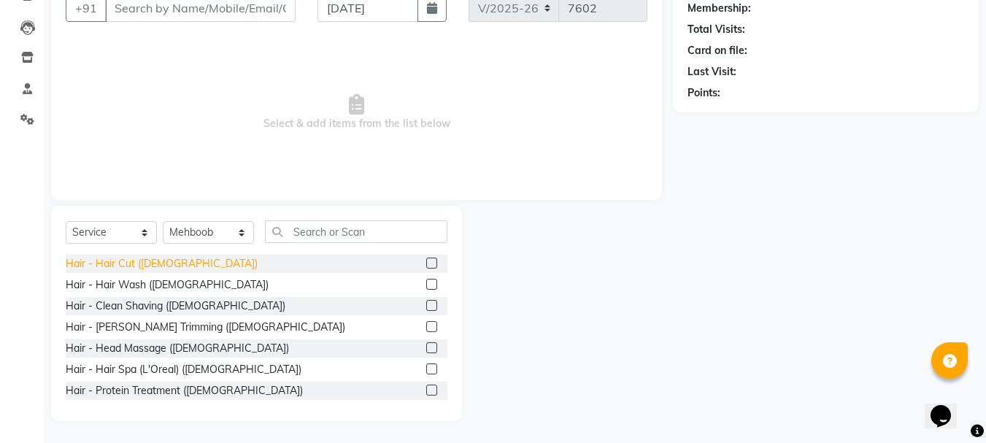
click at [132, 263] on div "Hair - Hair Cut ([DEMOGRAPHIC_DATA])" at bounding box center [162, 263] width 192 height 15
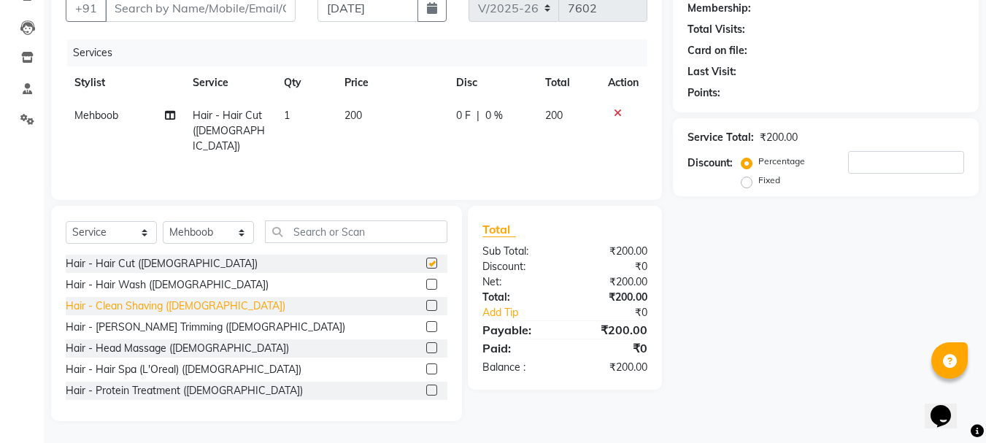
checkbox input "false"
click at [118, 330] on div "Hair - [PERSON_NAME] Trimming ([DEMOGRAPHIC_DATA])" at bounding box center [205, 327] width 279 height 15
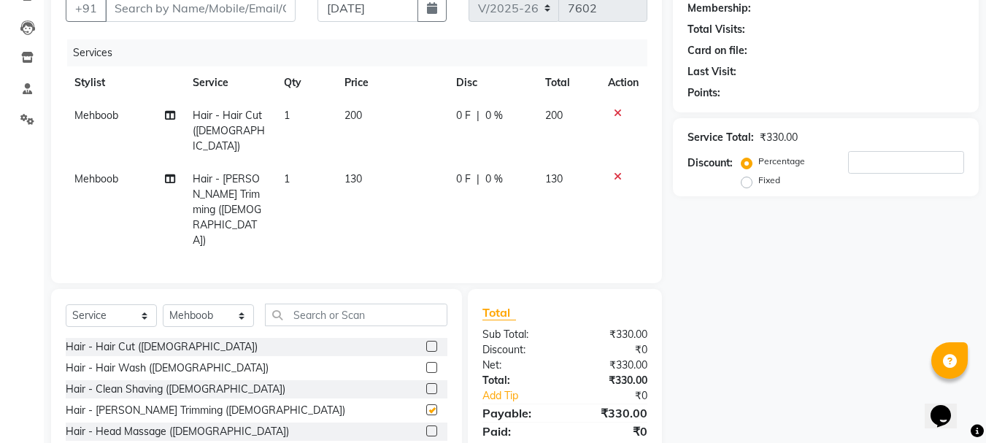
checkbox input "false"
drag, startPoint x: 120, startPoint y: 330, endPoint x: 371, endPoint y: 30, distance: 391.1
click at [371, 30] on div "Date 03-09-2025" at bounding box center [381, 4] width 151 height 60
click at [239, 4] on input "Client" at bounding box center [200, 8] width 190 height 28
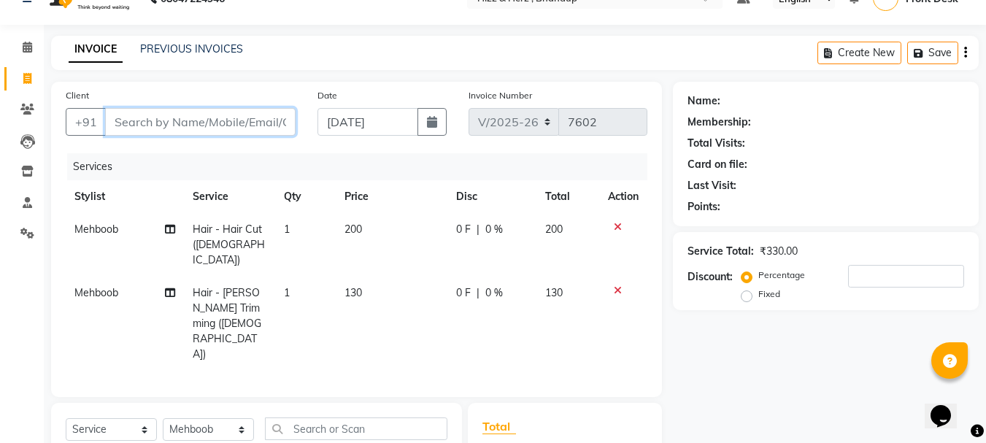
scroll to position [0, 0]
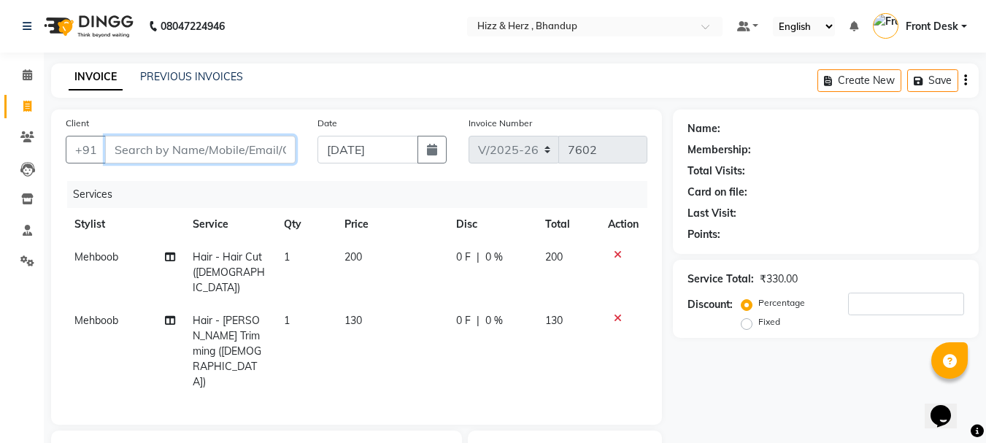
click at [216, 153] on input "Client" at bounding box center [200, 150] width 190 height 28
type input "9"
type input "0"
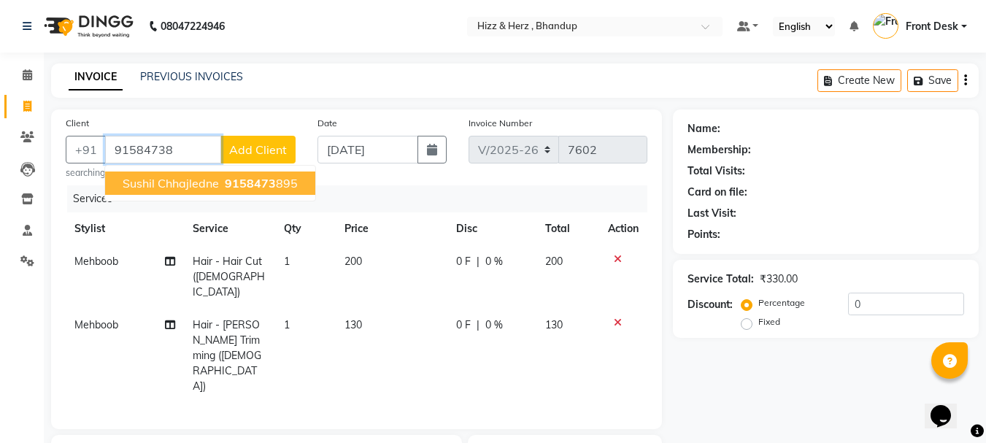
click at [232, 188] on span "9158473" at bounding box center [250, 183] width 51 height 15
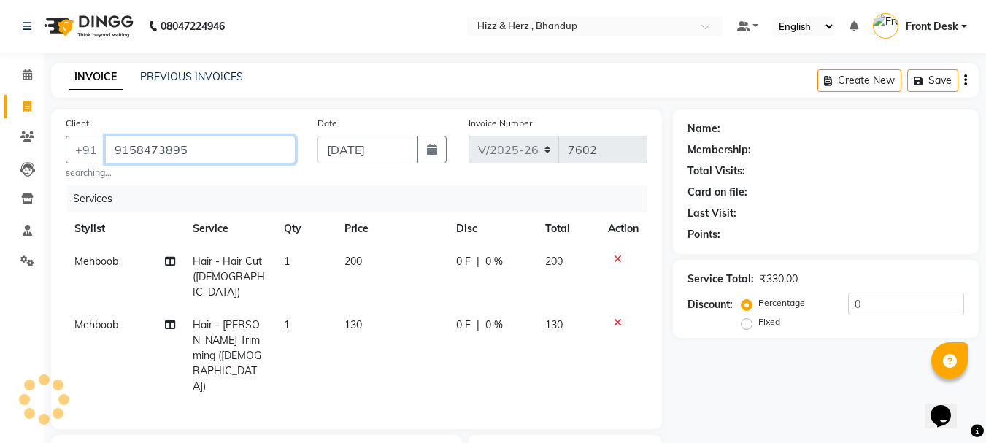
type input "9158473895"
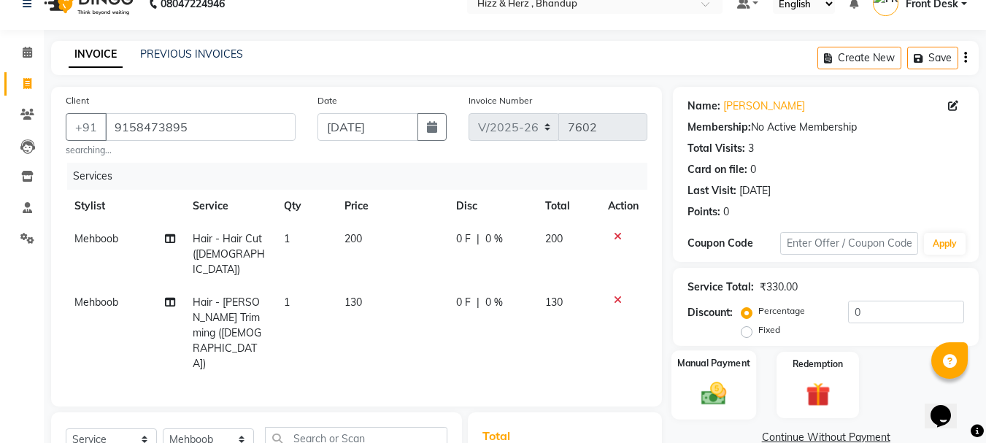
scroll to position [179, 0]
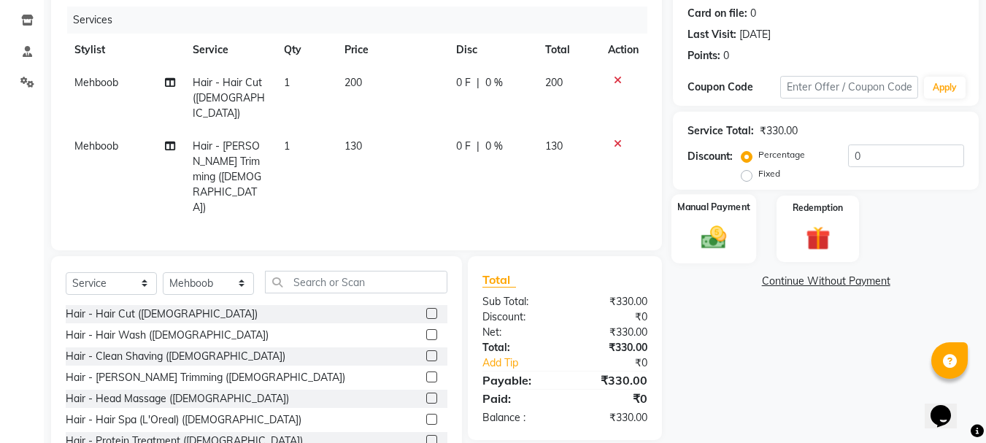
click at [725, 219] on div "Manual Payment" at bounding box center [713, 228] width 85 height 69
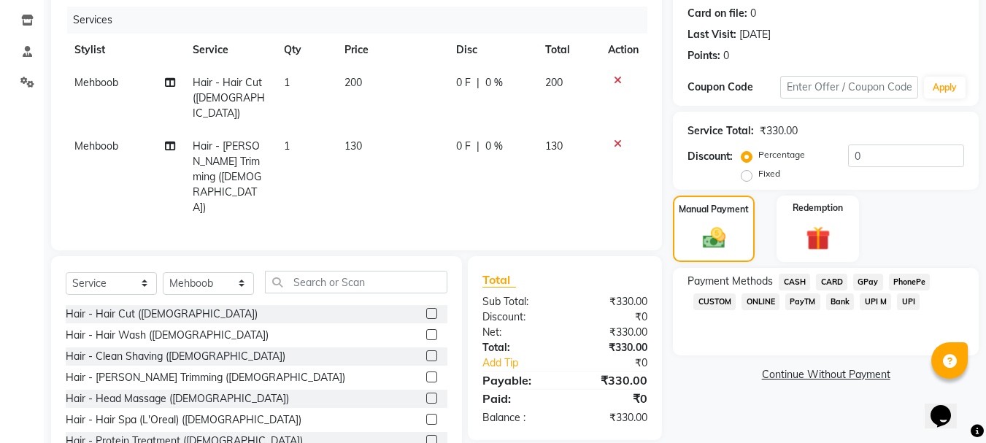
click at [868, 279] on span "GPay" at bounding box center [868, 282] width 30 height 17
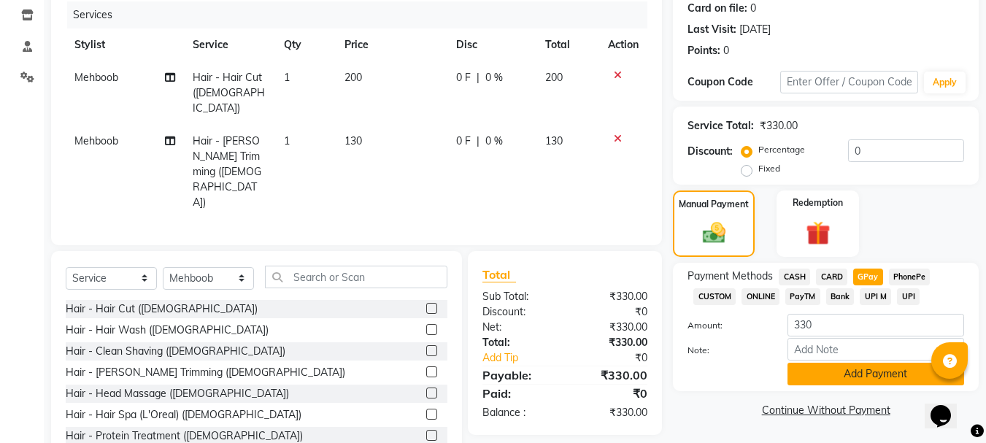
click at [842, 374] on button "Add Payment" at bounding box center [875, 374] width 177 height 23
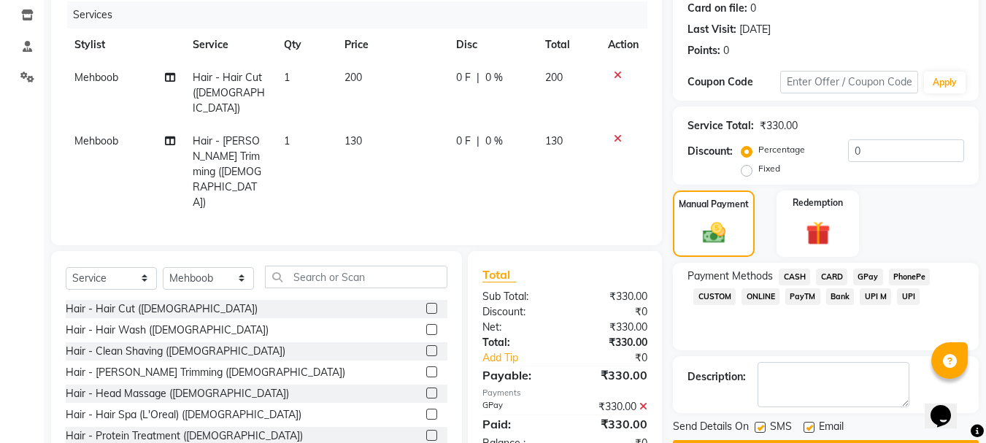
scroll to position [225, 0]
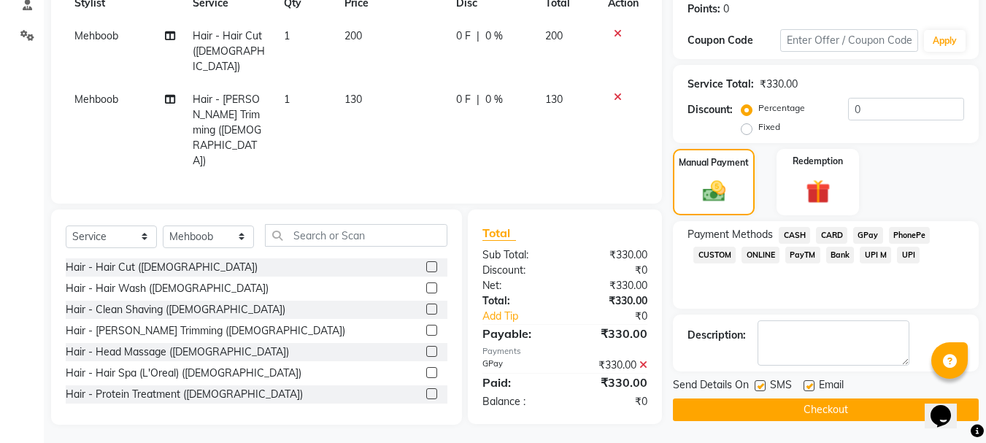
click at [822, 407] on button "Checkout" at bounding box center [826, 409] width 306 height 23
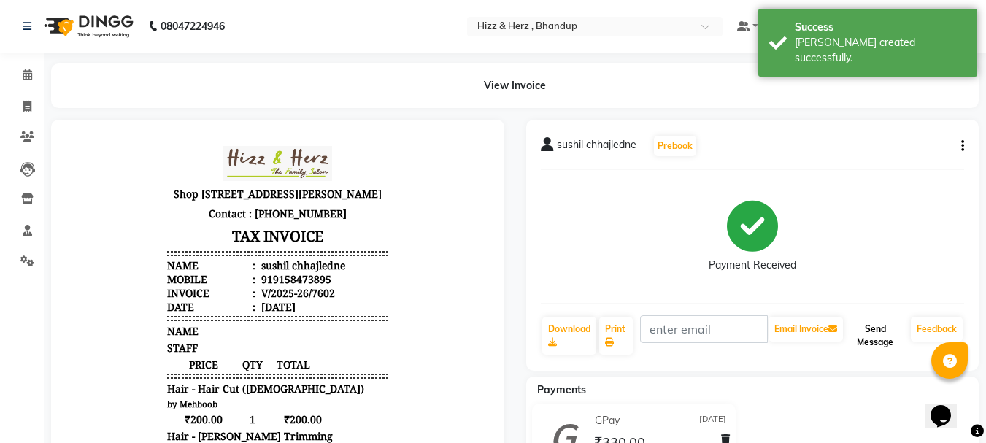
click at [877, 335] on button "Send Message" at bounding box center [875, 336] width 59 height 38
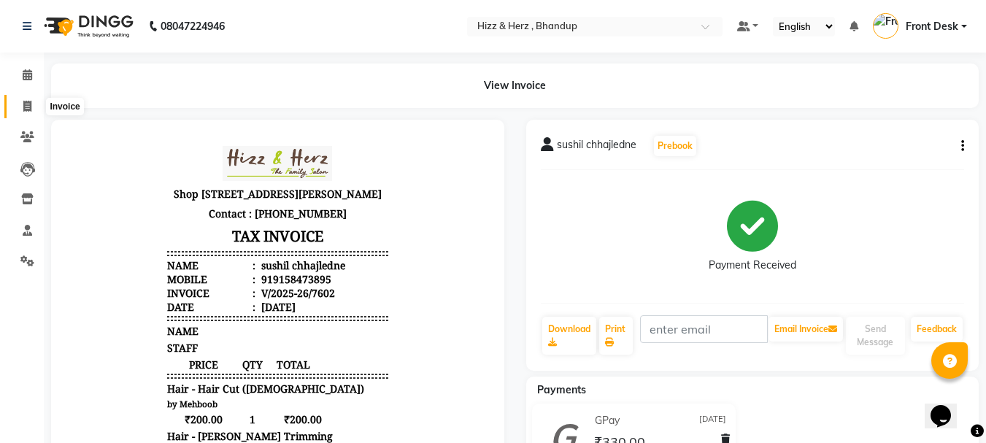
click at [23, 111] on icon at bounding box center [27, 106] width 8 height 11
select select "629"
select select "service"
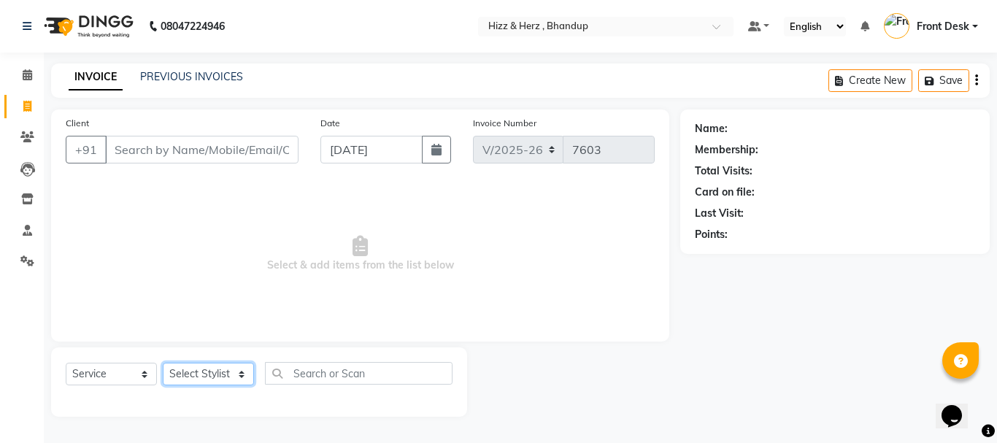
click at [205, 371] on select "Select Stylist Front Desk [PERSON_NAME] HIZZ & HERZ 2 [PERSON_NAME] [PERSON_NAM…" at bounding box center [208, 374] width 91 height 23
select select "9149"
click at [163, 363] on select "Select Stylist Front Desk [PERSON_NAME] HIZZ & HERZ 2 [PERSON_NAME] [PERSON_NAM…" at bounding box center [208, 374] width 91 height 23
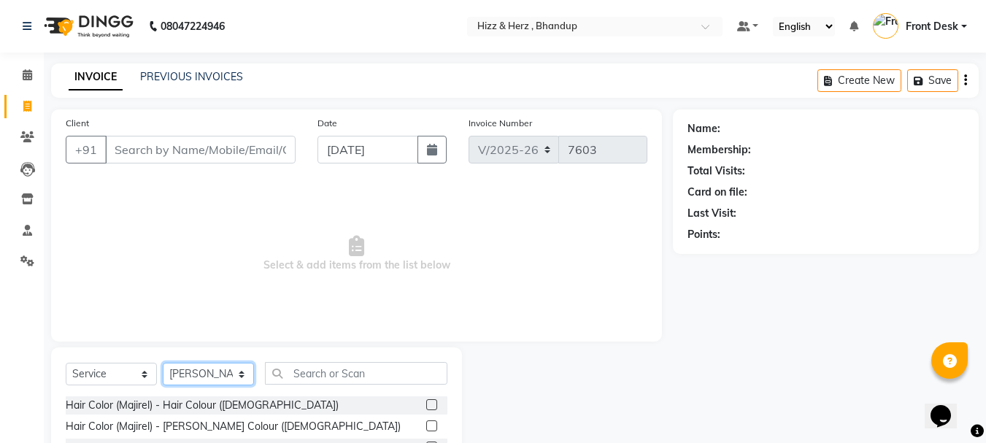
scroll to position [73, 0]
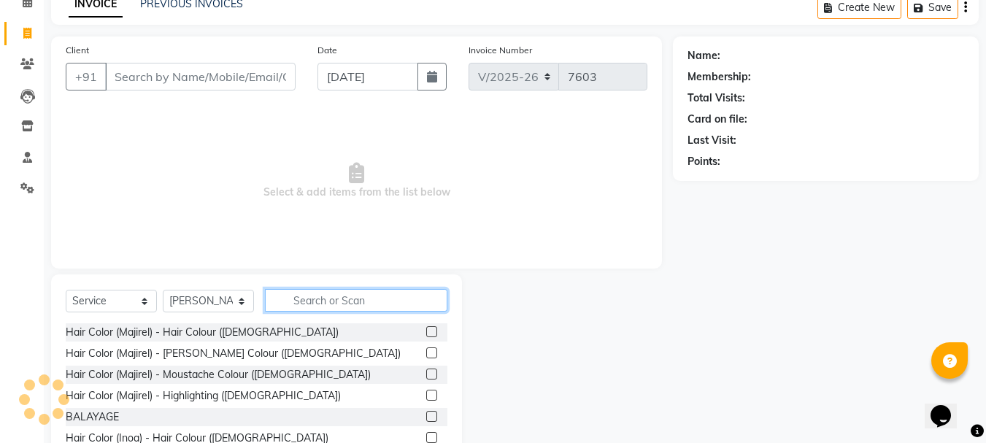
click at [367, 301] on input "text" at bounding box center [356, 300] width 182 height 23
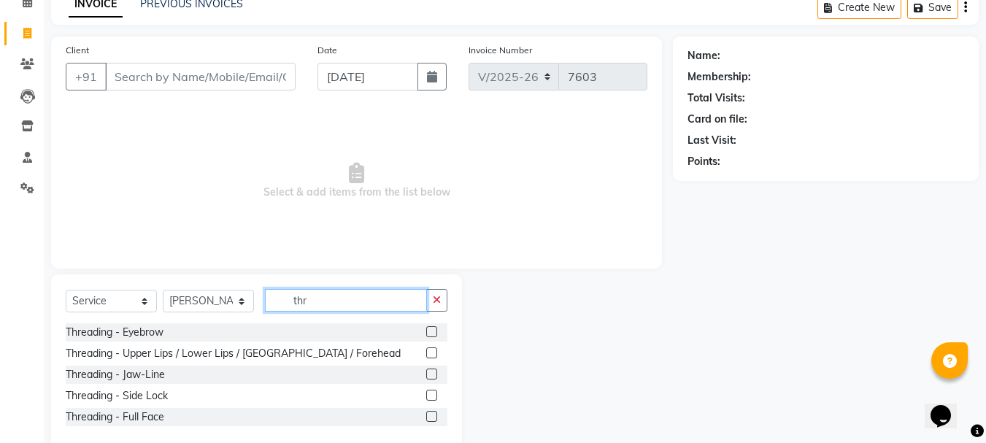
type input "thr"
click at [428, 331] on label at bounding box center [431, 331] width 11 height 11
click at [428, 331] on input "checkbox" at bounding box center [430, 332] width 9 height 9
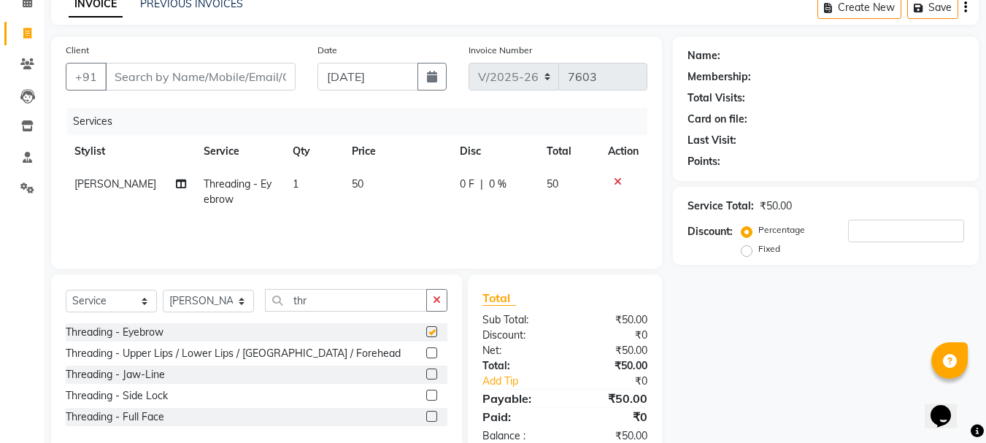
checkbox input "false"
click at [428, 355] on label at bounding box center [431, 352] width 11 height 11
click at [428, 355] on input "checkbox" at bounding box center [430, 353] width 9 height 9
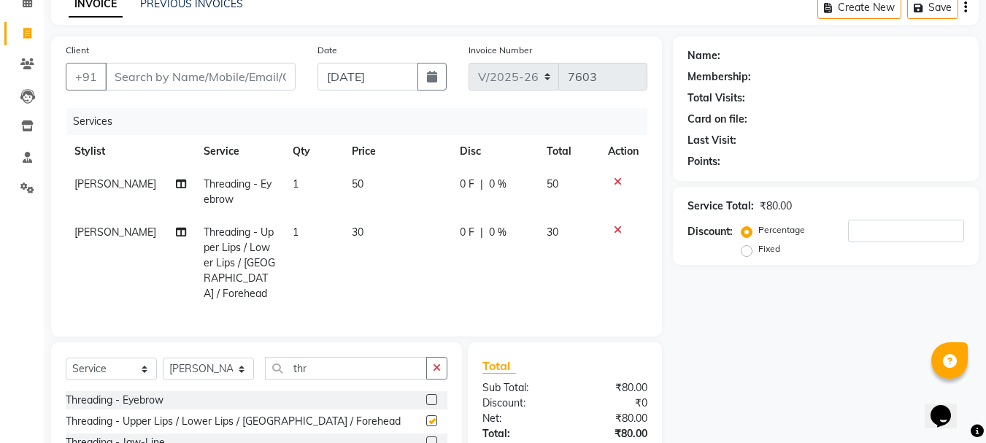
checkbox input "false"
click at [183, 74] on input "Client" at bounding box center [200, 77] width 190 height 28
type input "a"
type input "0"
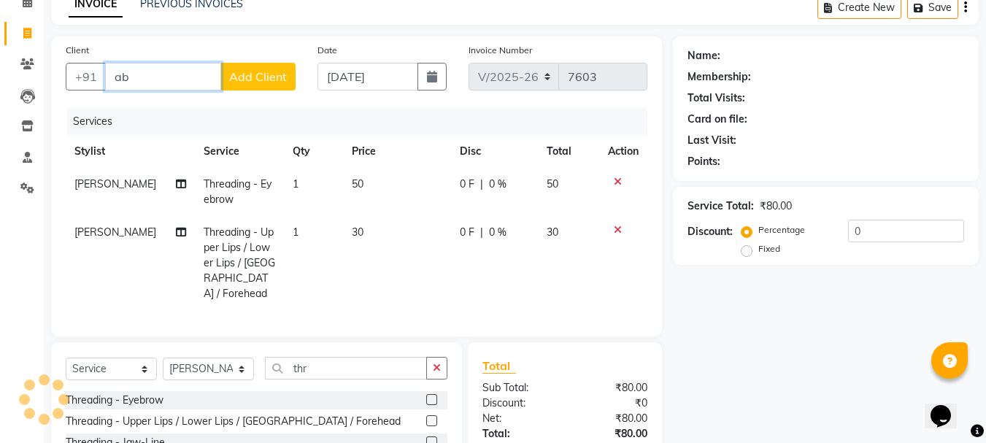
type input "a"
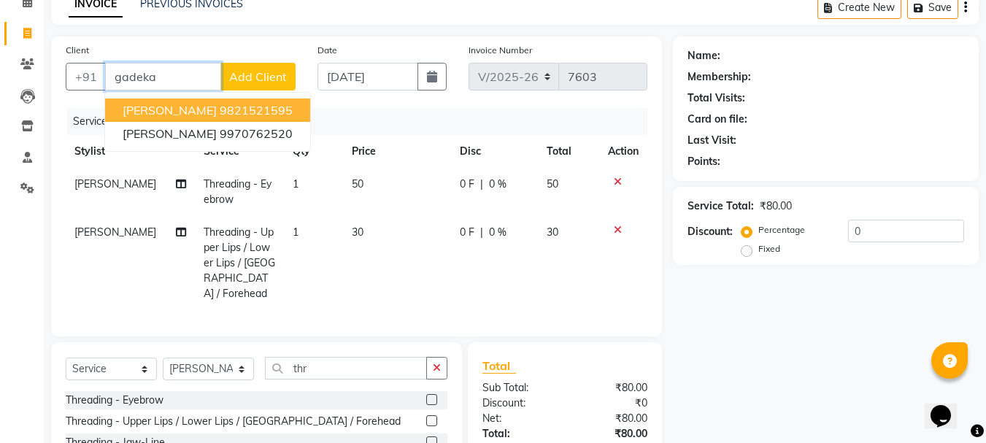
click at [190, 110] on span "MR. ABHISHEK GADEKAR" at bounding box center [170, 110] width 94 height 15
type input "9821521595"
select select "1: Object"
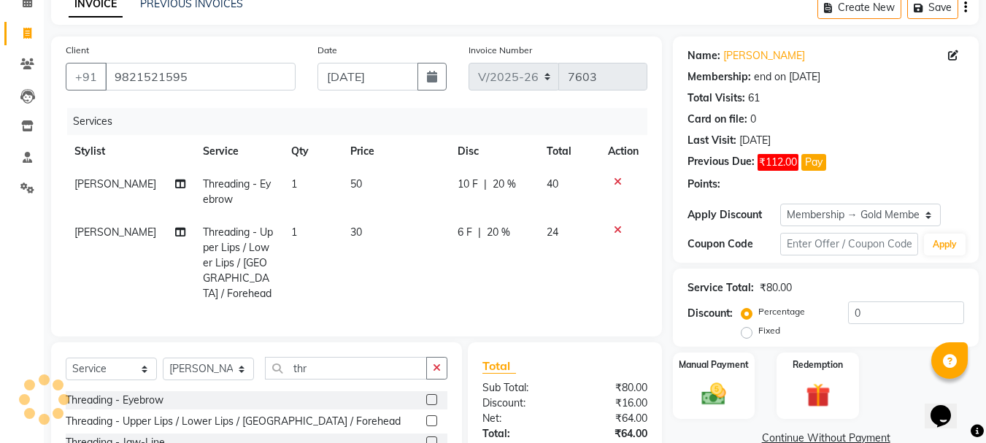
type input "20"
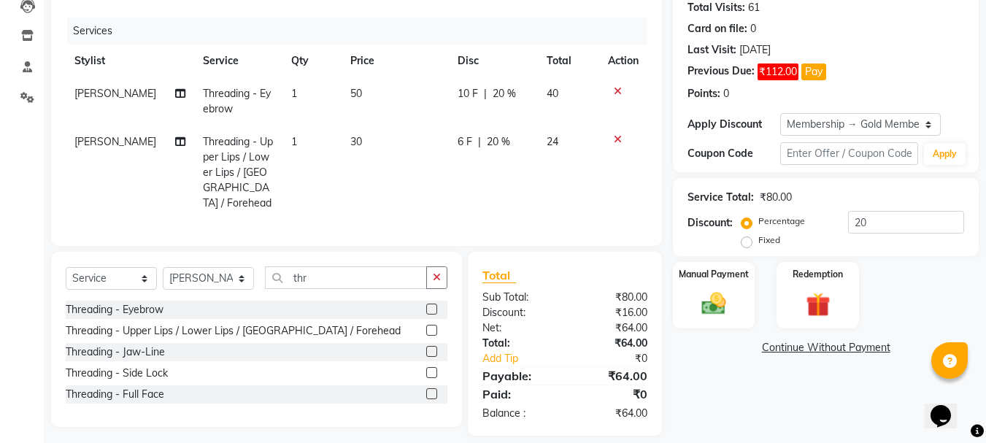
scroll to position [174, 0]
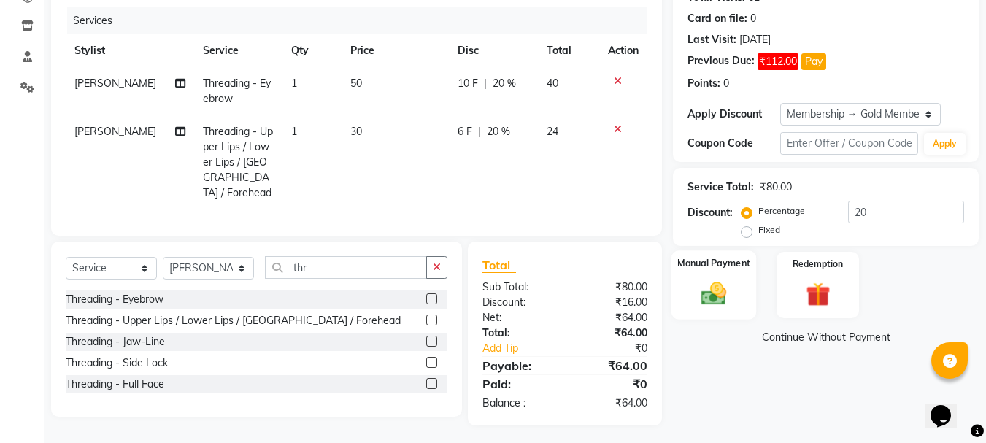
drag, startPoint x: 713, startPoint y: 297, endPoint x: 740, endPoint y: 304, distance: 27.8
click at [714, 297] on img at bounding box center [713, 293] width 41 height 29
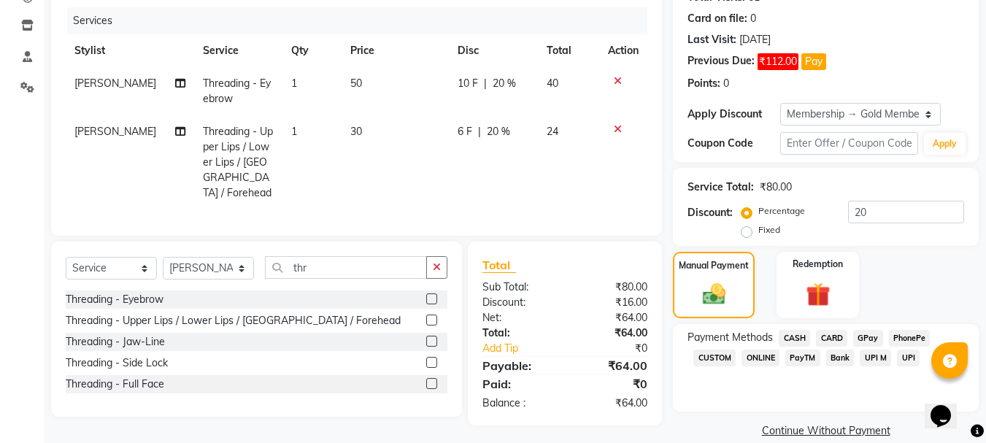
click at [871, 334] on span "GPay" at bounding box center [868, 338] width 30 height 17
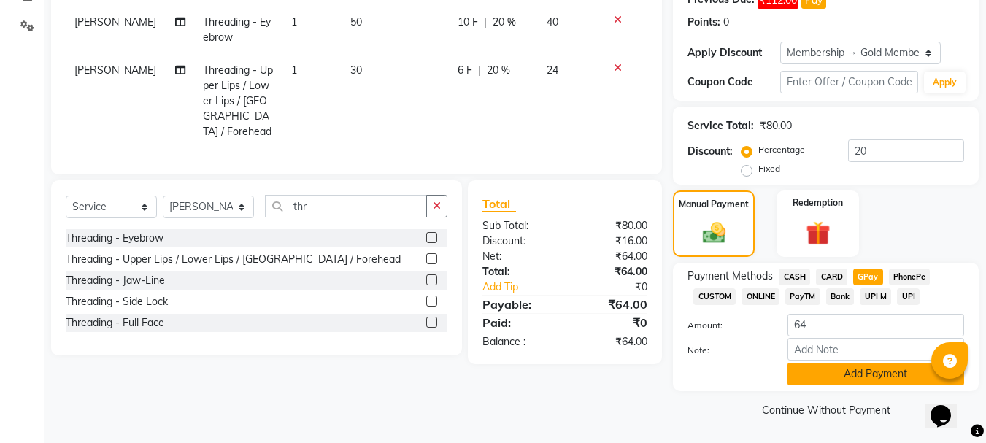
click at [893, 372] on button "Add Payment" at bounding box center [875, 374] width 177 height 23
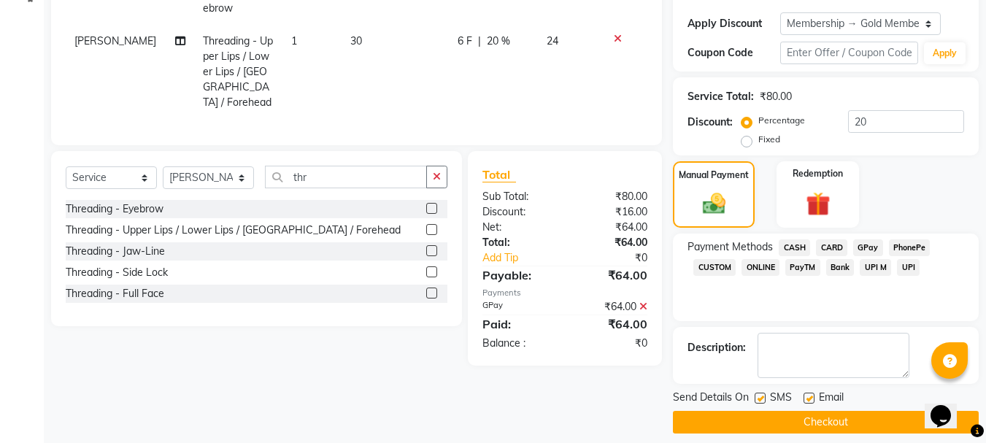
scroll to position [277, 0]
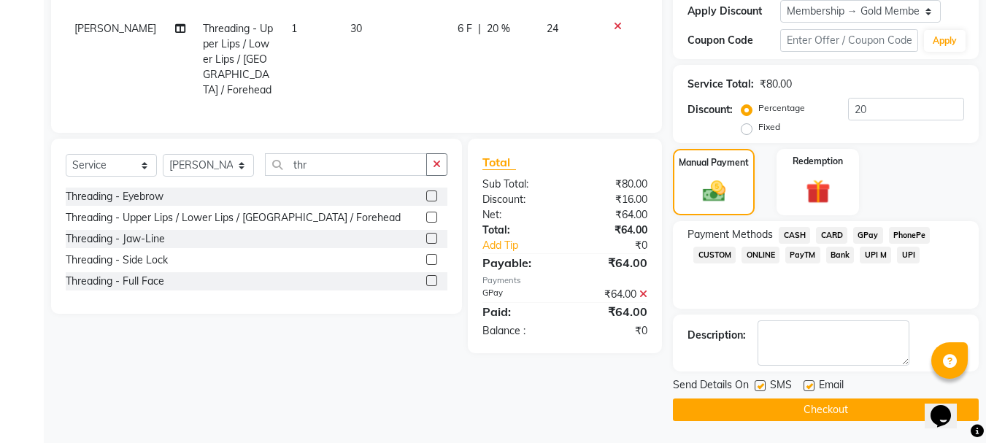
click at [883, 406] on button "Checkout" at bounding box center [826, 409] width 306 height 23
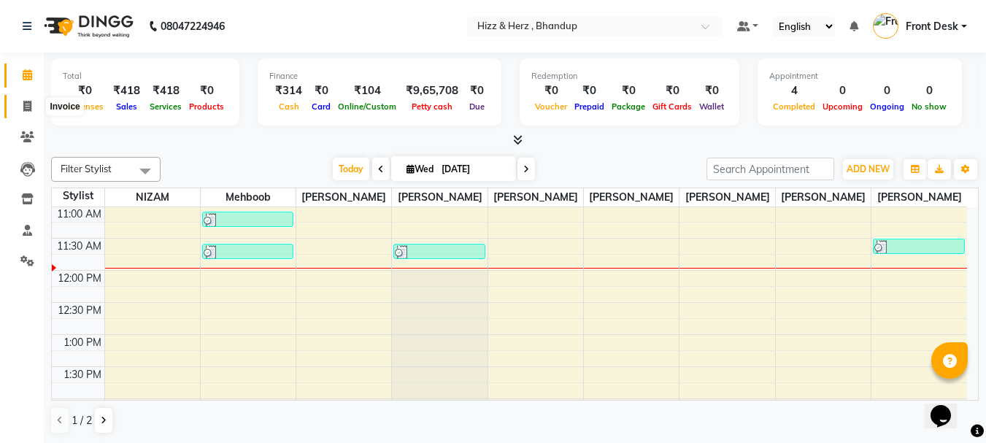
click at [22, 113] on span at bounding box center [28, 107] width 26 height 17
select select "629"
select select "service"
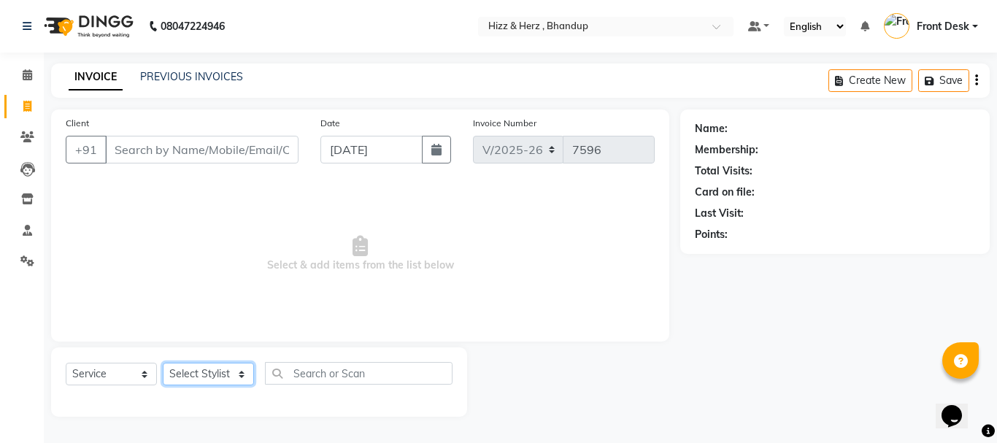
click at [199, 379] on select "Select Stylist Front Desk [PERSON_NAME] HIZZ & HERZ 2 [PERSON_NAME] [PERSON_NAM…" at bounding box center [208, 374] width 91 height 23
select select "33193"
click at [163, 363] on select "Select Stylist Front Desk [PERSON_NAME] HIZZ & HERZ 2 [PERSON_NAME] [PERSON_NAM…" at bounding box center [208, 374] width 91 height 23
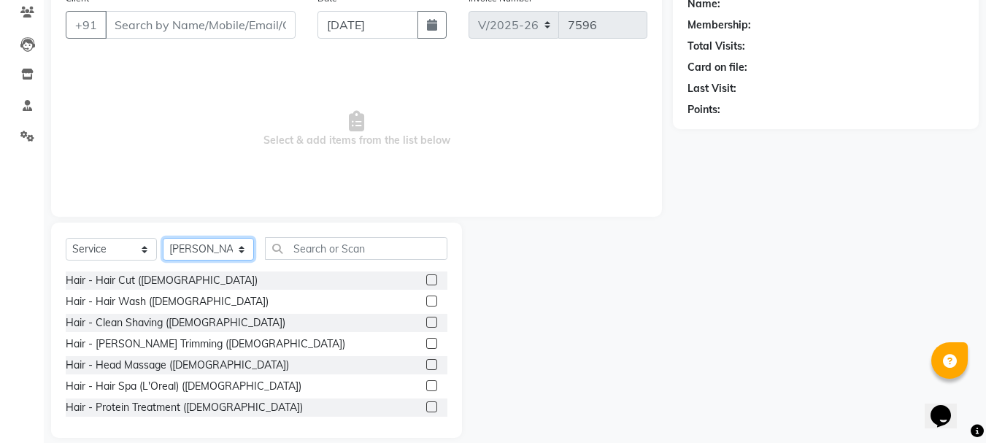
scroll to position [142, 0]
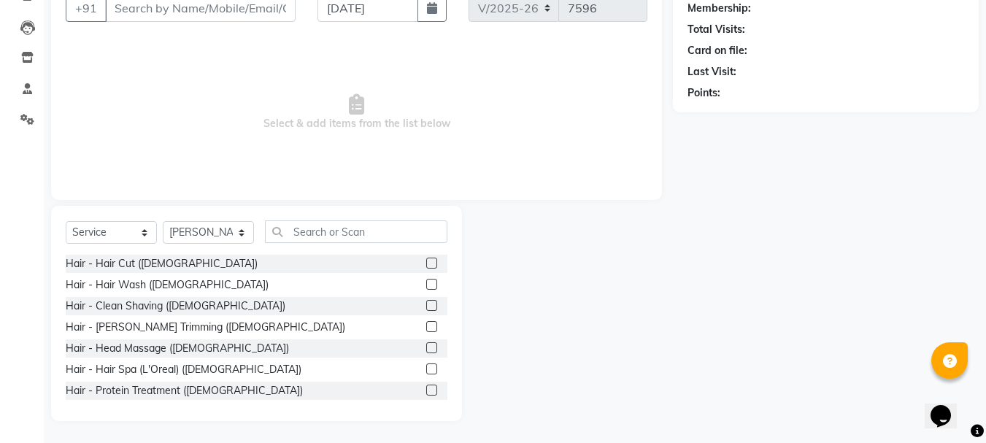
click at [426, 259] on label at bounding box center [431, 263] width 11 height 11
click at [426, 259] on input "checkbox" at bounding box center [430, 263] width 9 height 9
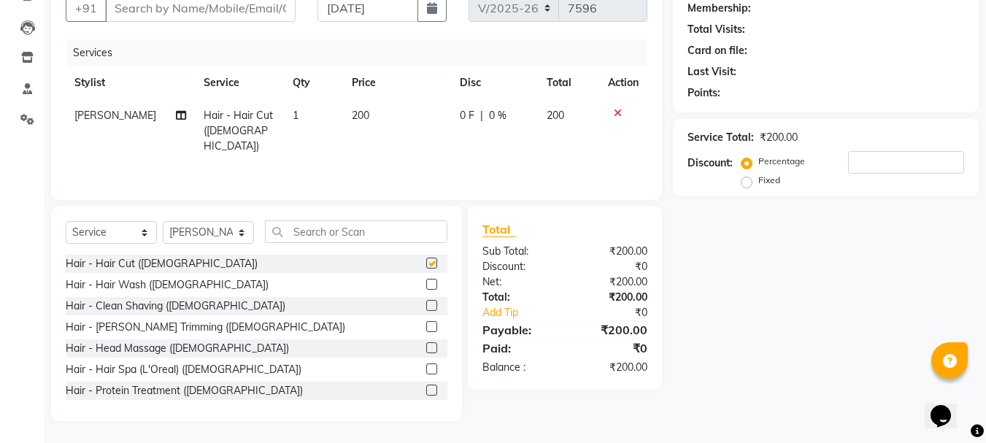
checkbox input "false"
click at [426, 323] on label at bounding box center [431, 326] width 11 height 11
click at [426, 323] on input "checkbox" at bounding box center [430, 327] width 9 height 9
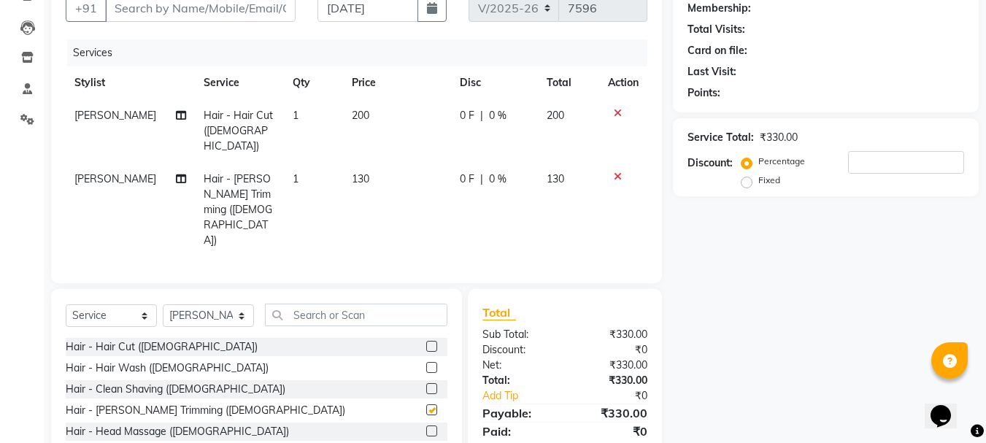
checkbox input "false"
click at [352, 304] on input "text" at bounding box center [356, 315] width 182 height 23
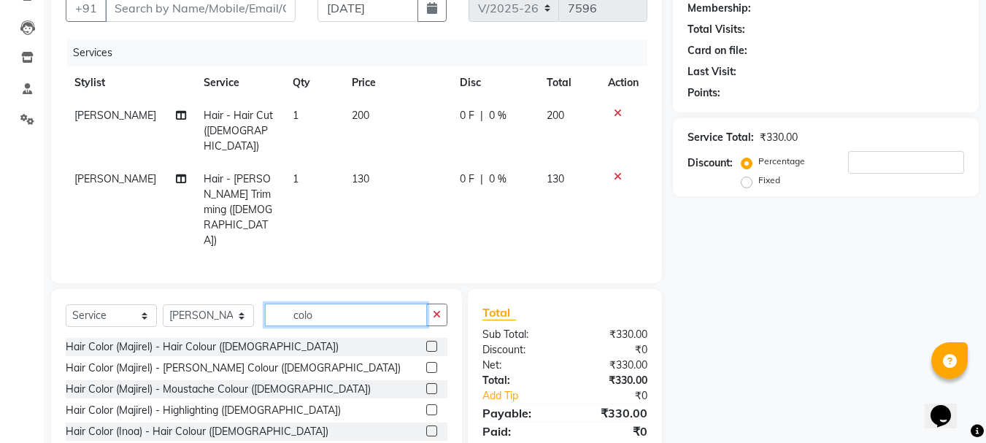
type input "colo"
click at [426, 425] on label at bounding box center [431, 430] width 11 height 11
click at [426, 427] on input "checkbox" at bounding box center [430, 431] width 9 height 9
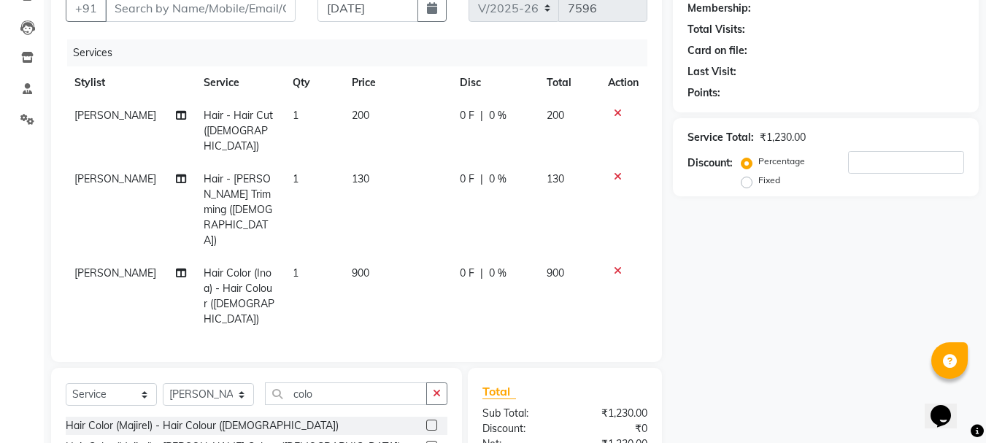
checkbox input "false"
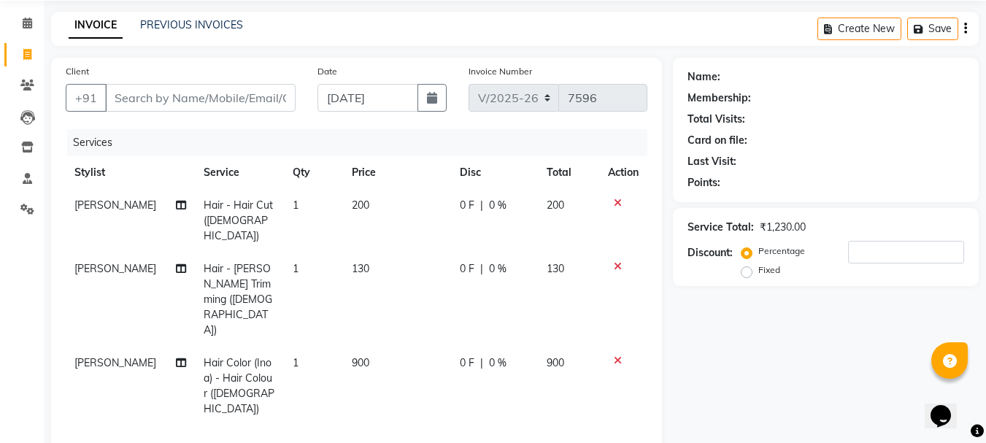
scroll to position [146, 0]
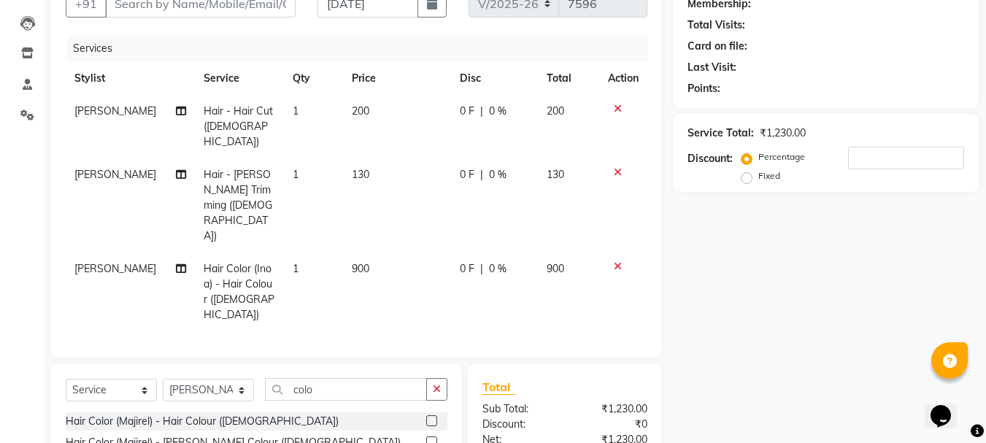
click at [617, 261] on icon at bounding box center [618, 266] width 8 height 10
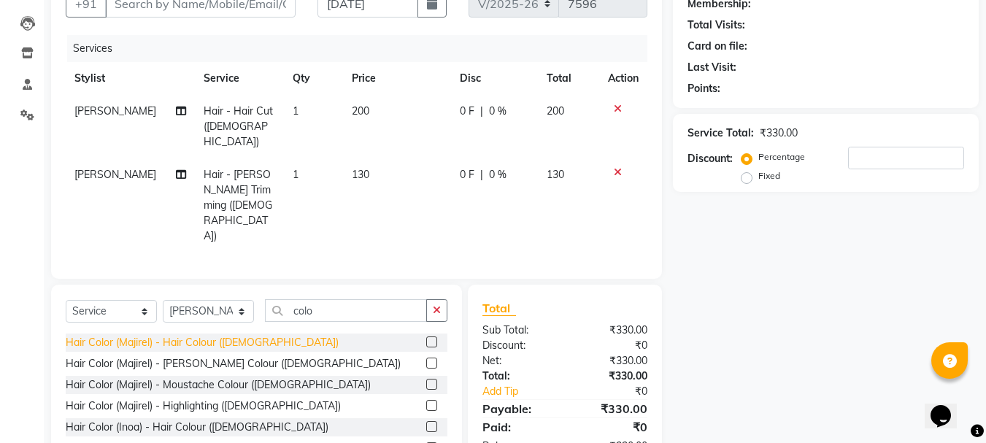
click at [158, 335] on div "Hair Color (Majirel) - Hair Colour ([DEMOGRAPHIC_DATA])" at bounding box center [202, 342] width 273 height 15
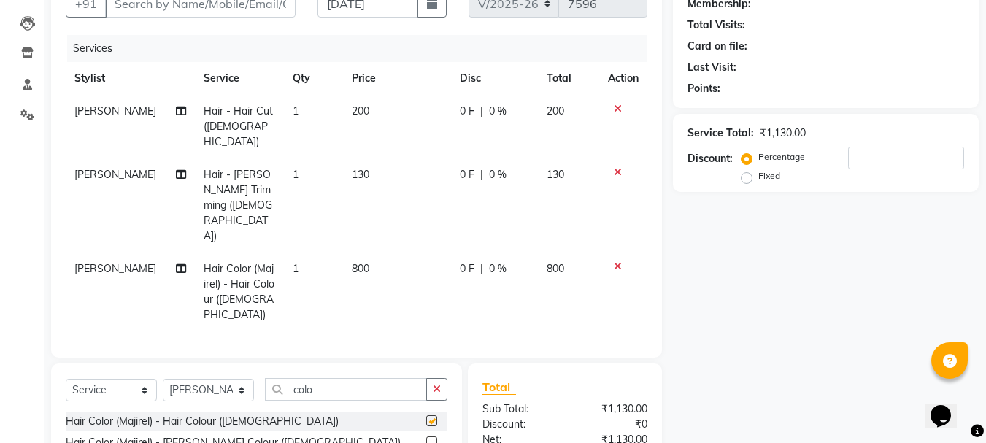
checkbox input "false"
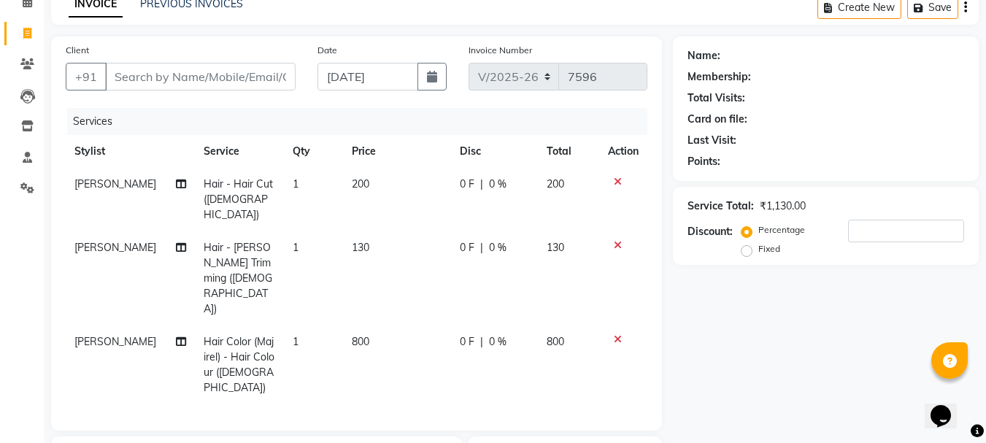
scroll to position [0, 0]
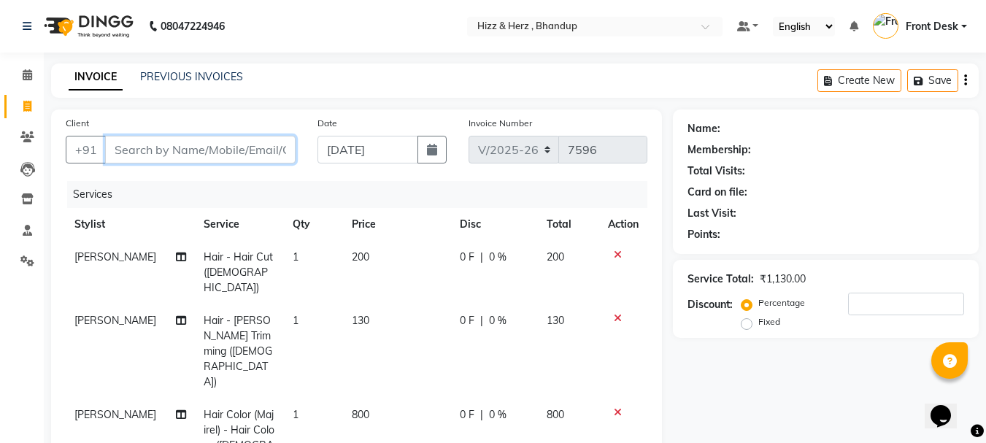
click at [205, 145] on input "Client" at bounding box center [200, 150] width 190 height 28
type input "9"
type input "0"
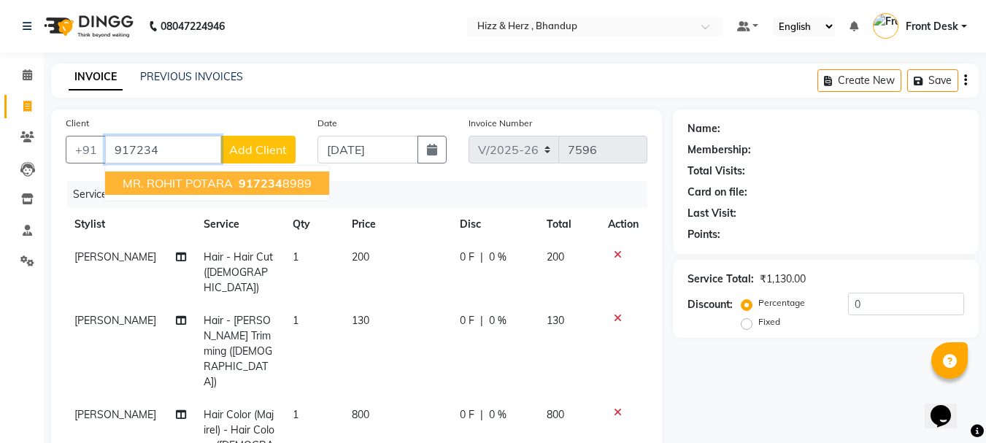
click at [214, 188] on span "MR. ROHIT POTARA" at bounding box center [178, 183] width 110 height 15
type input "9172348989"
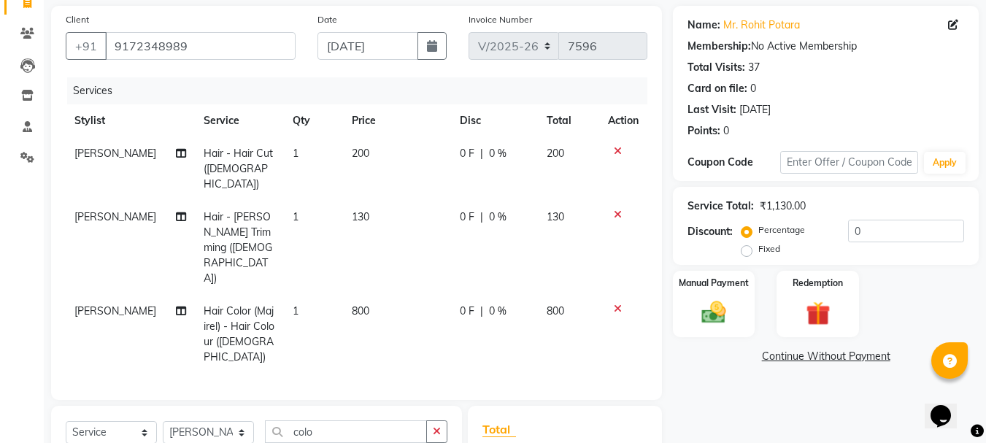
scroll to position [238, 0]
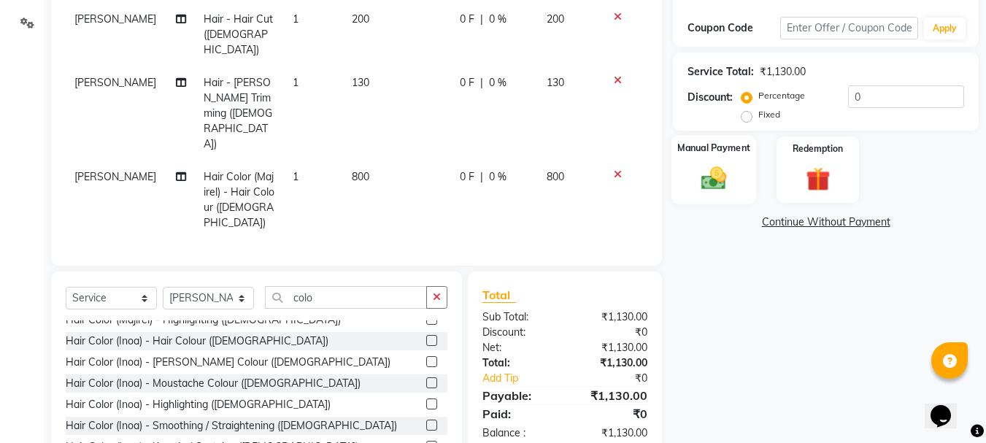
click at [714, 166] on img at bounding box center [713, 177] width 41 height 29
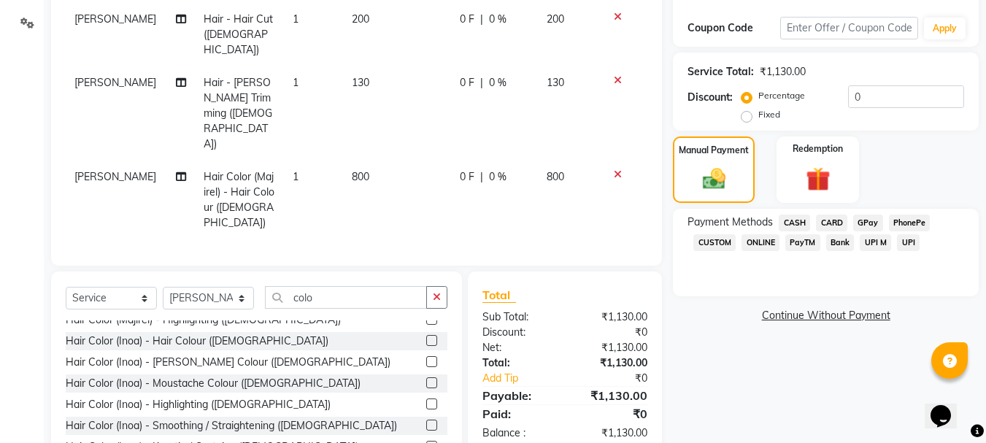
click at [874, 222] on span "GPay" at bounding box center [868, 223] width 30 height 17
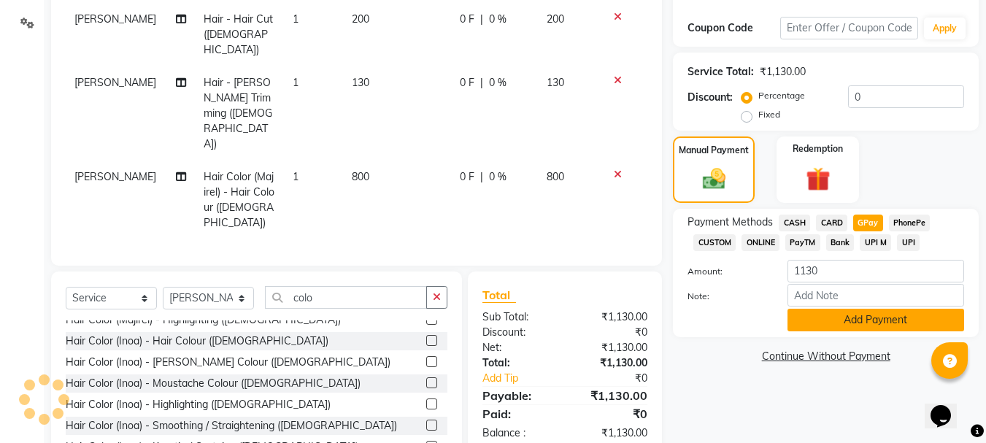
click at [876, 315] on button "Add Payment" at bounding box center [875, 320] width 177 height 23
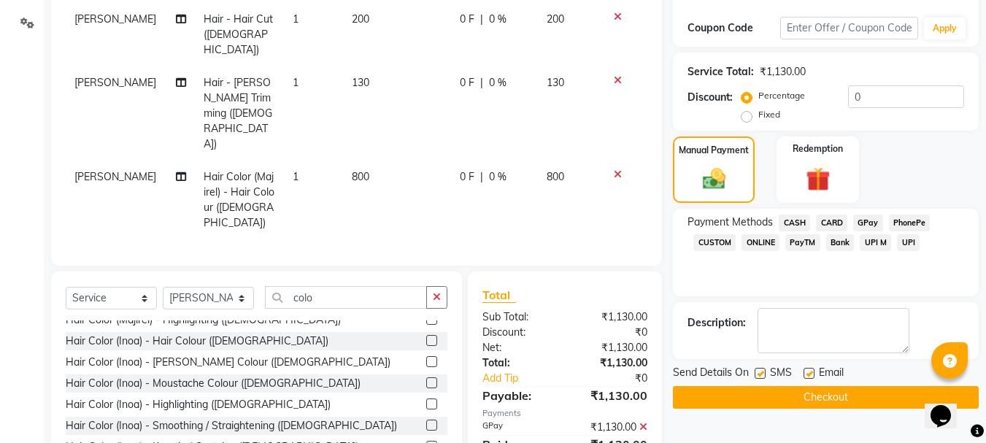
click at [857, 401] on button "Checkout" at bounding box center [826, 397] width 306 height 23
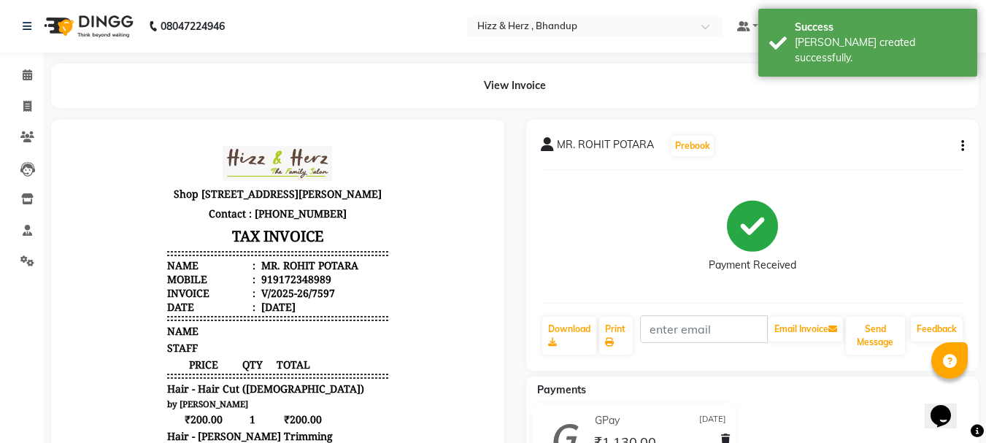
drag, startPoint x: 857, startPoint y: 423, endPoint x: 350, endPoint y: 75, distance: 615.7
click at [350, 75] on div "View Invoice" at bounding box center [514, 85] width 927 height 45
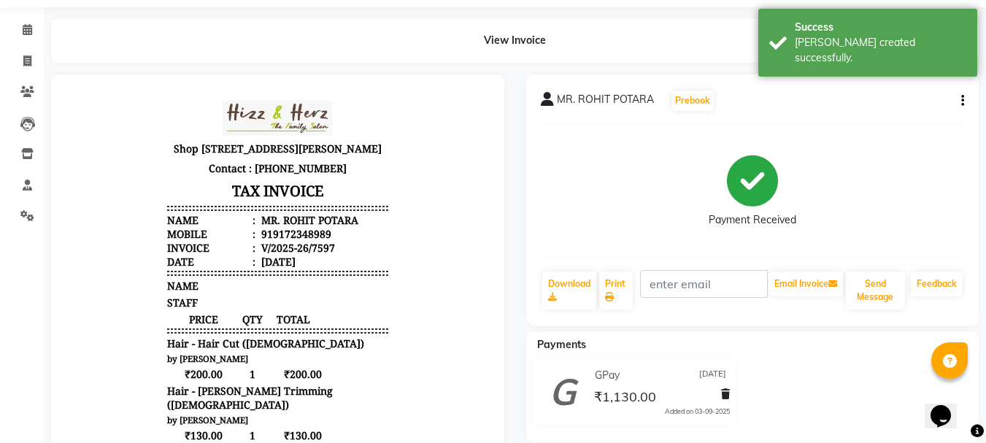
scroll to position [146, 0]
